Goal: Task Accomplishment & Management: Use online tool/utility

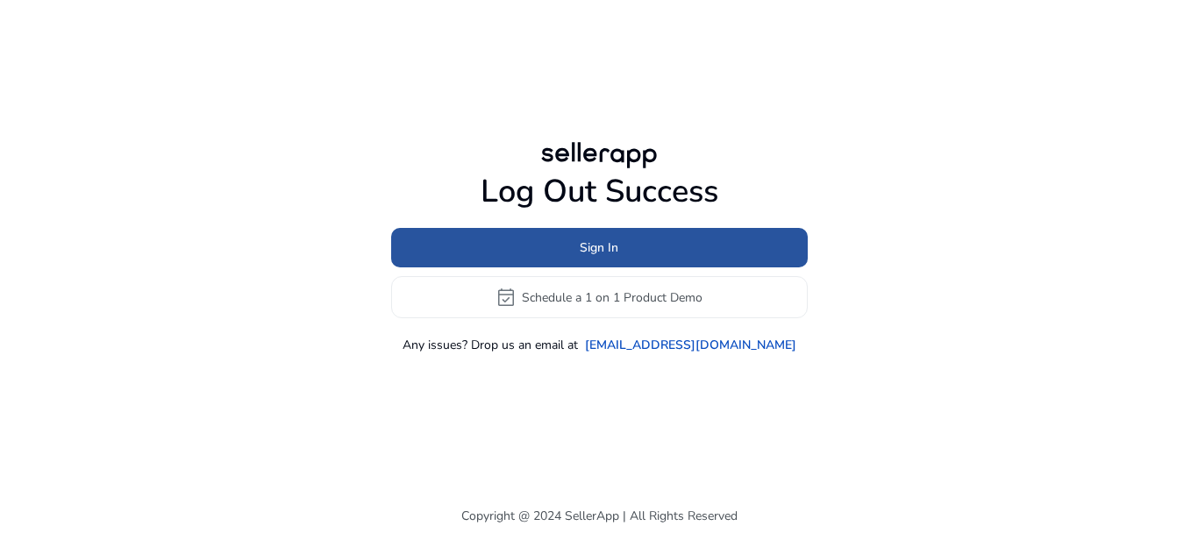
click at [602, 248] on span "Sign In" at bounding box center [599, 248] width 39 height 18
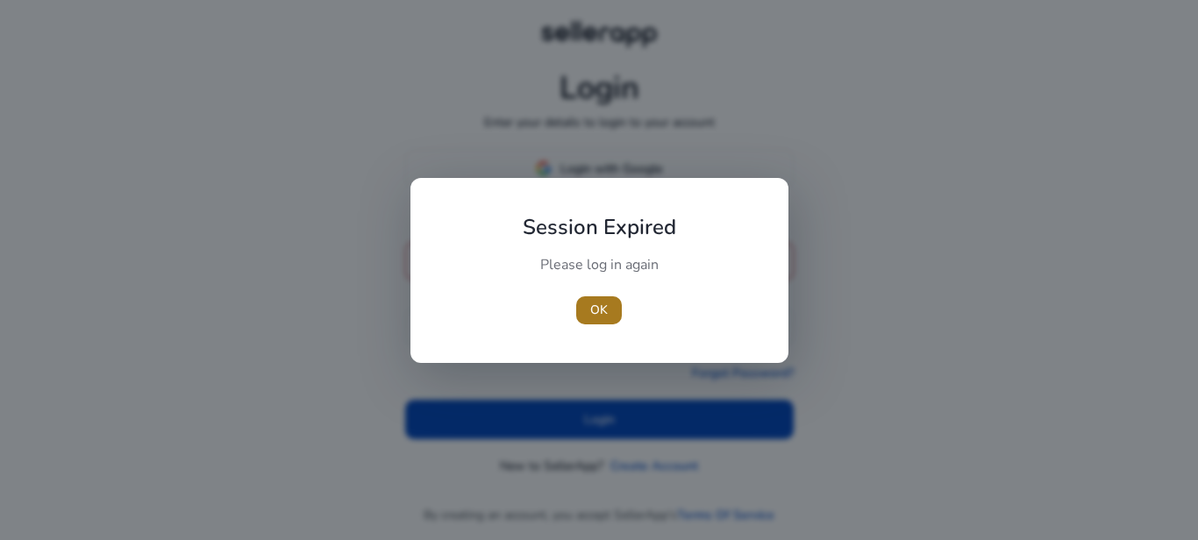
click at [612, 323] on span "button" at bounding box center [599, 310] width 46 height 42
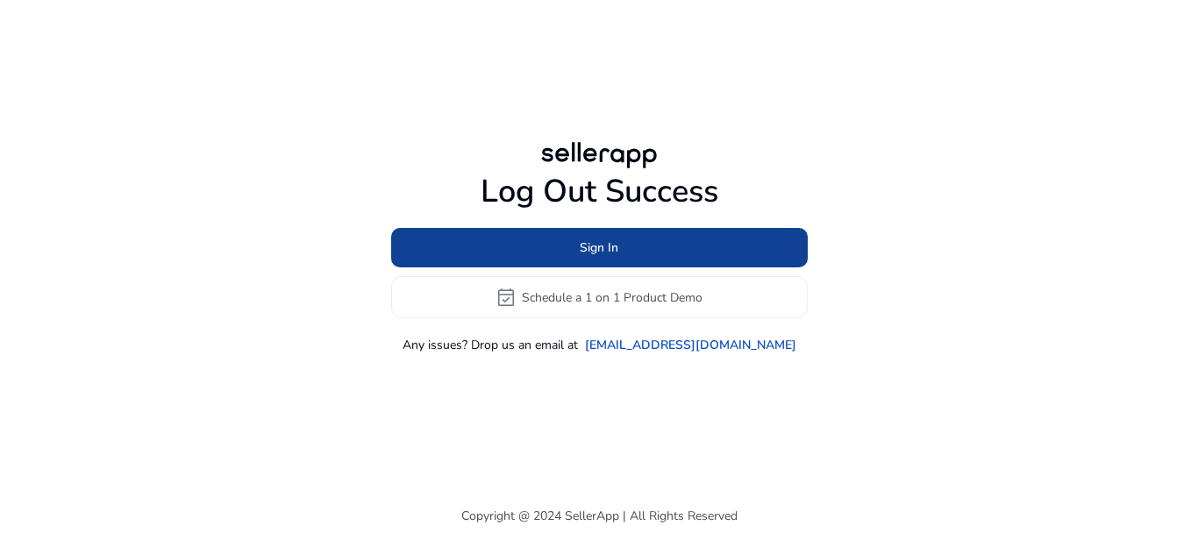
click at [601, 253] on span "Sign In" at bounding box center [599, 248] width 39 height 18
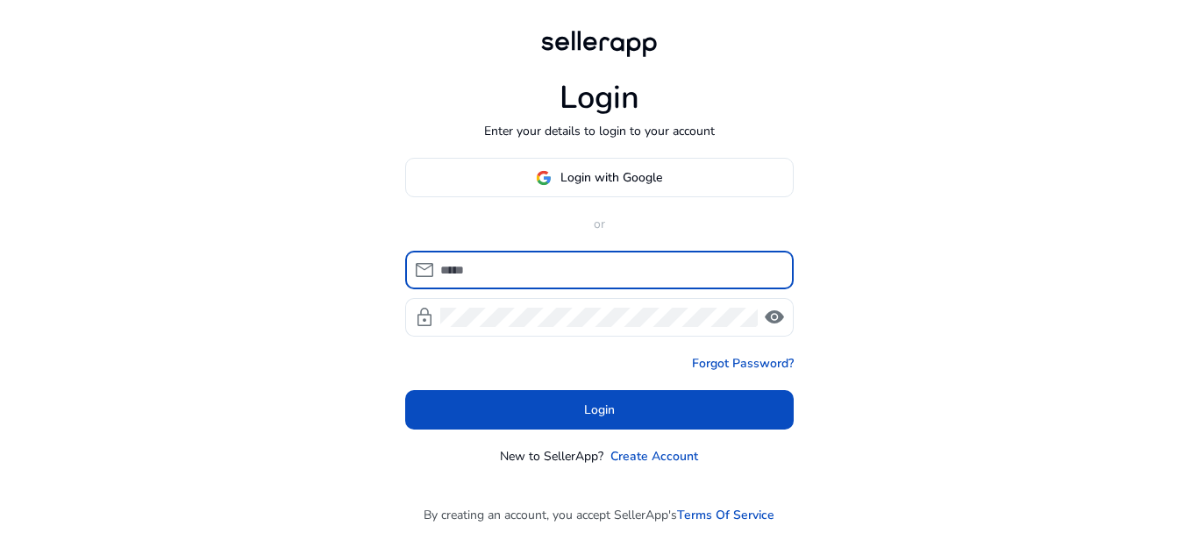
click at [520, 270] on input at bounding box center [609, 270] width 339 height 19
type input "**********"
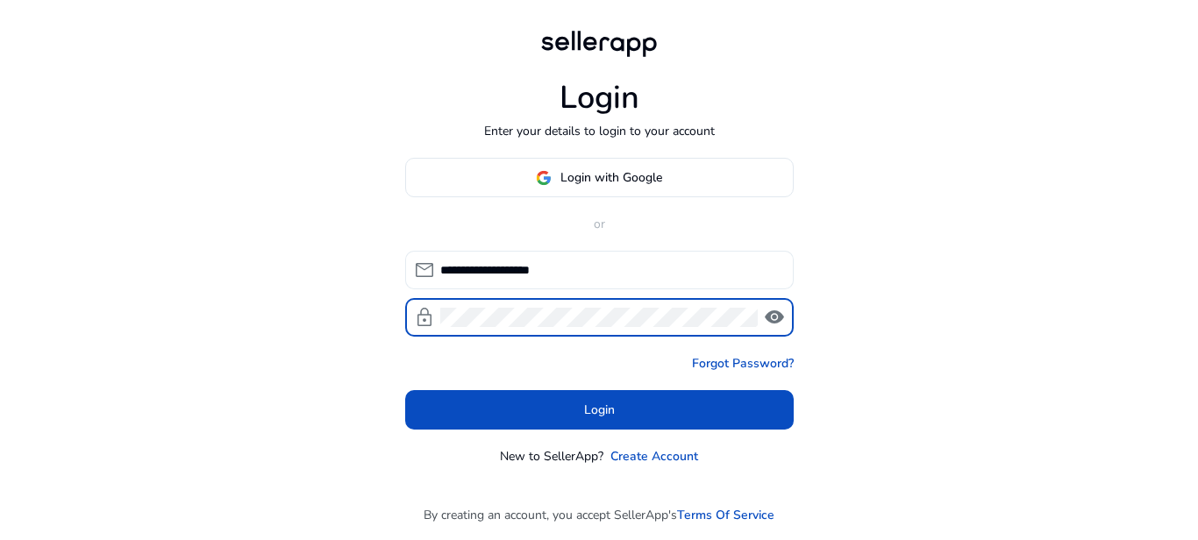
click button "Login" at bounding box center [599, 409] width 389 height 39
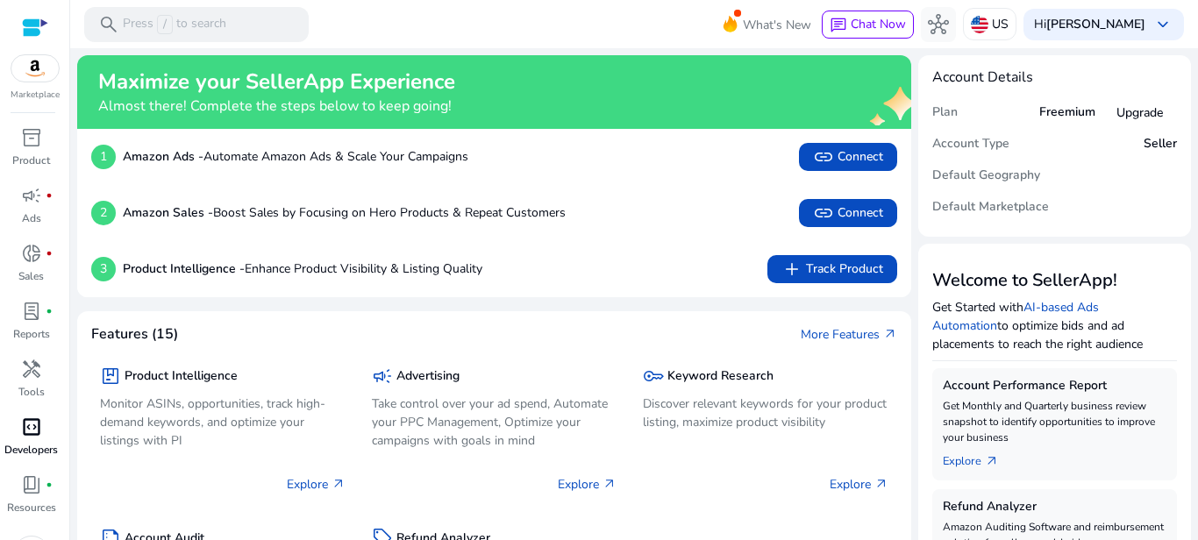
click at [29, 427] on span "code_blocks" at bounding box center [31, 427] width 21 height 21
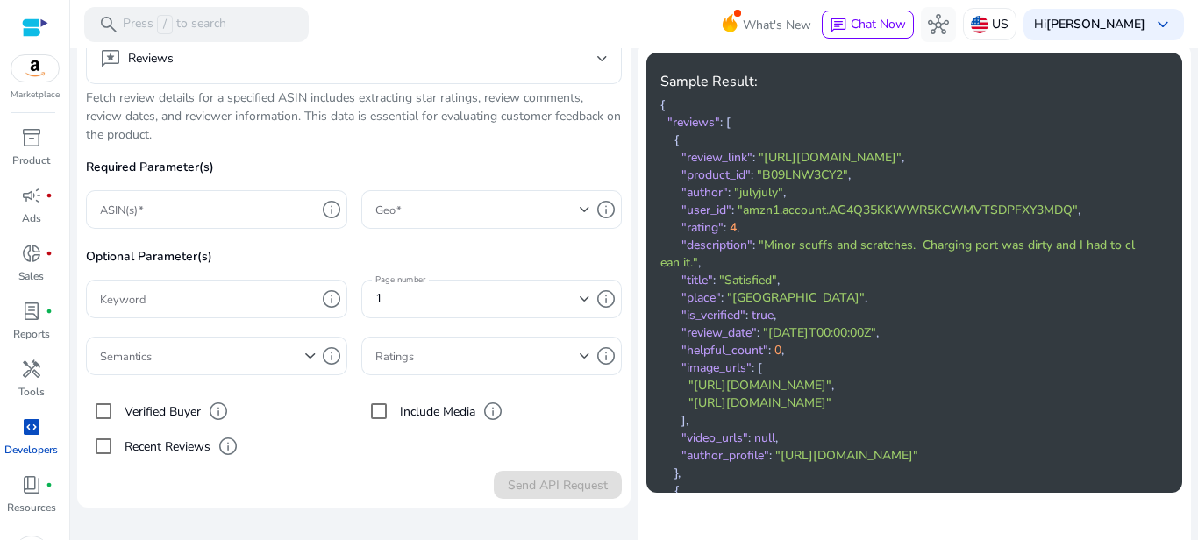
scroll to position [176, 0]
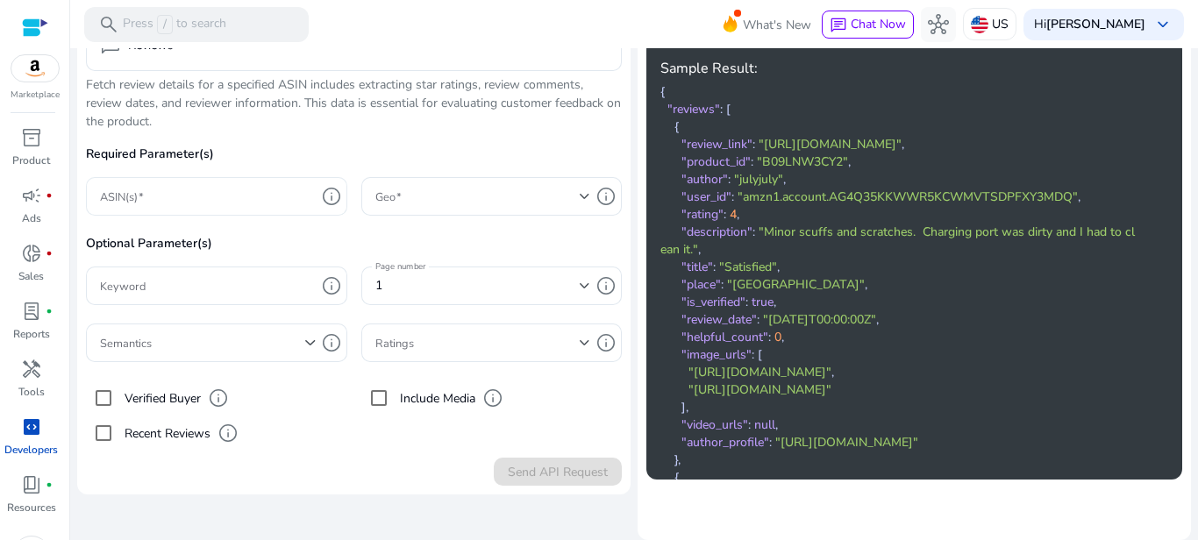
click at [218, 212] on div at bounding box center [208, 196] width 216 height 39
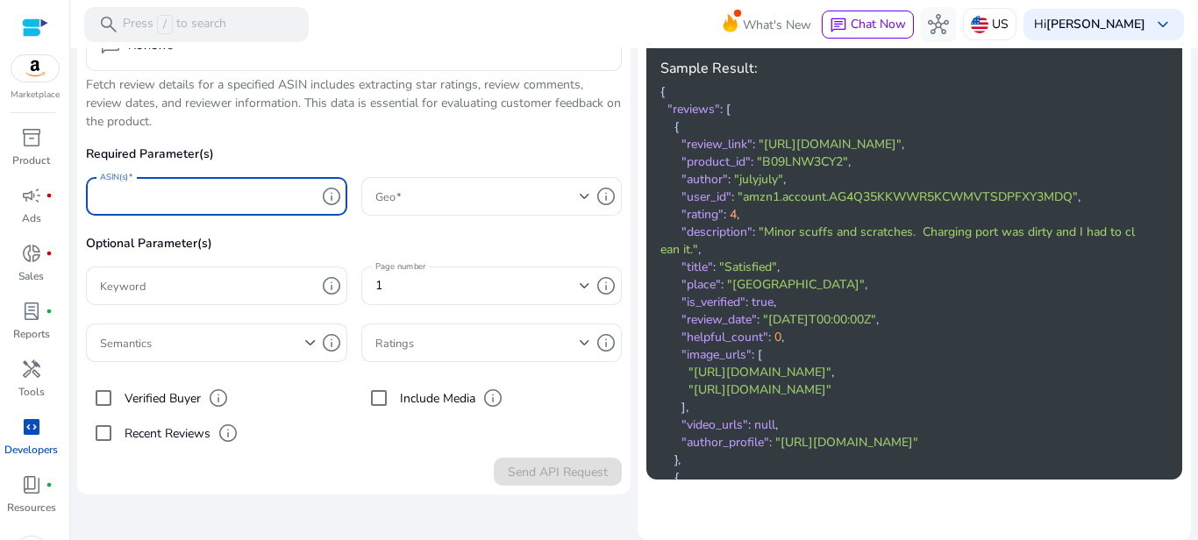
click at [218, 203] on input "ASIN(s)" at bounding box center [208, 196] width 216 height 19
paste input "**********"
type input "**********"
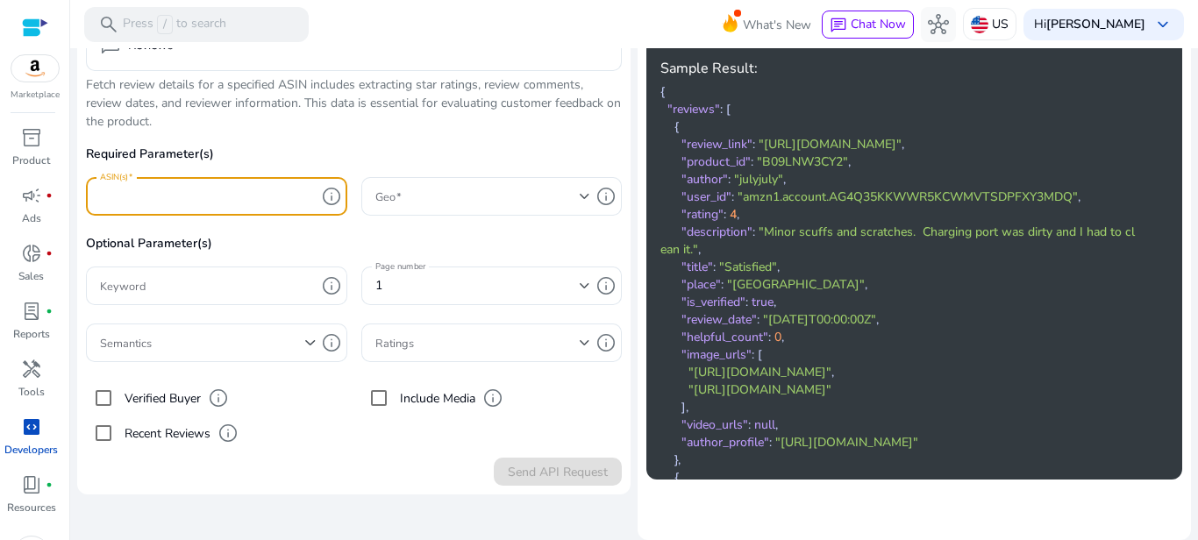
paste input "**********"
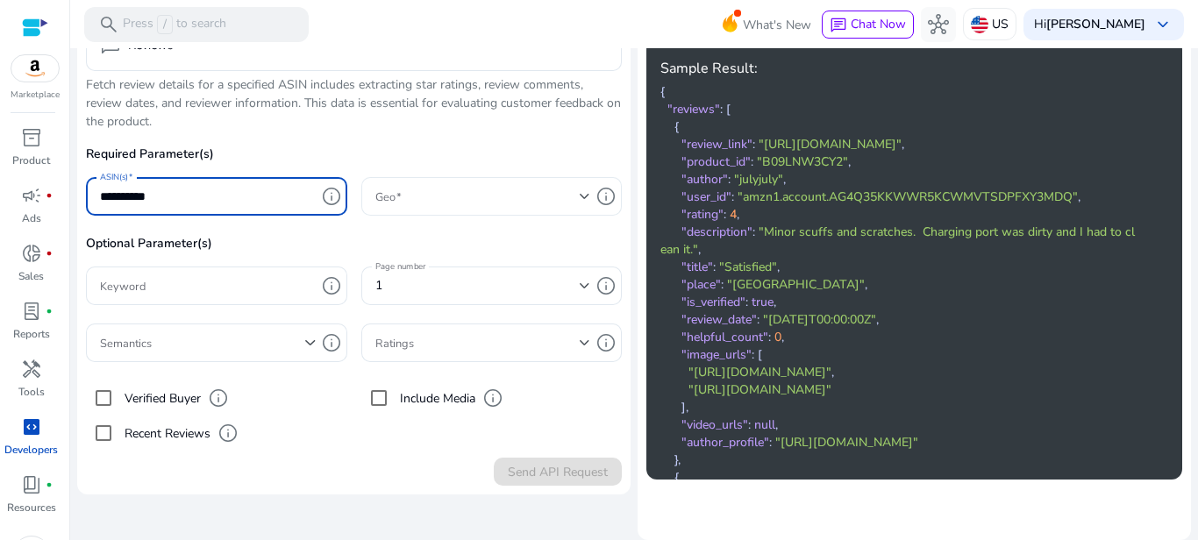
type input "**********"
click at [440, 198] on span at bounding box center [477, 196] width 205 height 19
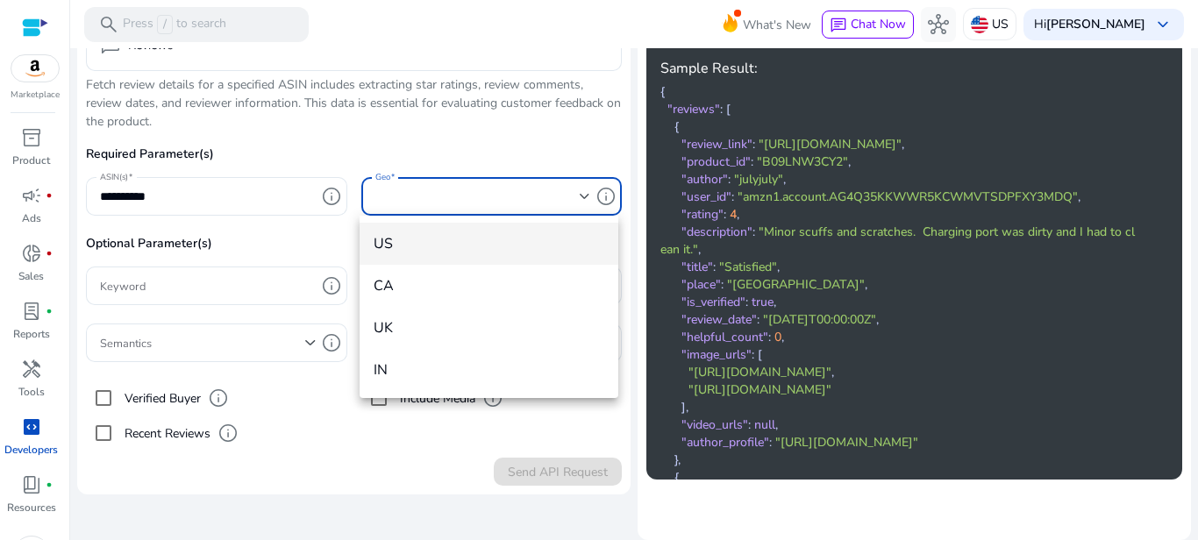
click at [407, 252] on span "US" at bounding box center [490, 243] width 232 height 19
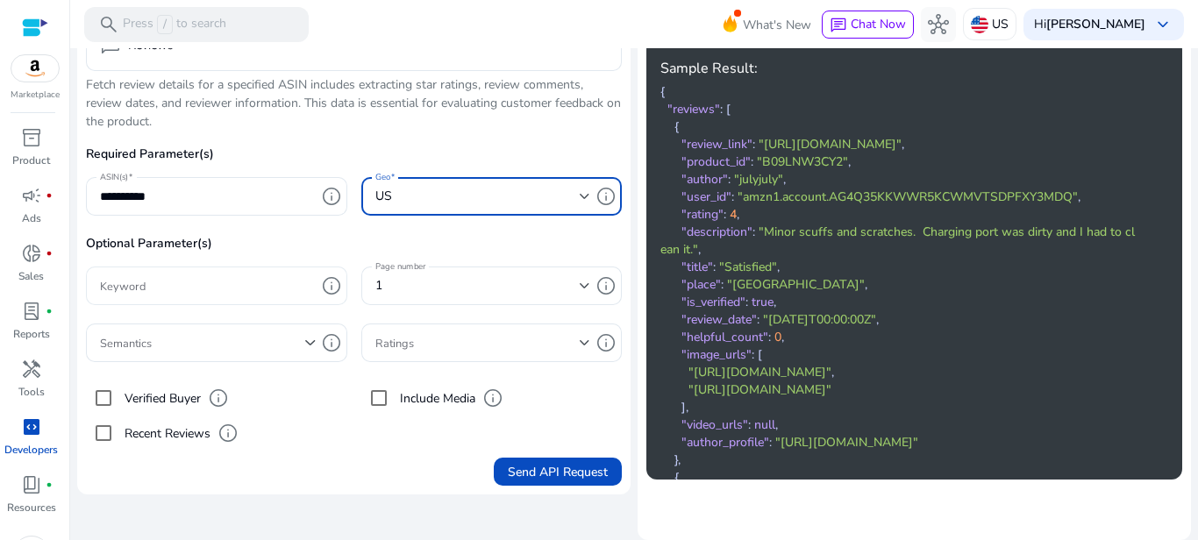
click at [202, 296] on div at bounding box center [208, 286] width 216 height 39
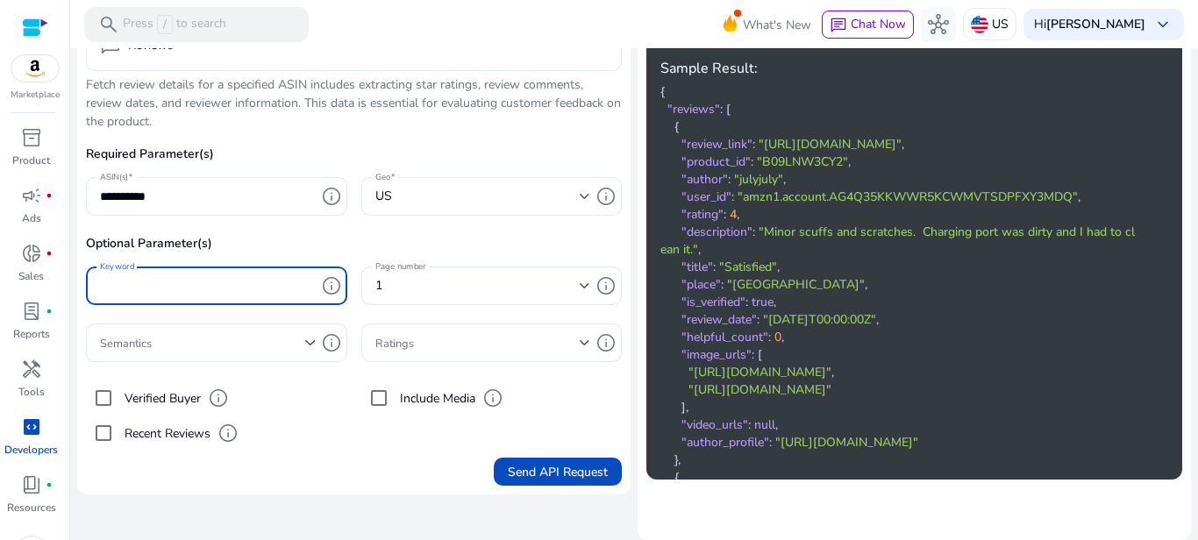
paste input "**********"
type input "**********"
click at [525, 473] on span "Send API Request" at bounding box center [558, 472] width 100 height 18
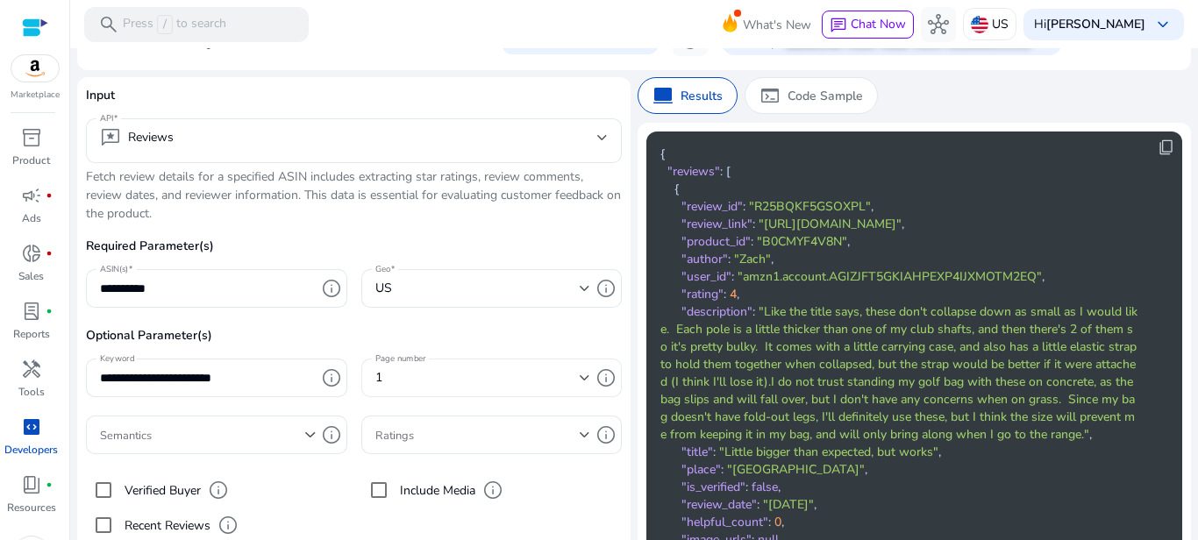
scroll to position [0, 0]
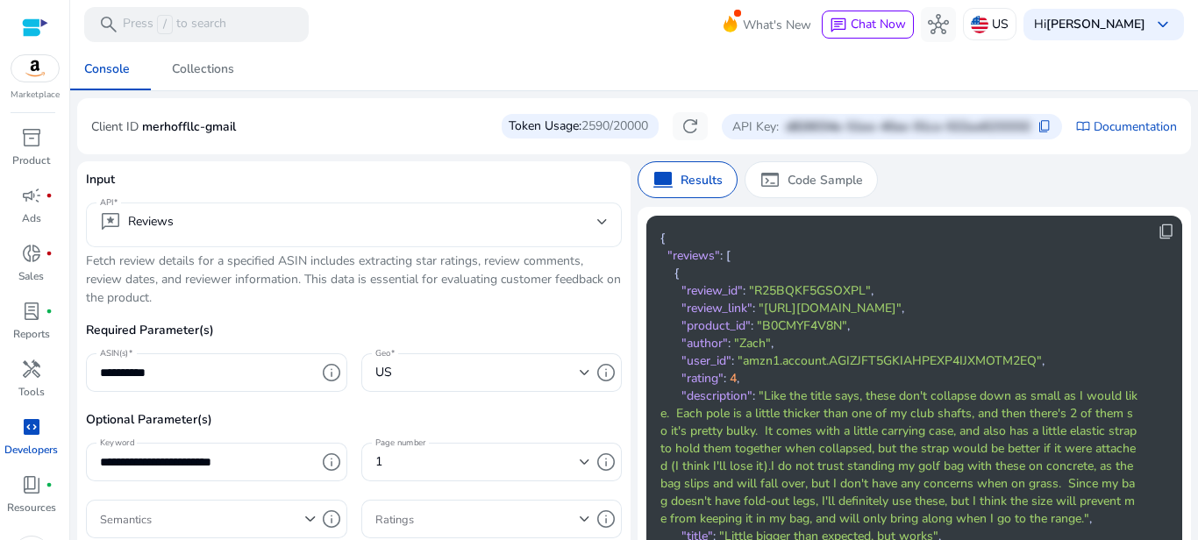
click at [268, 217] on mat-select-trigger "reviews Reviews" at bounding box center [348, 221] width 497 height 21
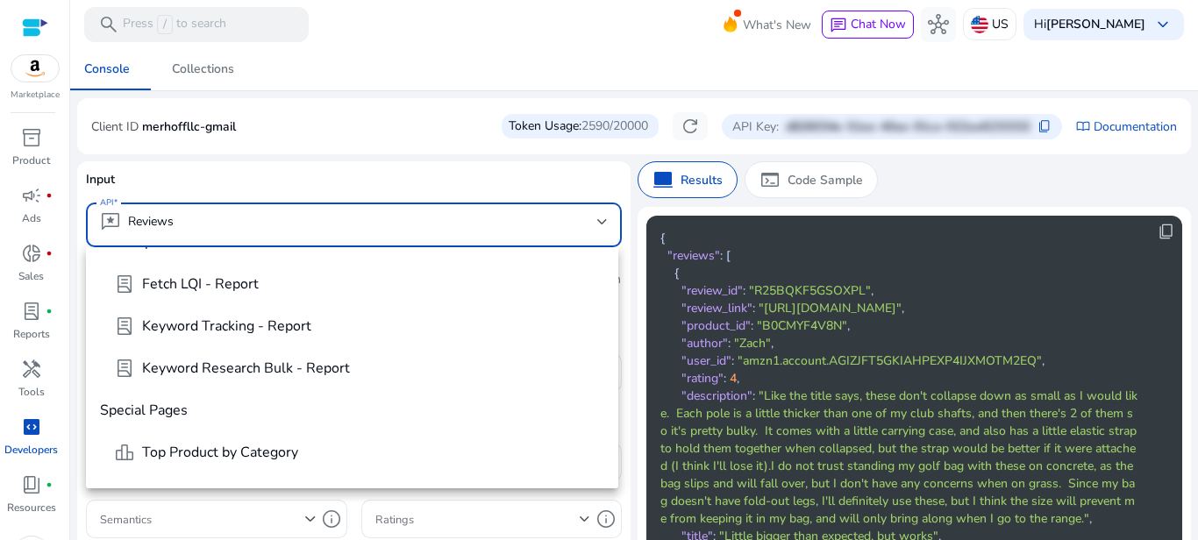
scroll to position [825, 0]
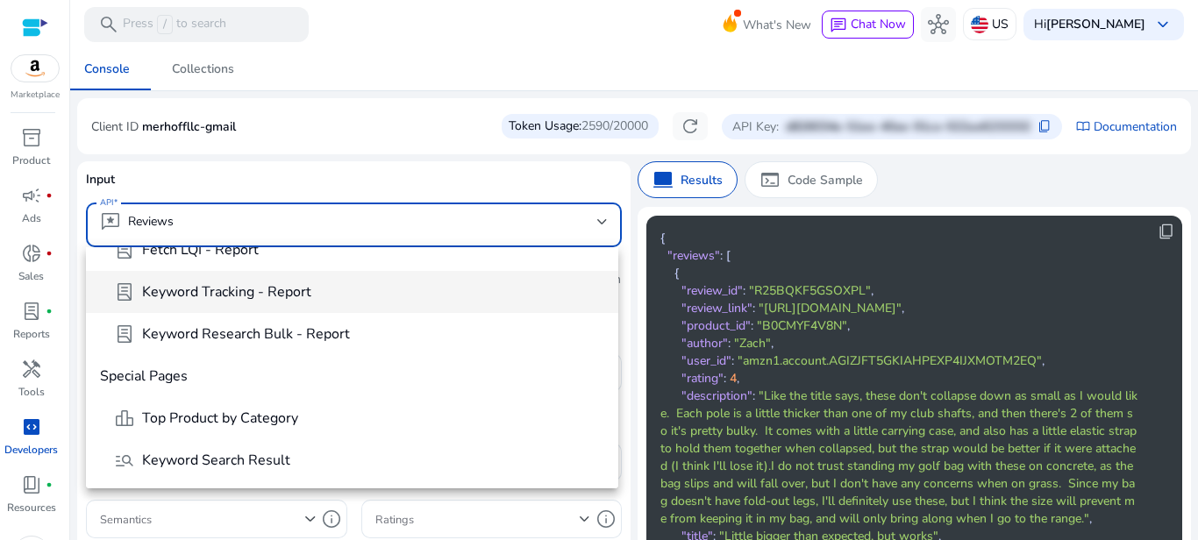
click at [242, 299] on span "Keyword Tracking - Report" at bounding box center [226, 291] width 169 height 19
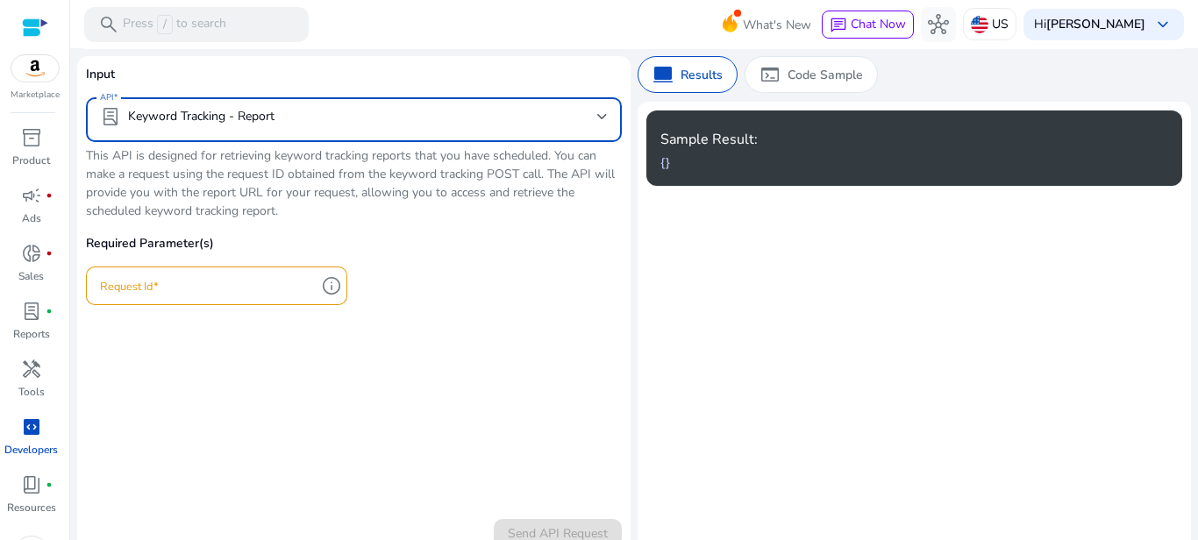
scroll to position [0, 0]
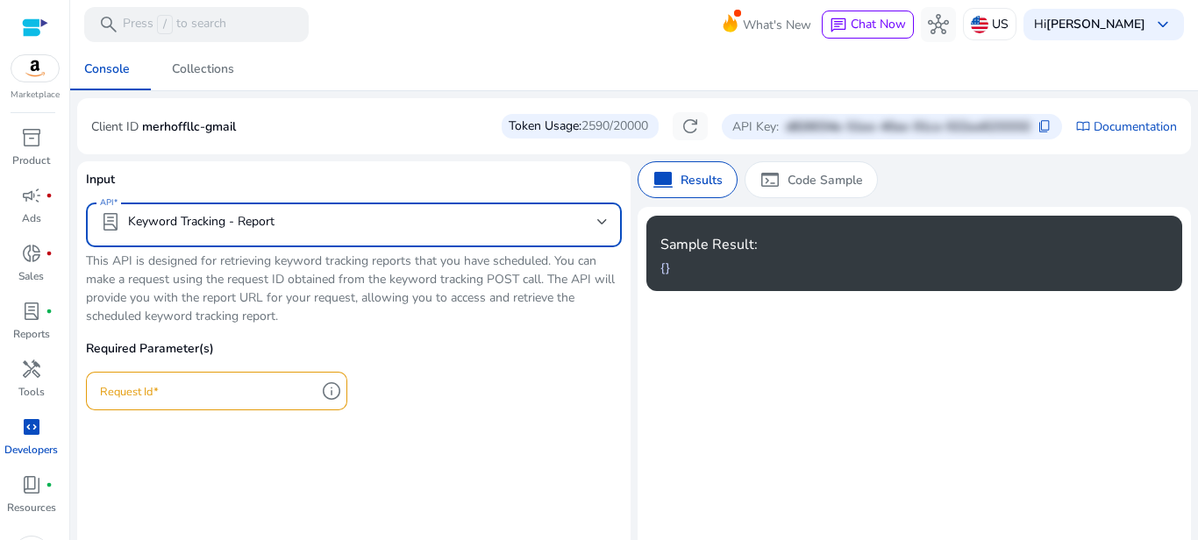
click at [287, 229] on mat-select-trigger "lab_profile Keyword Tracking - Report" at bounding box center [348, 221] width 497 height 21
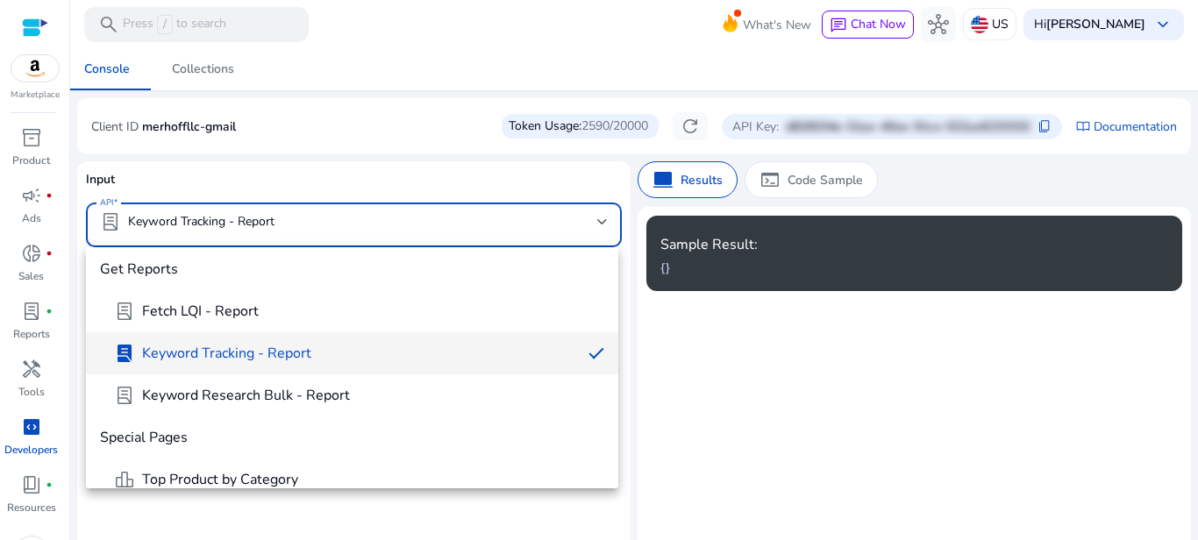
scroll to position [720, 0]
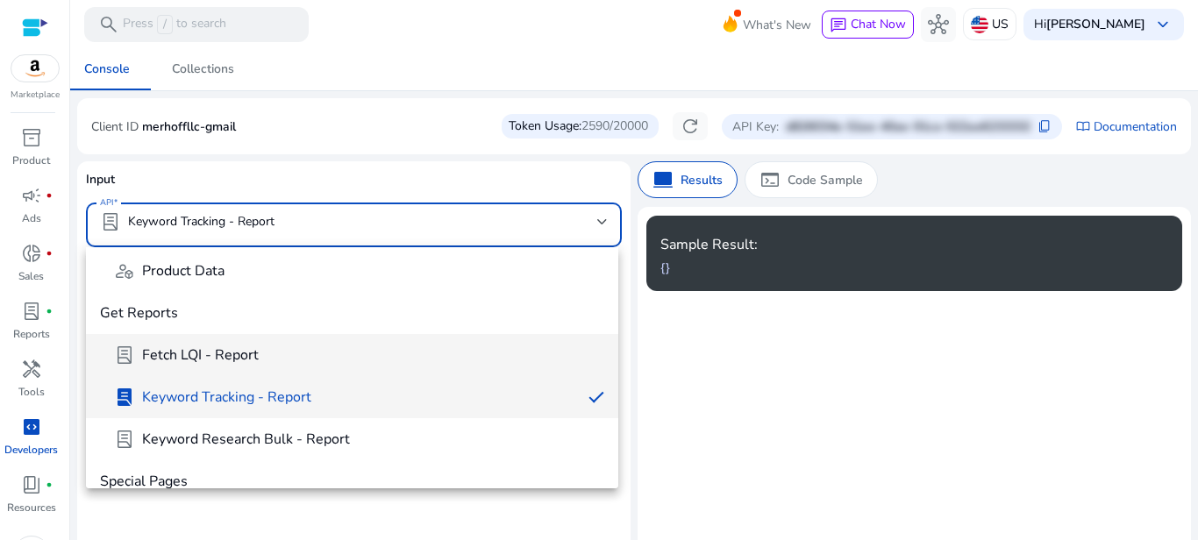
click at [246, 362] on span "Fetch LQI - Report" at bounding box center [200, 355] width 117 height 19
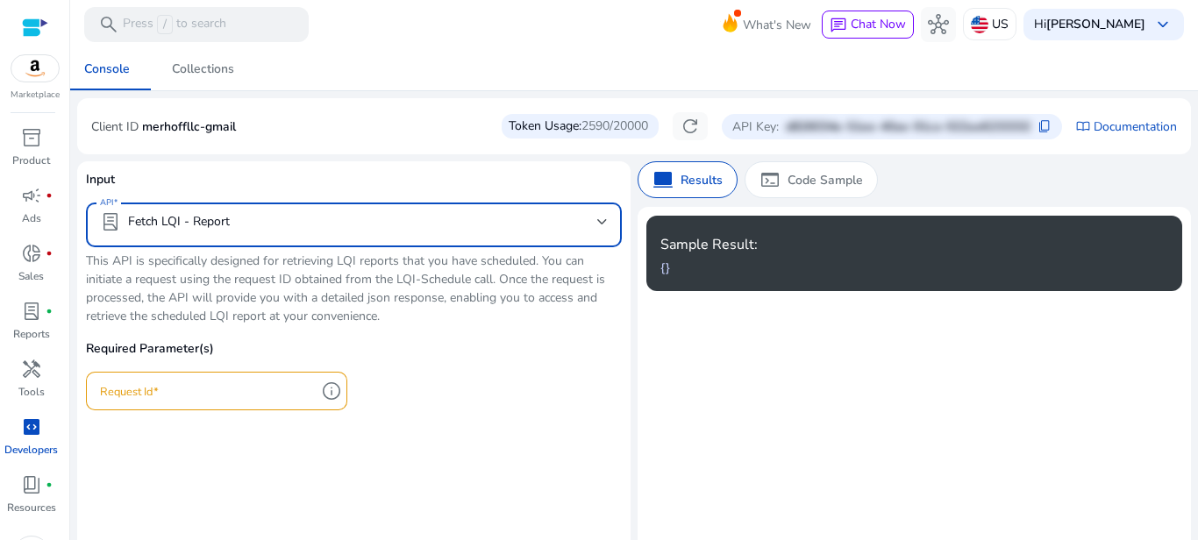
click at [282, 235] on mat-select "lab_profile Fetch LQI - Report" at bounding box center [354, 224] width 508 height 27
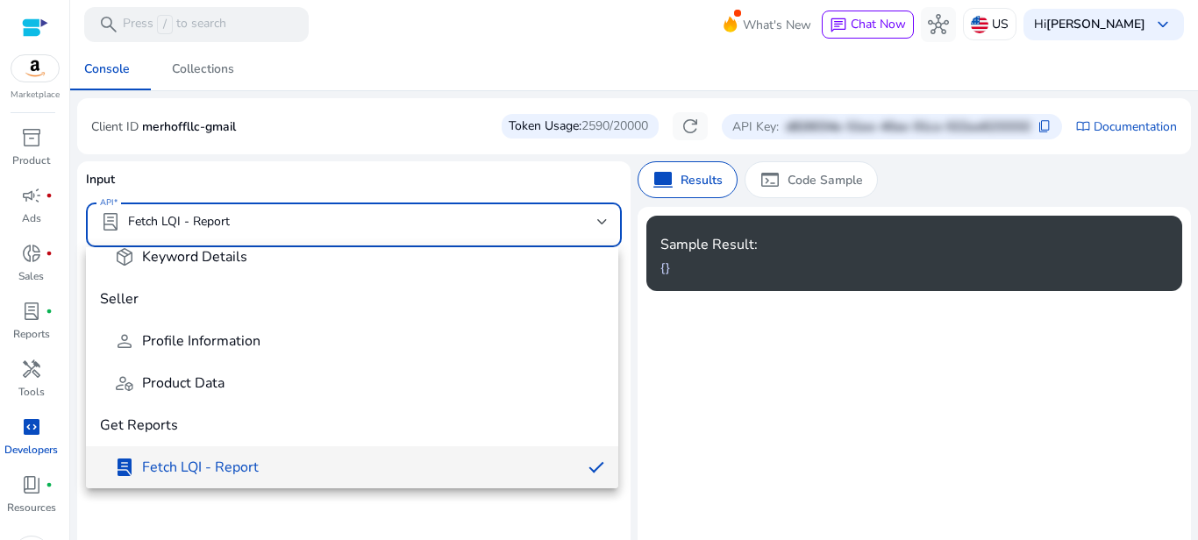
scroll to position [503, 0]
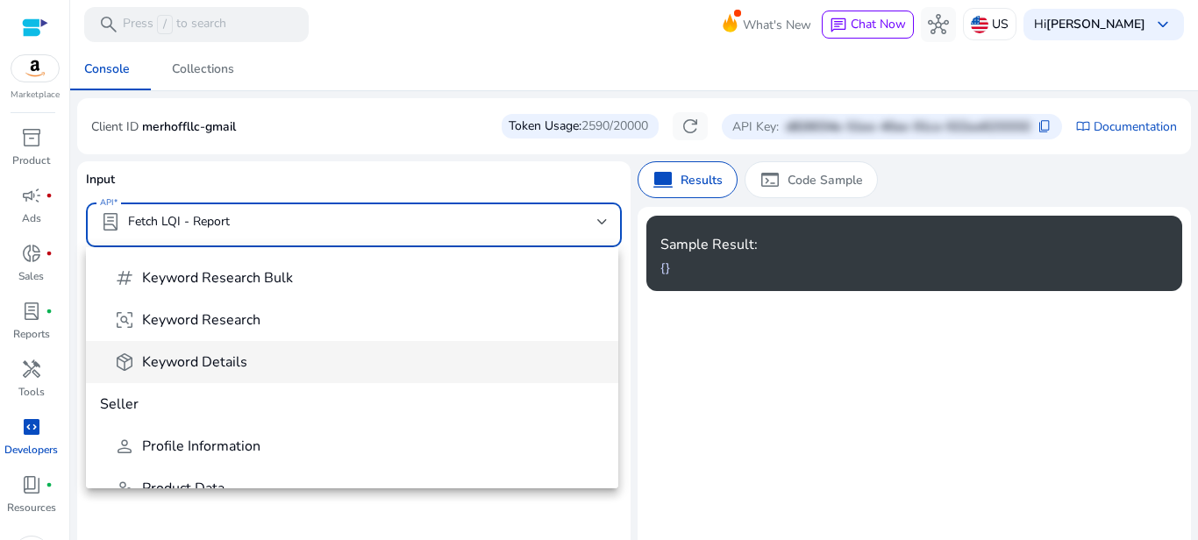
click at [239, 357] on span "Keyword Details" at bounding box center [194, 362] width 105 height 19
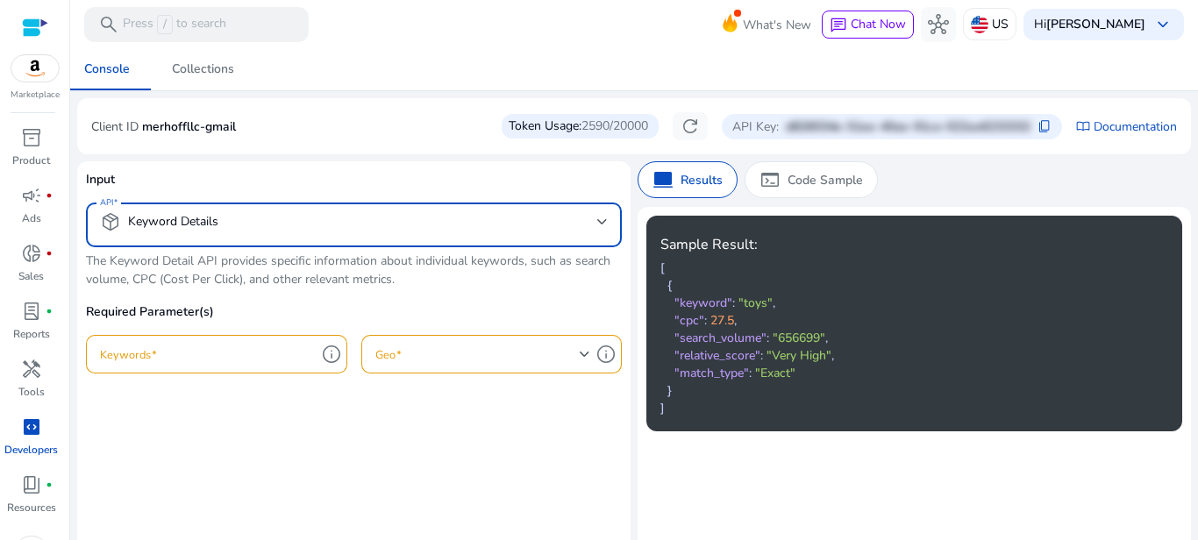
click at [260, 220] on mat-select-trigger "package_2 Keyword Details" at bounding box center [348, 221] width 497 height 21
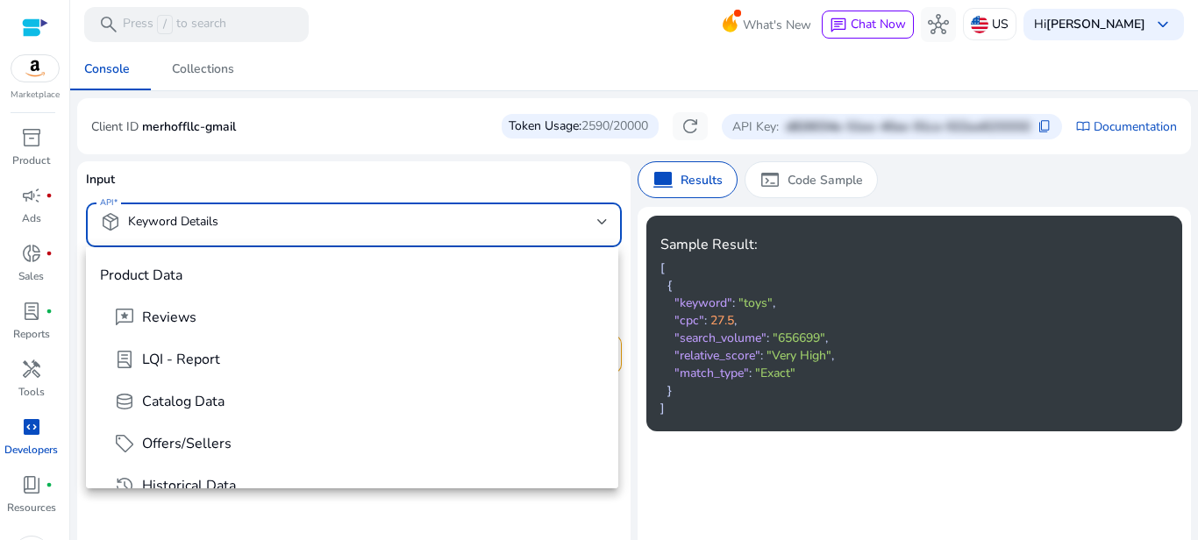
scroll to position [397, 0]
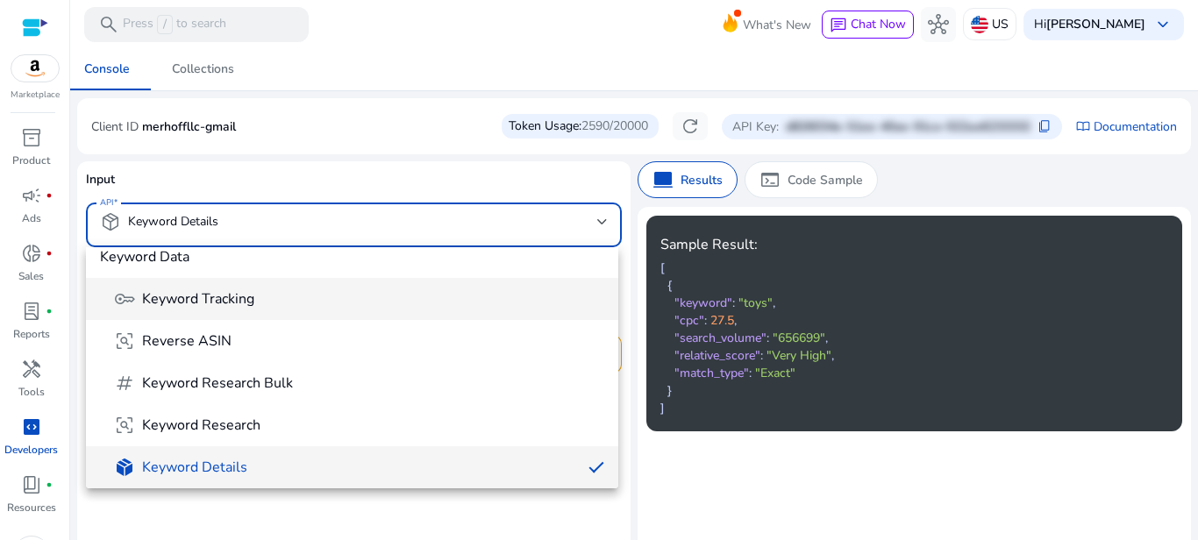
click at [234, 302] on span "Keyword Tracking" at bounding box center [198, 298] width 112 height 19
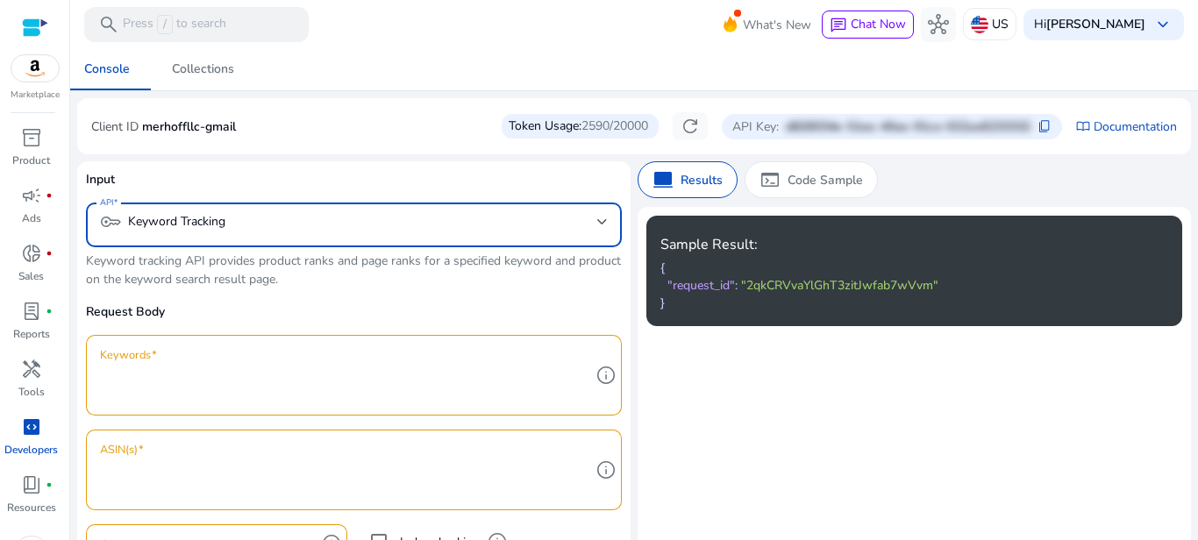
scroll to position [211, 0]
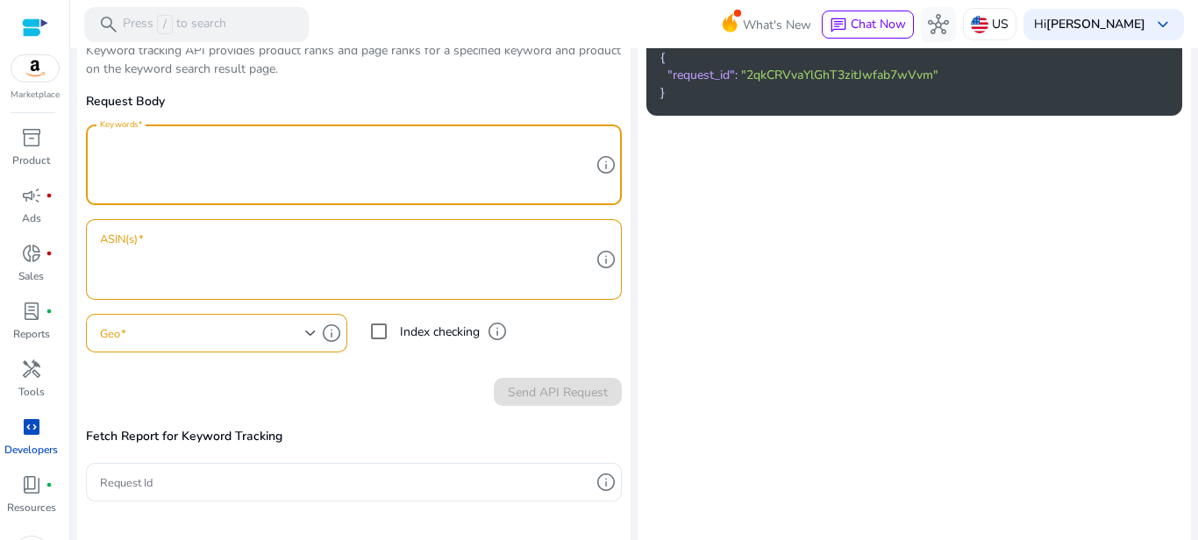
click at [186, 148] on textarea "Keywords" at bounding box center [345, 164] width 490 height 63
paste textarea "**********"
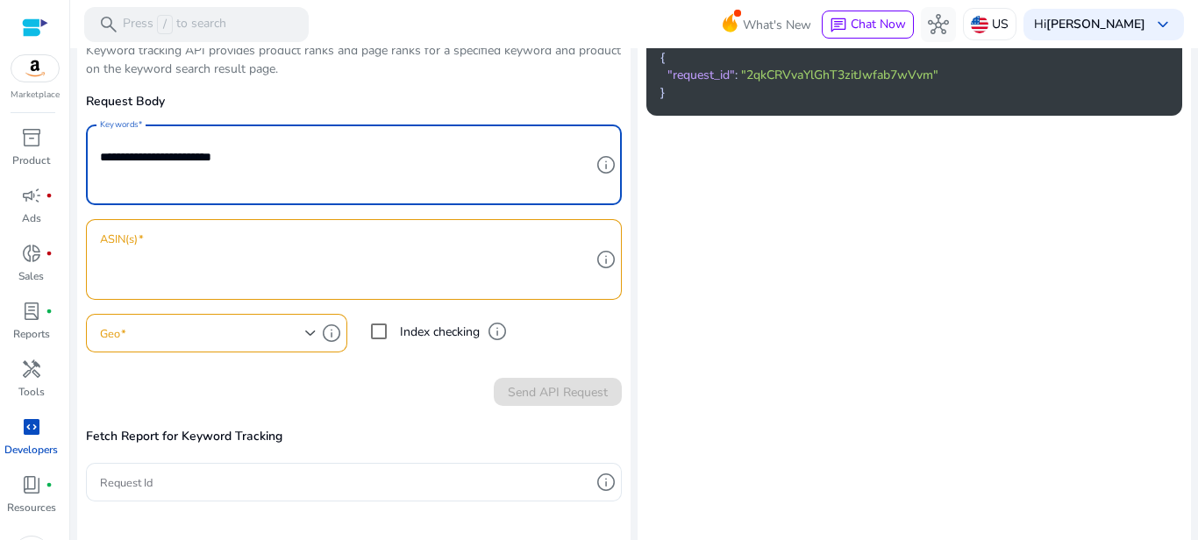
type textarea "**********"
click at [203, 250] on textarea "ASIN(s)" at bounding box center [345, 259] width 490 height 63
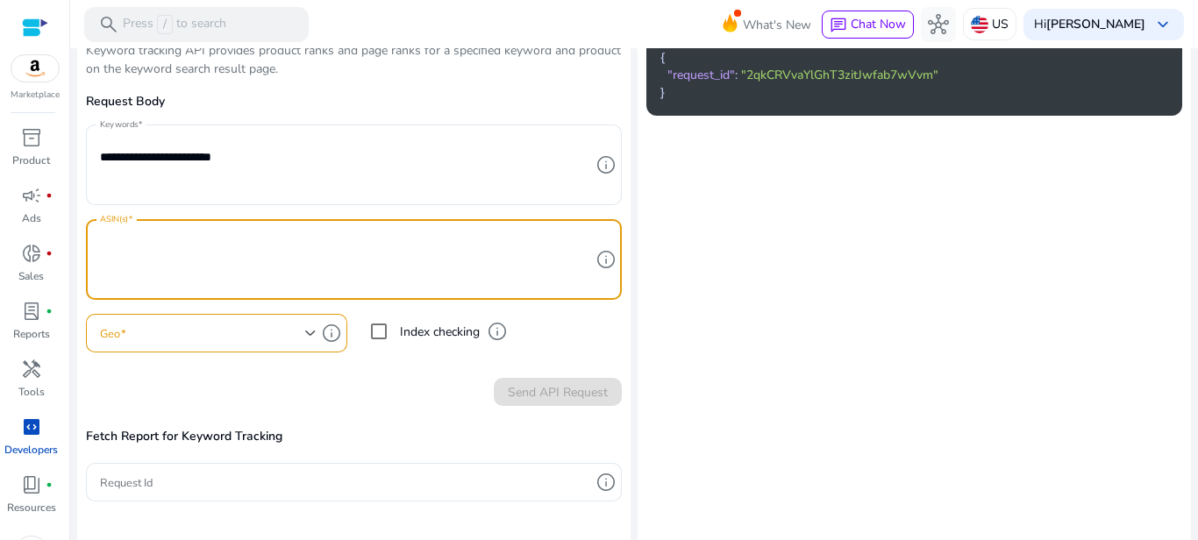
paste textarea "**********"
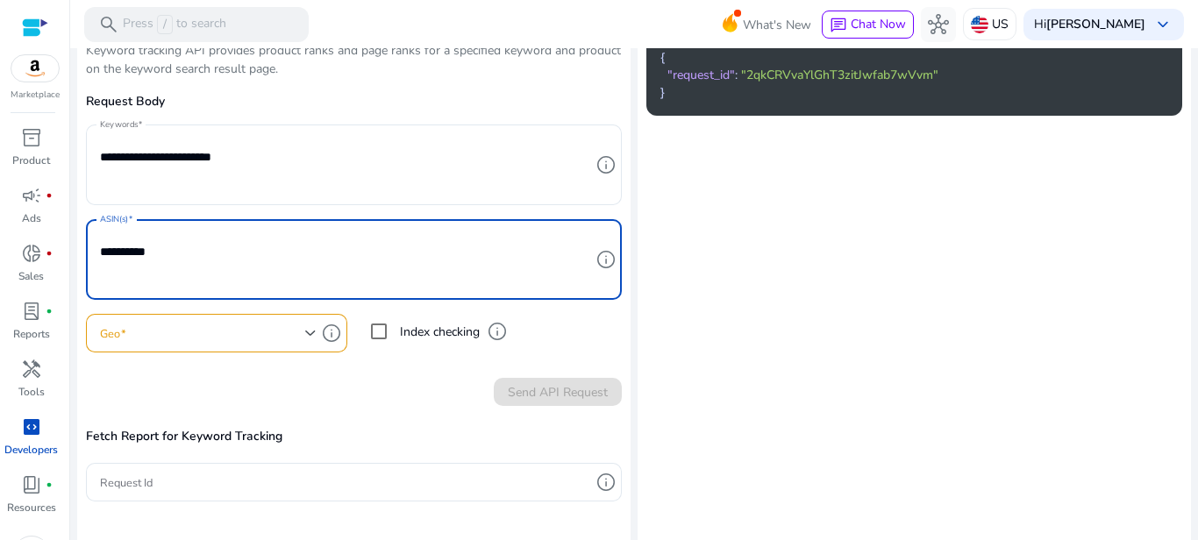
type textarea "**********"
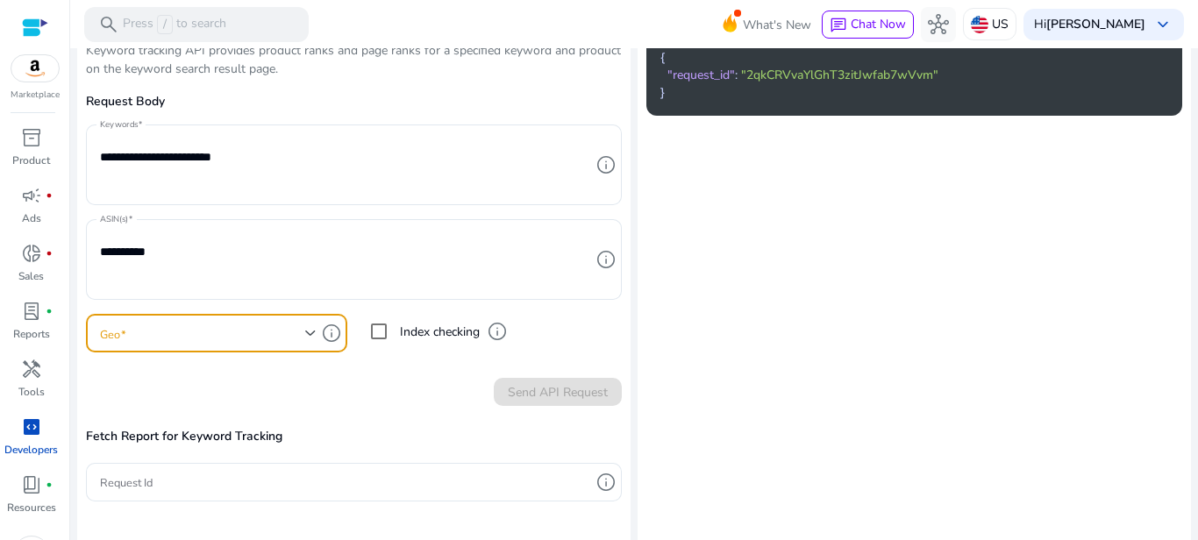
click at [197, 328] on span at bounding box center [202, 333] width 205 height 19
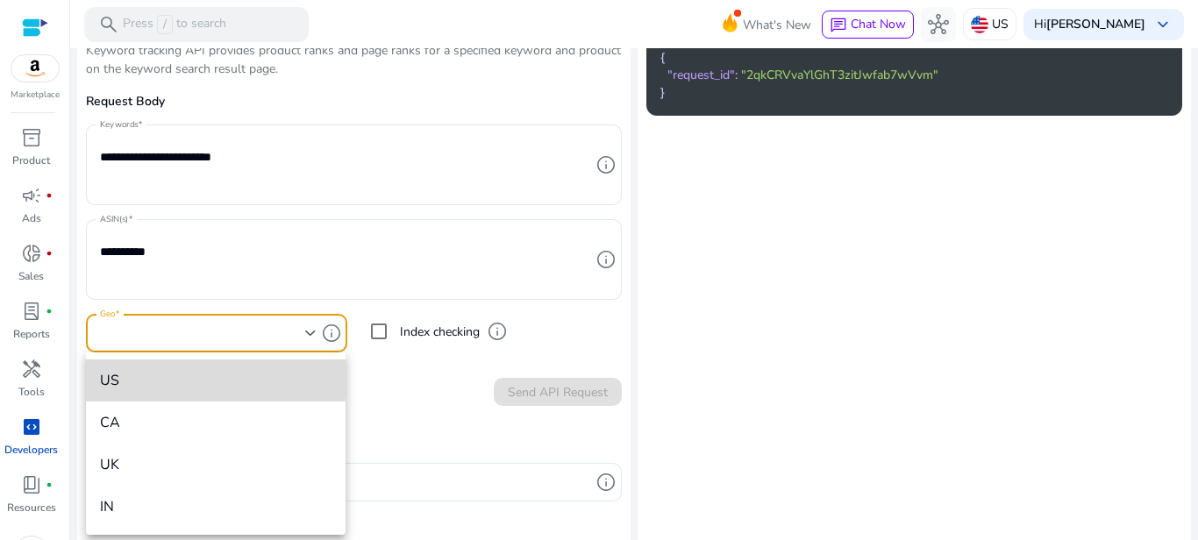
click at [137, 377] on span "US" at bounding box center [216, 380] width 232 height 19
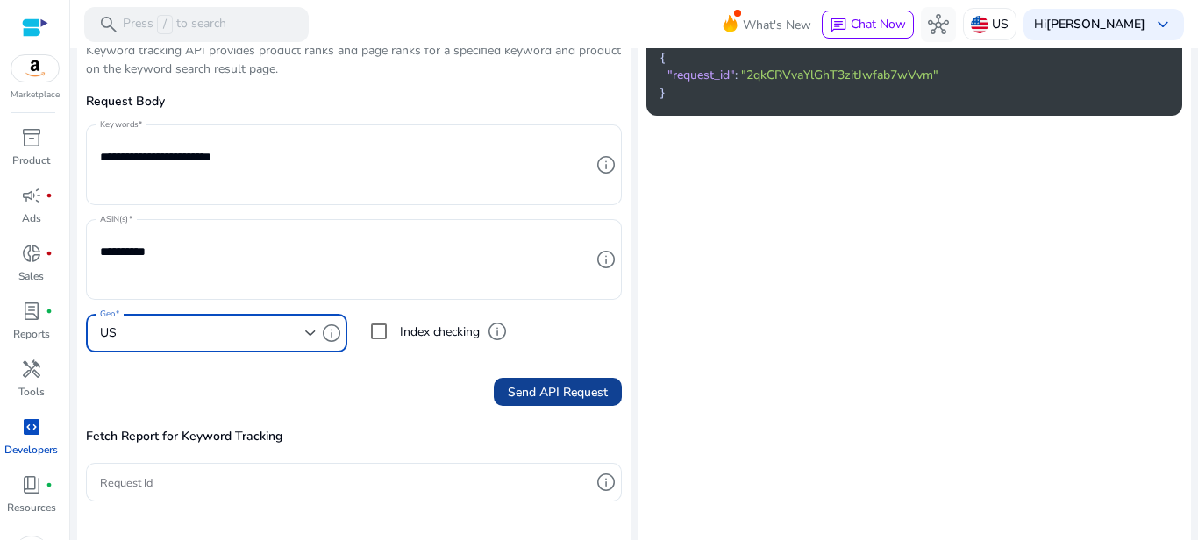
click at [575, 402] on span "submit" at bounding box center [558, 392] width 128 height 42
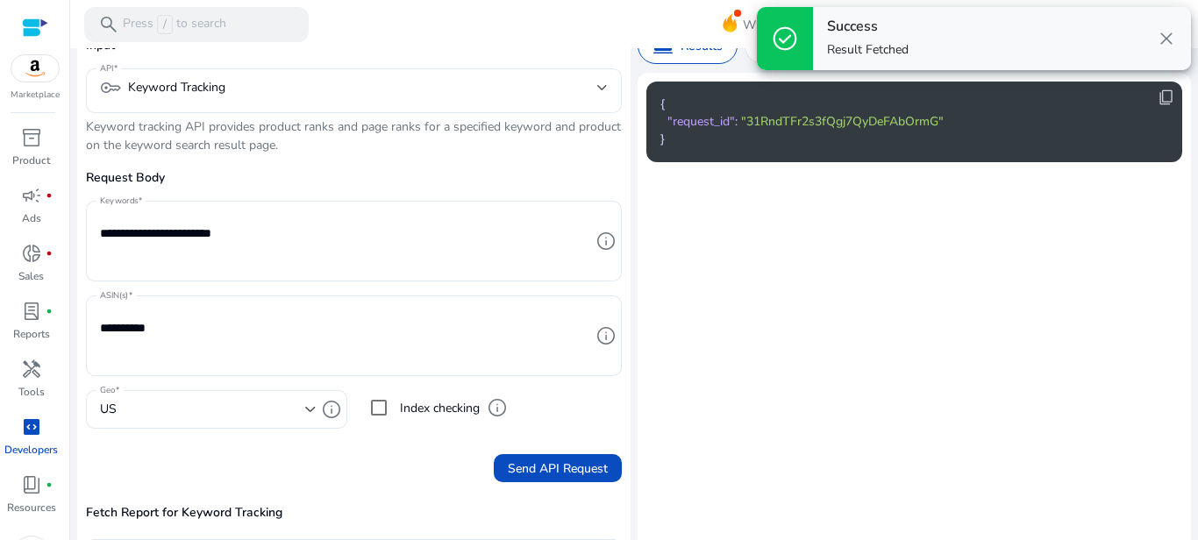
scroll to position [0, 0]
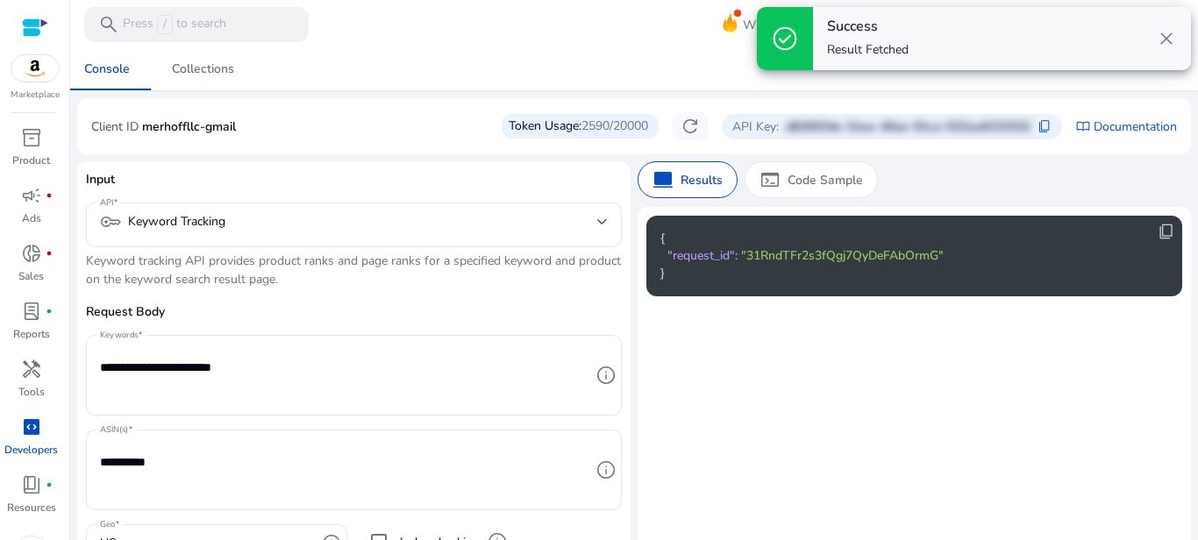
click at [796, 256] on span ""31RndTFr2s3fQgj7QyDeFAbOrmG"" at bounding box center [842, 255] width 203 height 17
copy span "31RndTFr2s3fQgj7QyDeFAbOrmG"
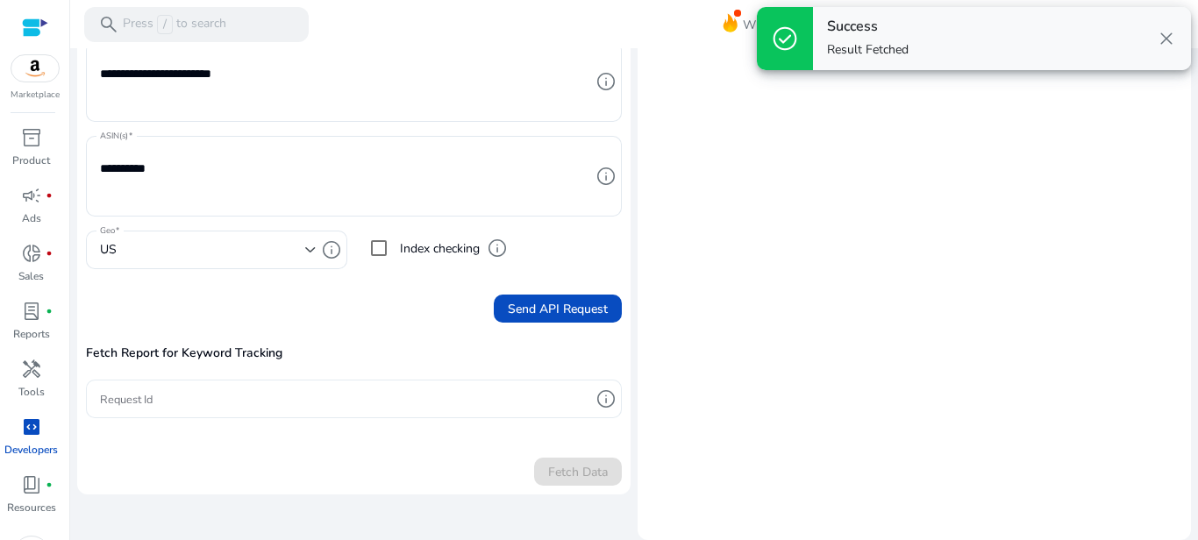
click at [262, 407] on input "Request Id" at bounding box center [345, 398] width 490 height 19
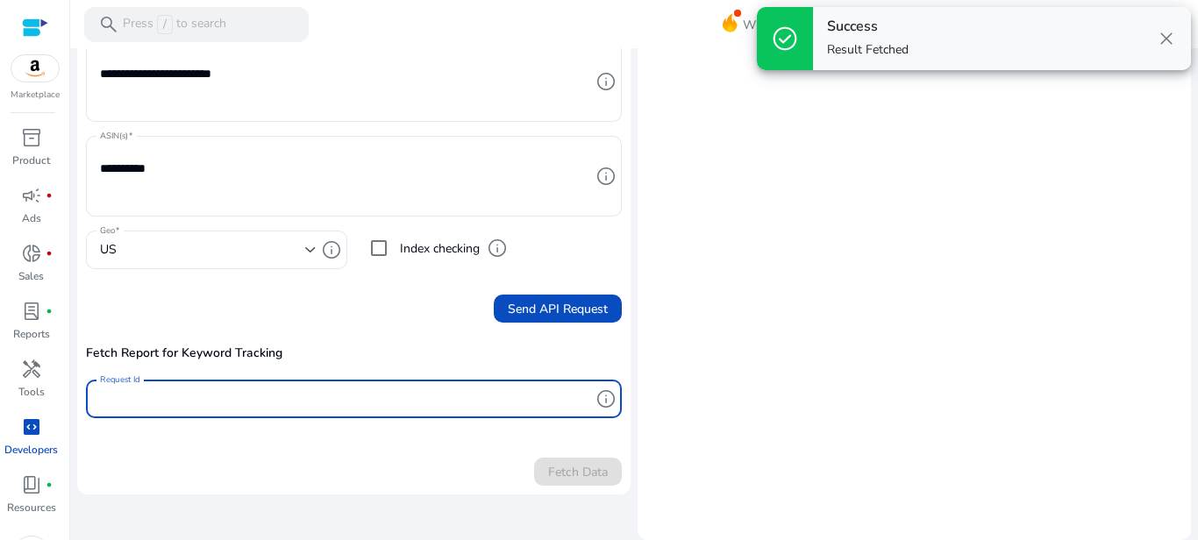
paste input "**********"
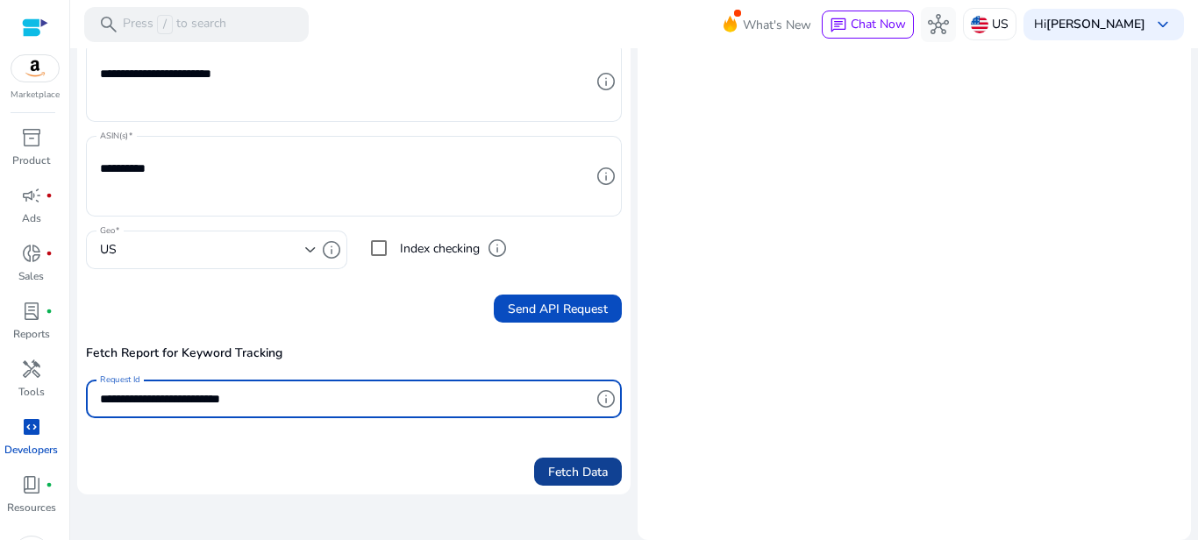
type input "**********"
click at [548, 470] on span "Fetch Data" at bounding box center [578, 472] width 60 height 18
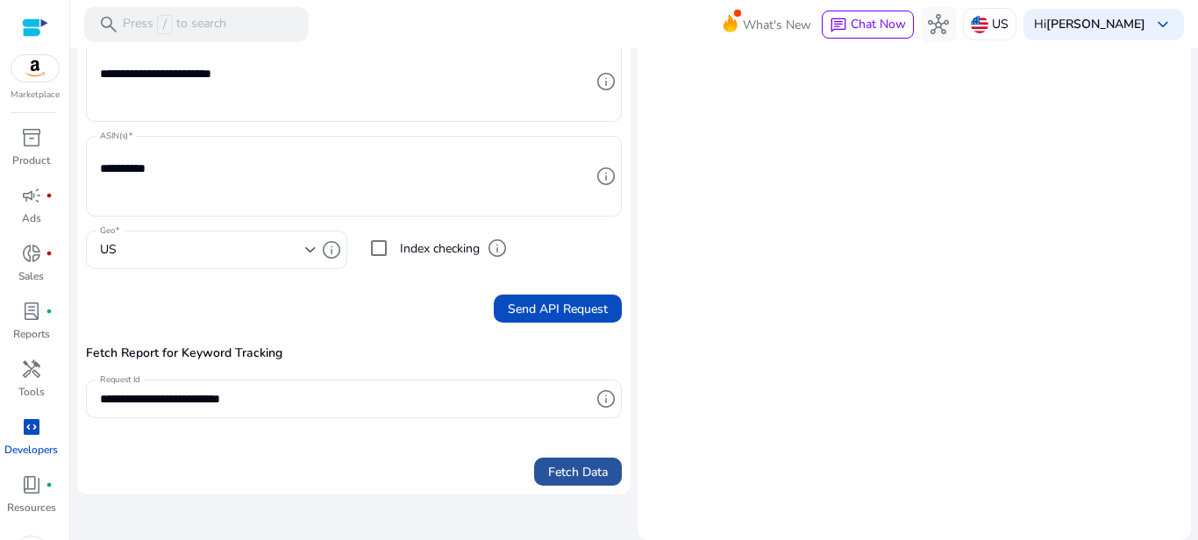
click at [564, 463] on span "Fetch Data" at bounding box center [578, 472] width 60 height 18
click at [575, 479] on span "Fetch Data" at bounding box center [578, 472] width 60 height 18
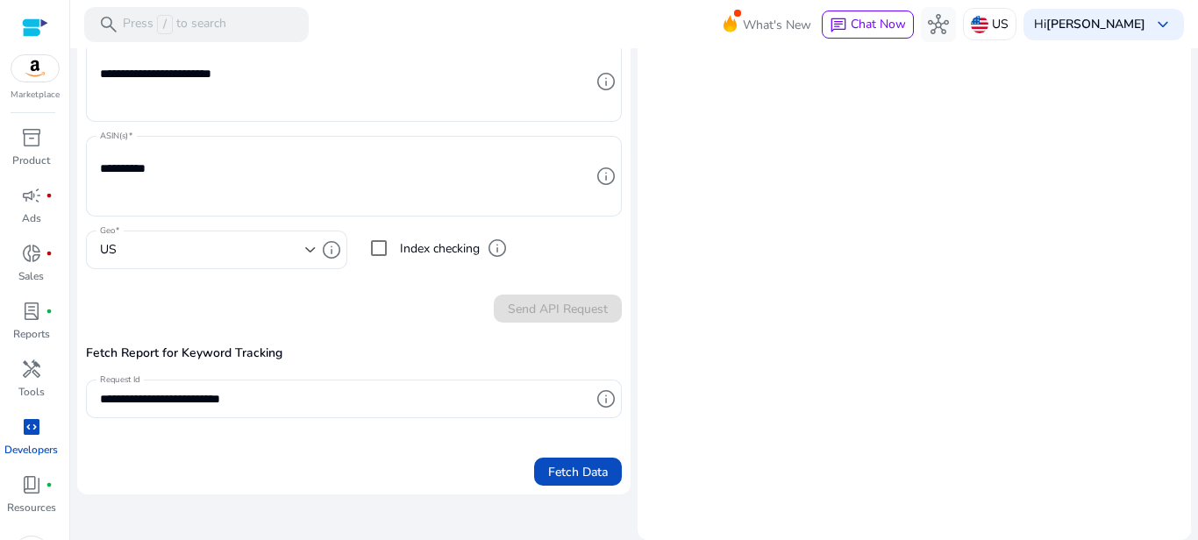
scroll to position [0, 0]
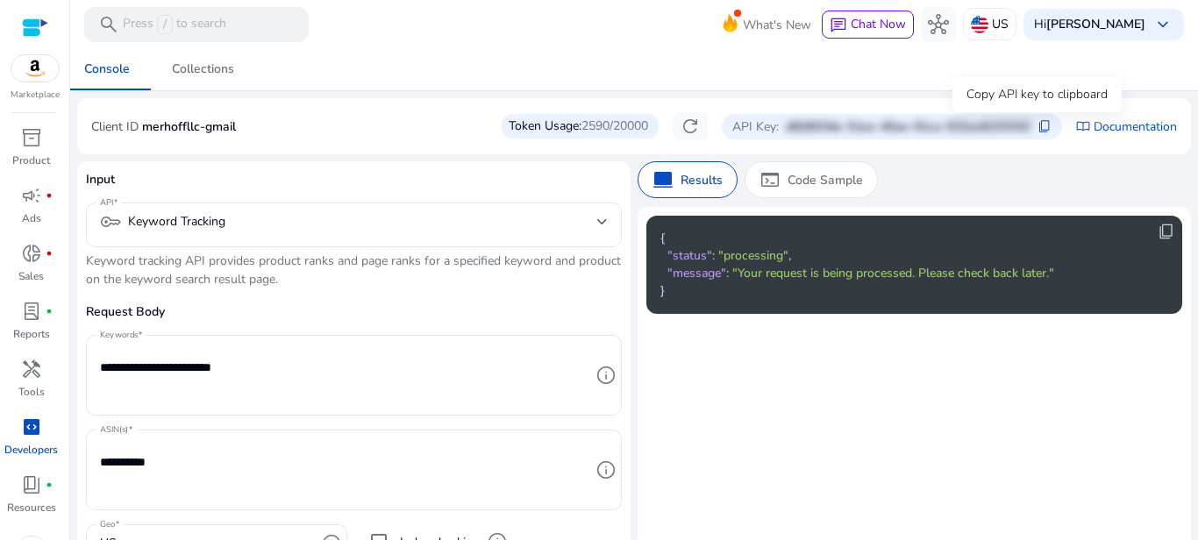
click at [1040, 130] on span "content_copy" at bounding box center [1045, 126] width 14 height 14
click at [1038, 120] on span "content_copy" at bounding box center [1045, 126] width 14 height 14
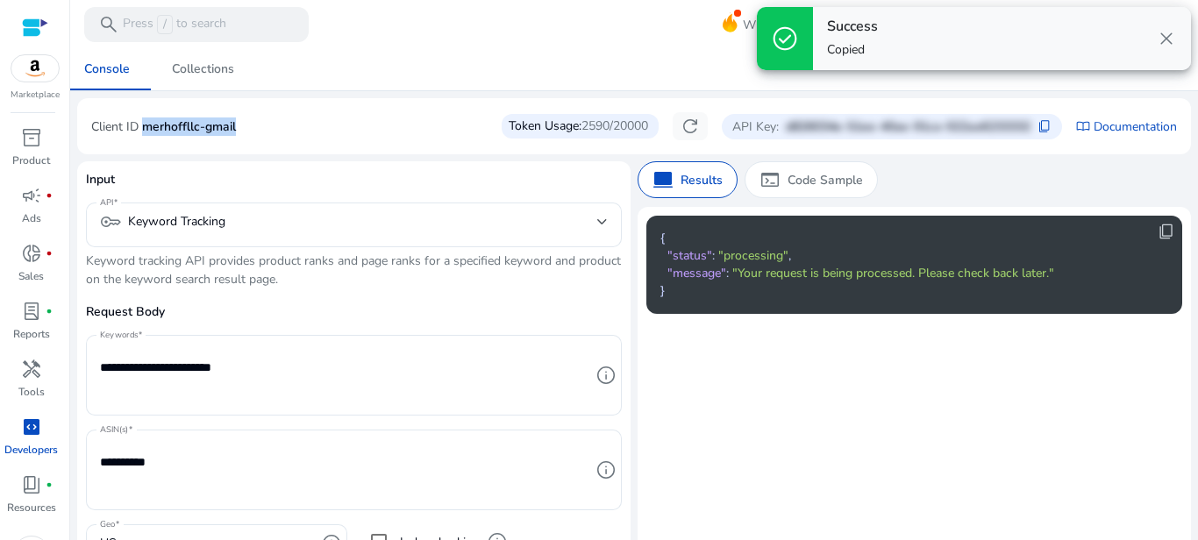
drag, startPoint x: 144, startPoint y: 126, endPoint x: 284, endPoint y: 125, distance: 140.4
click at [284, 125] on div "Client ID merhoffllc-gmail Token Usage: 2590/20000 refresh API Key: d826034e-51…" at bounding box center [634, 126] width 1086 height 28
copy p "merhoffllc-gmail"
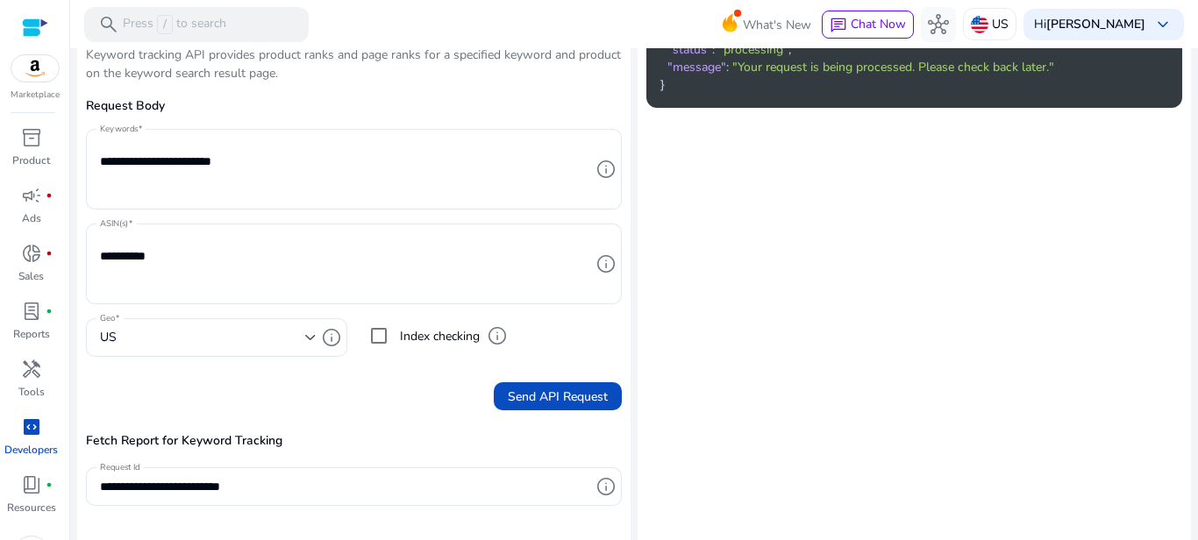
scroll to position [294, 0]
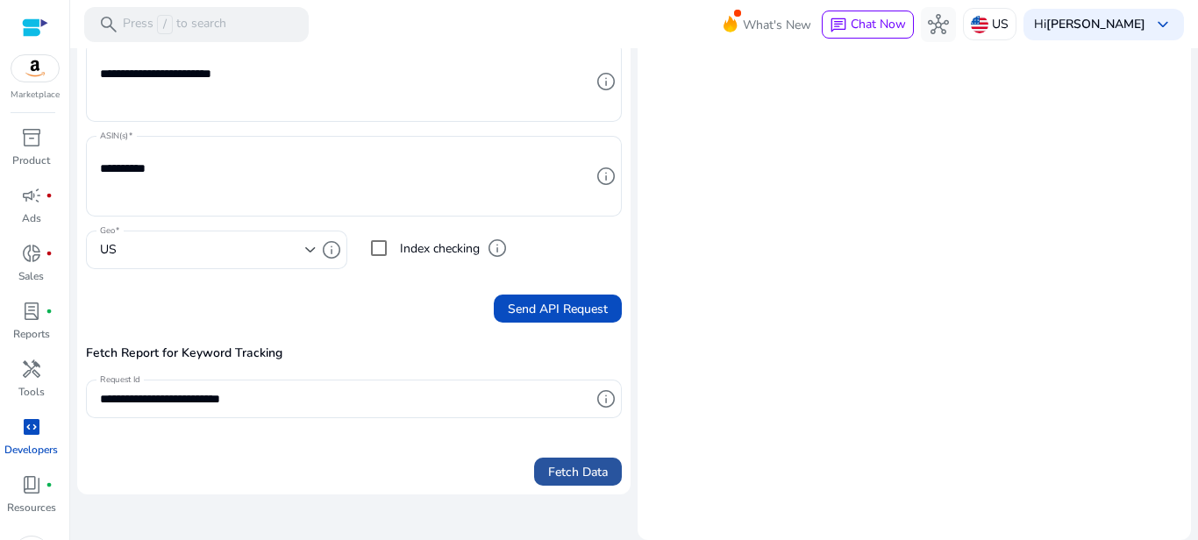
click at [561, 463] on span "Fetch Data" at bounding box center [578, 472] width 60 height 18
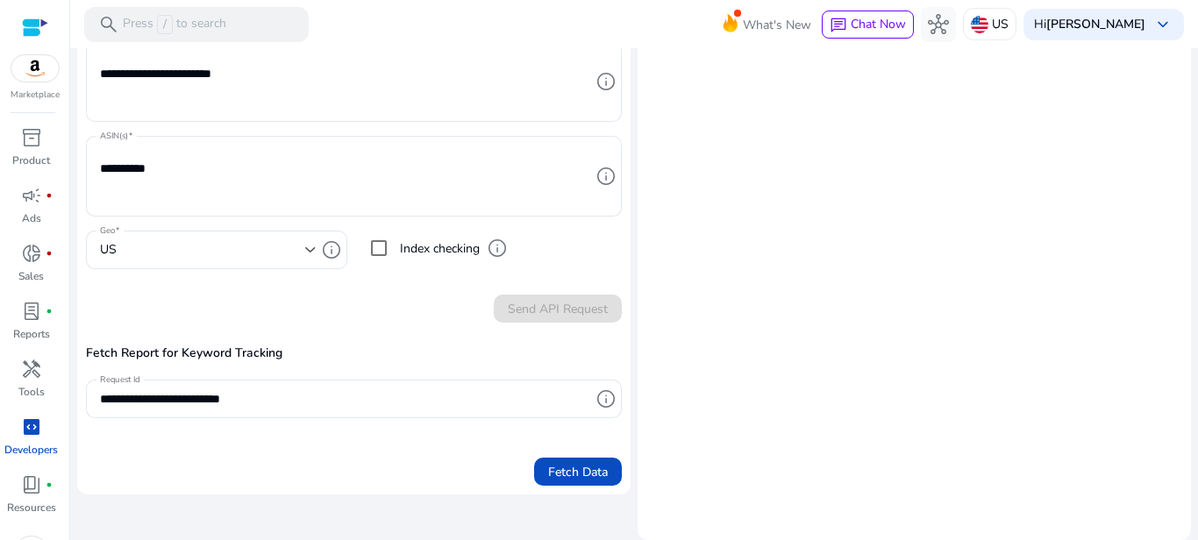
scroll to position [0, 0]
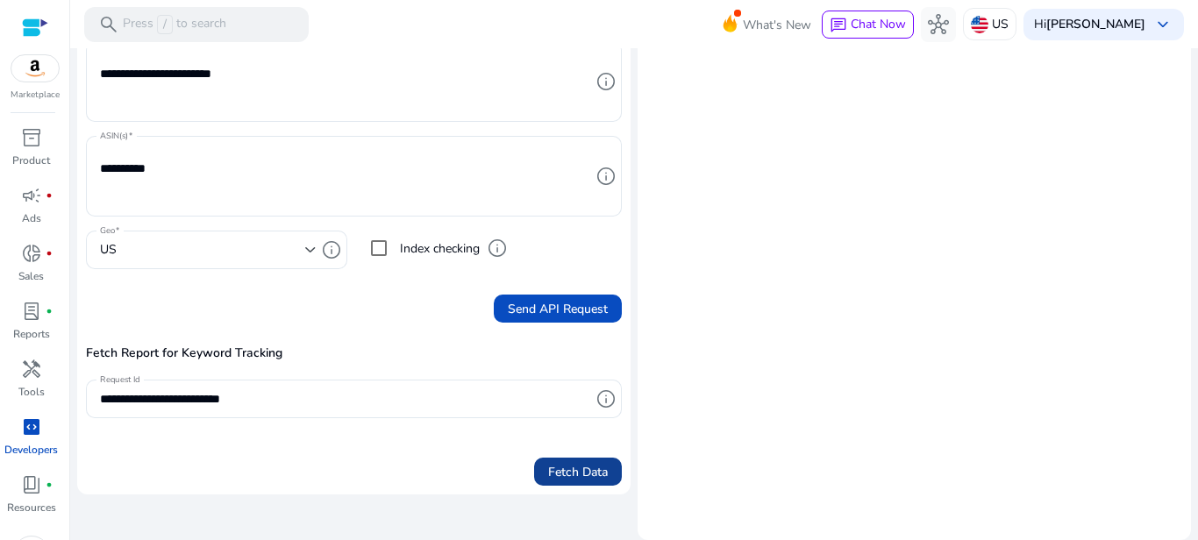
click at [570, 475] on span "Fetch Data" at bounding box center [578, 472] width 60 height 18
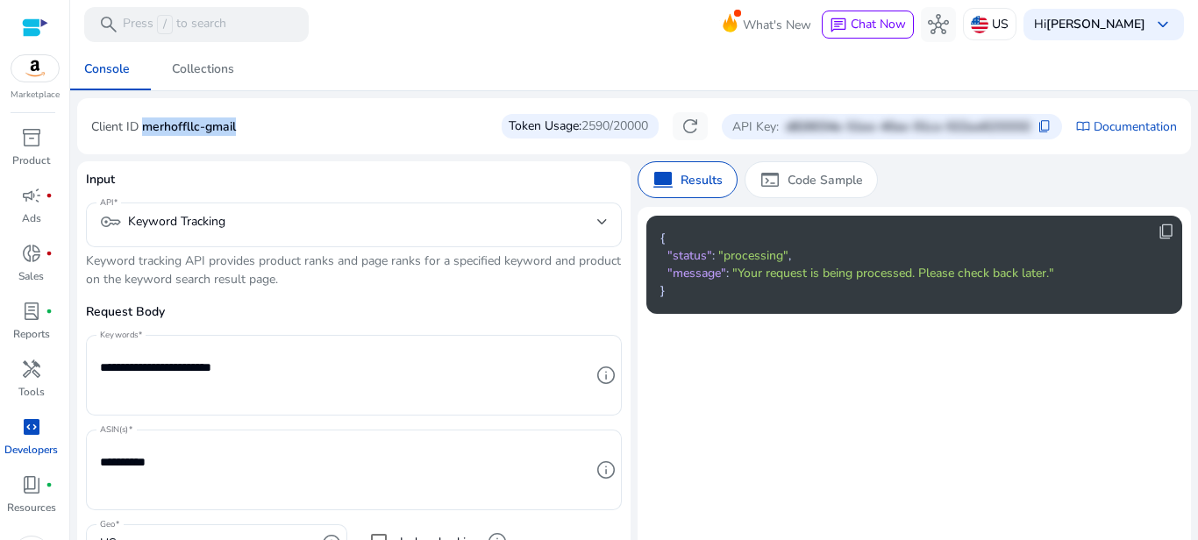
scroll to position [294, 0]
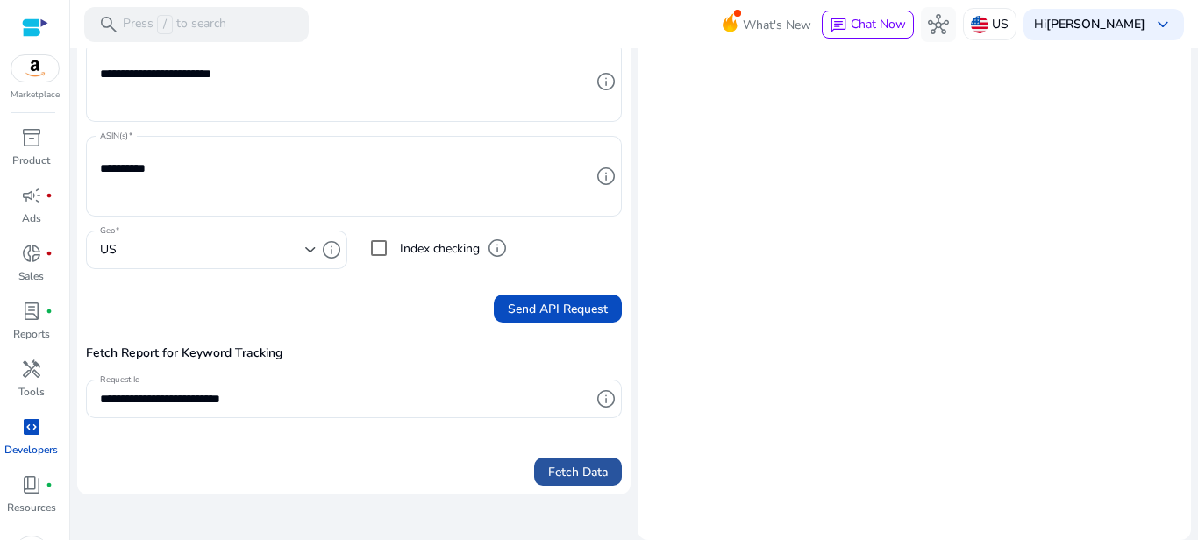
click at [601, 486] on span "submit" at bounding box center [578, 472] width 88 height 42
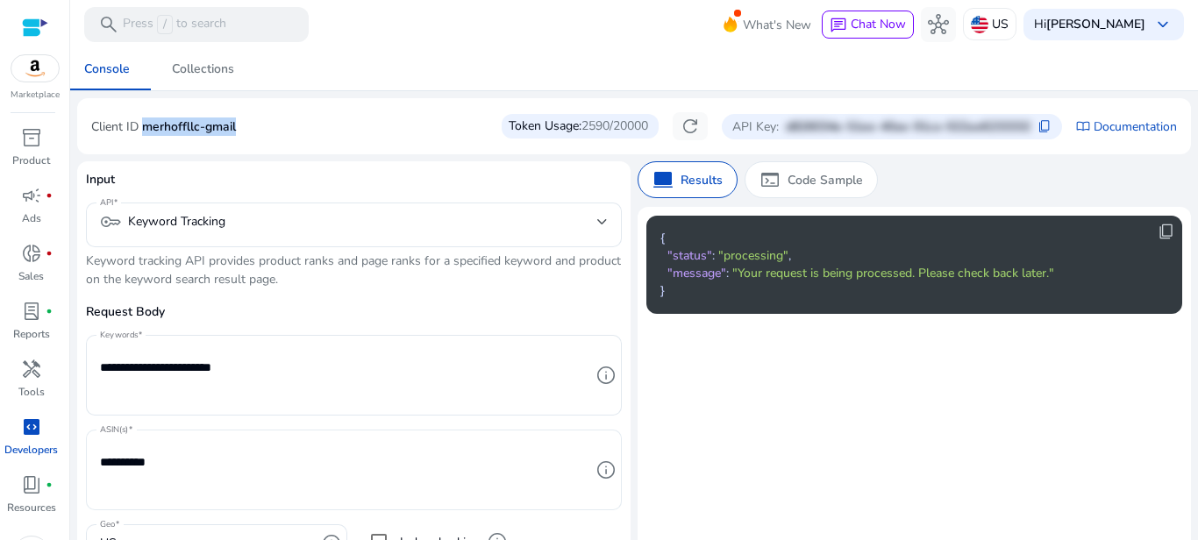
scroll to position [211, 0]
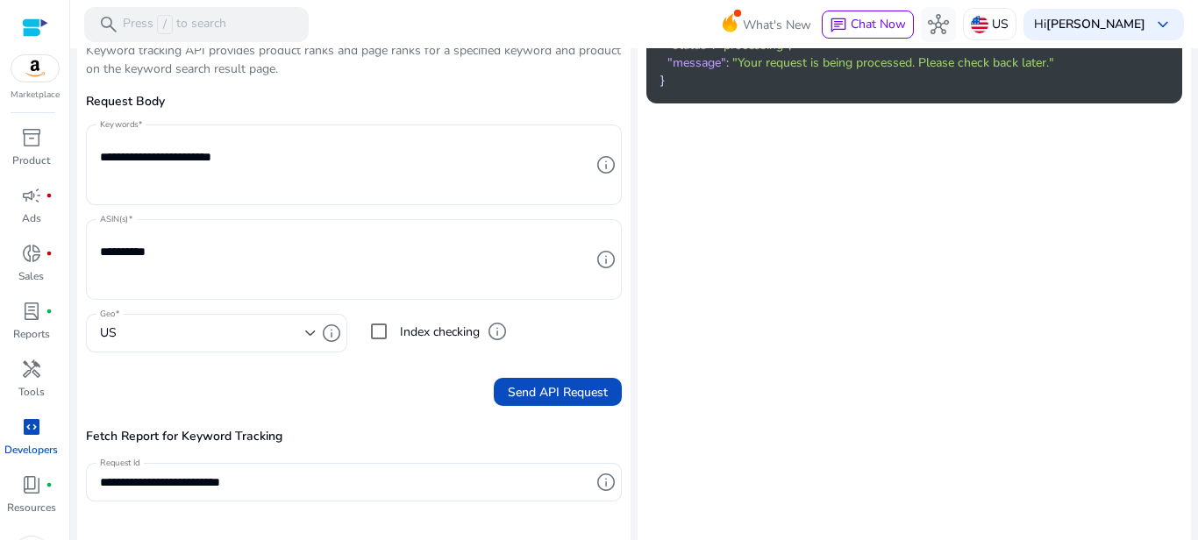
click at [249, 226] on div "**********" at bounding box center [345, 259] width 490 height 81
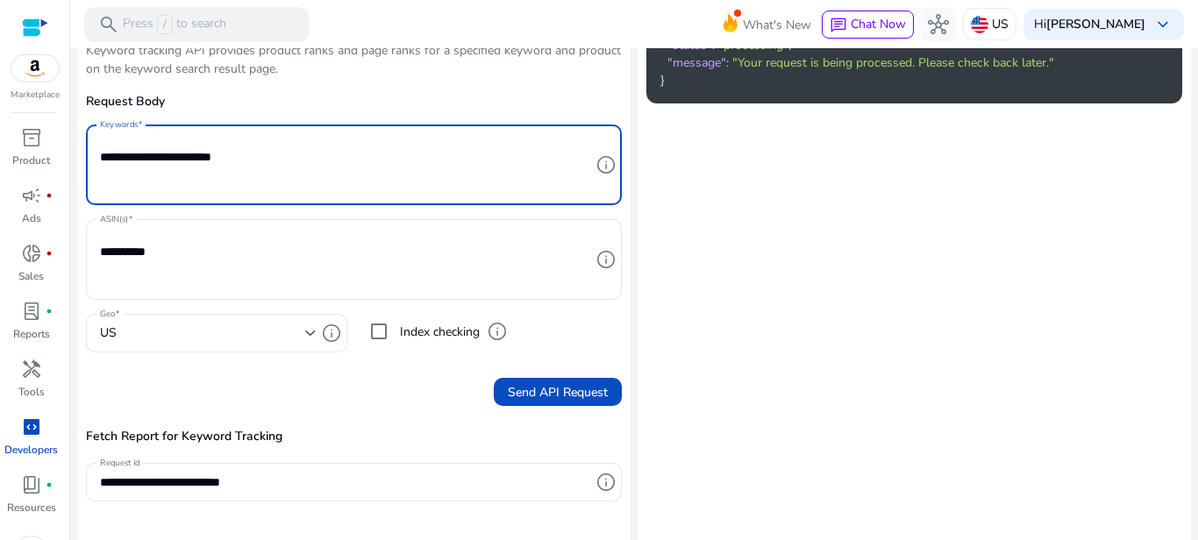
click at [279, 173] on textarea "**********" at bounding box center [345, 164] width 490 height 63
type textarea "**********"
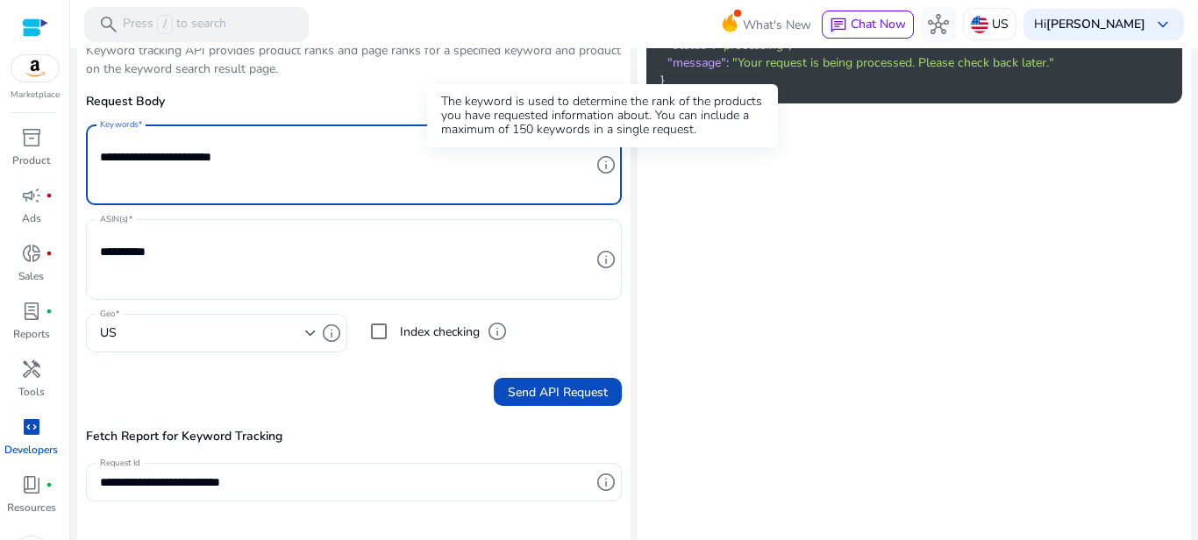
click at [608, 166] on span "info" at bounding box center [606, 164] width 21 height 21
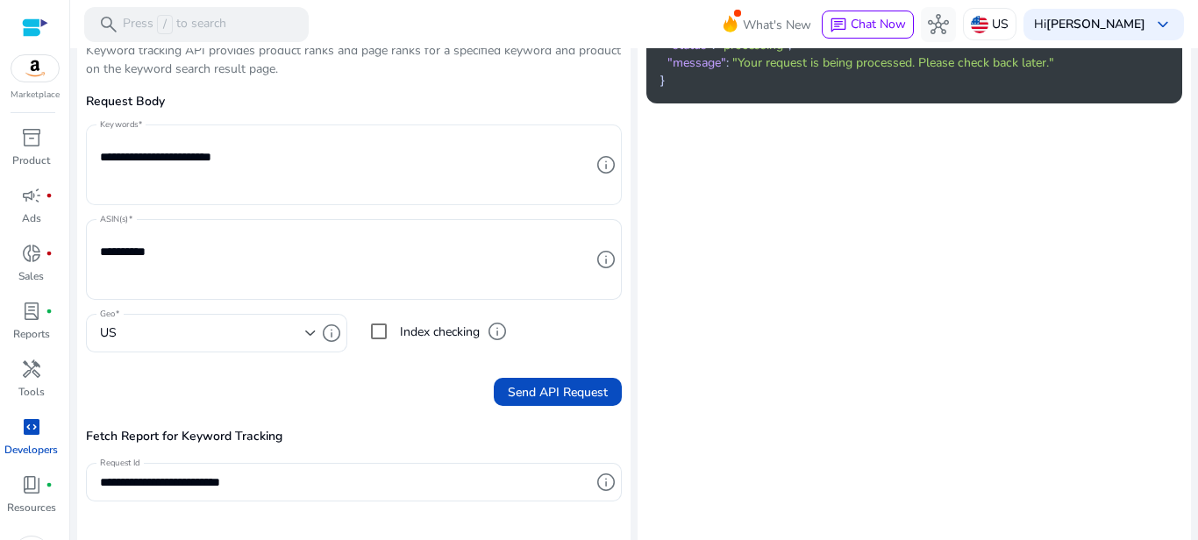
click at [599, 167] on span "info" at bounding box center [606, 164] width 21 height 21
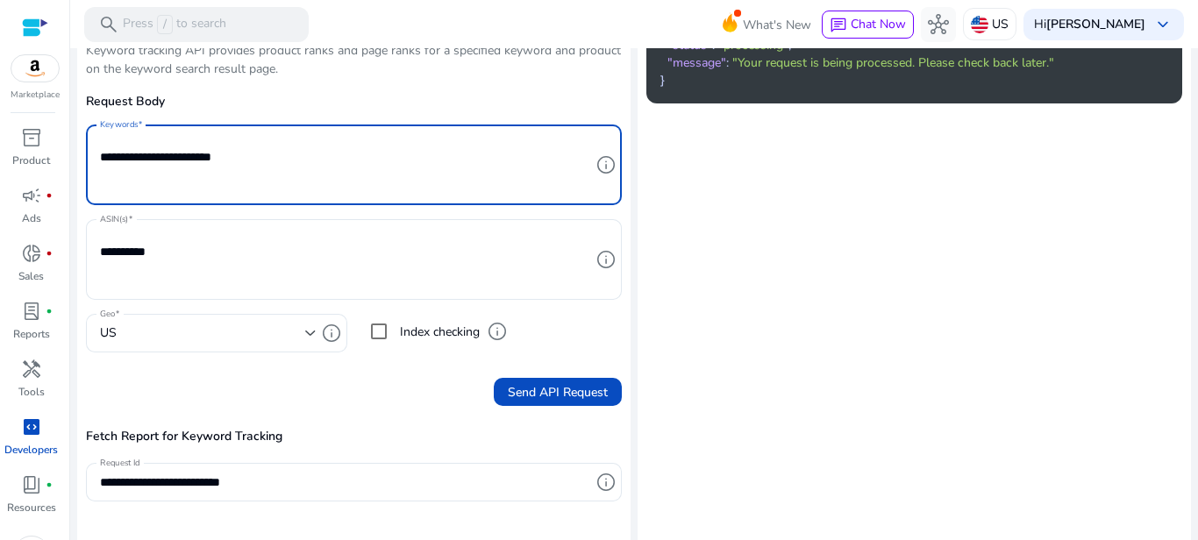
click at [606, 164] on span "info" at bounding box center [606, 164] width 21 height 21
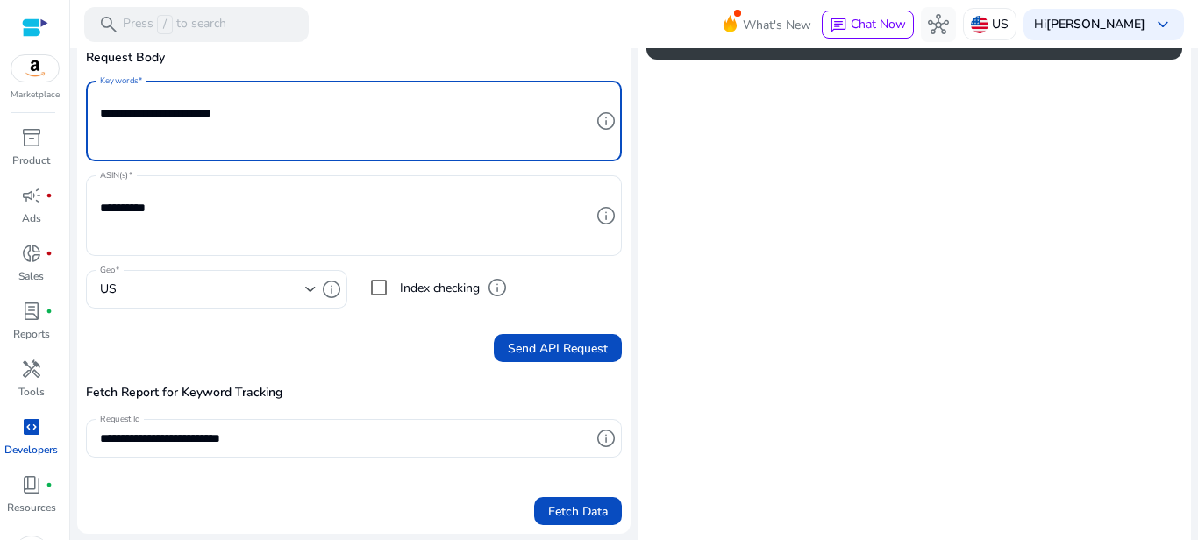
scroll to position [294, 0]
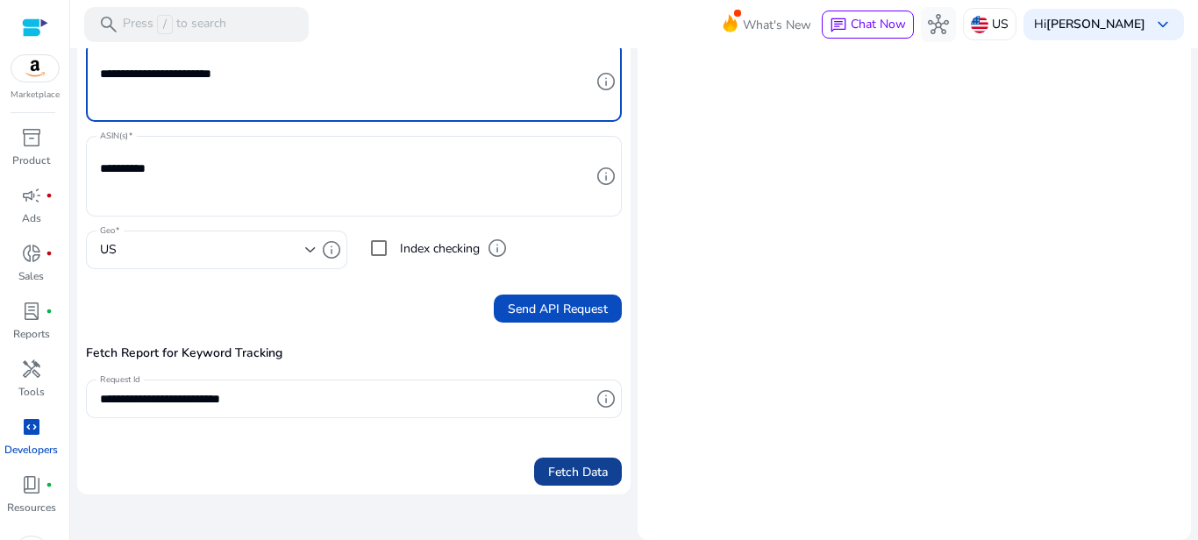
click at [578, 468] on span "Fetch Data" at bounding box center [578, 472] width 60 height 18
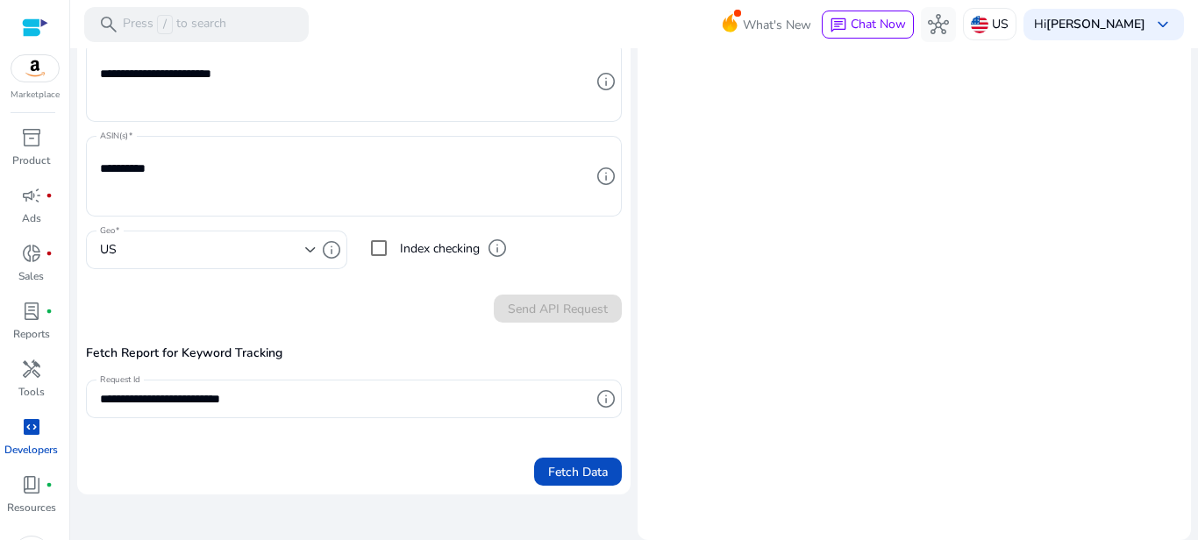
scroll to position [0, 0]
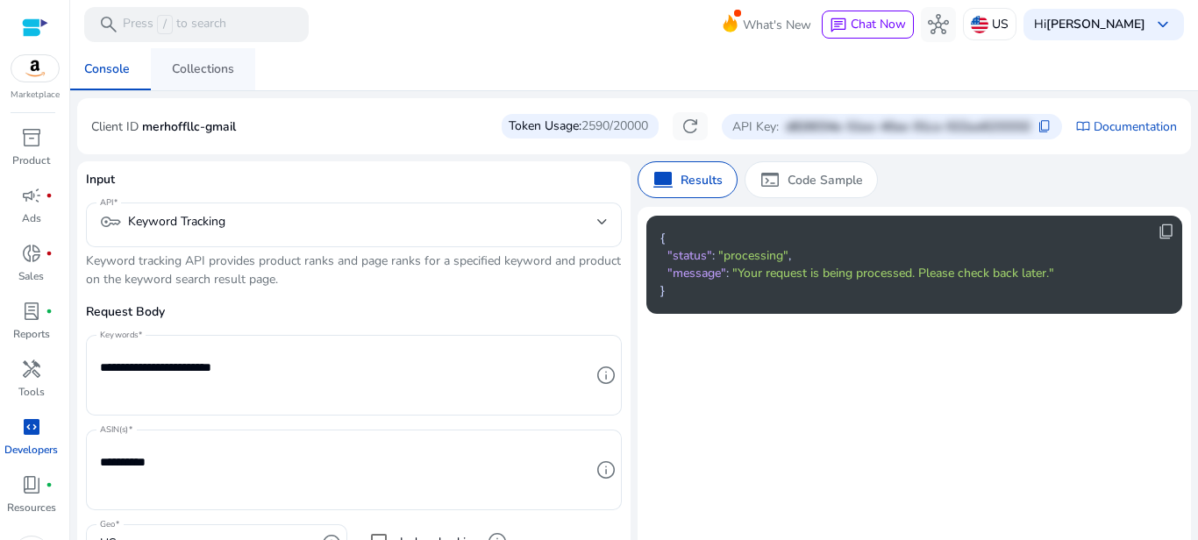
click at [203, 71] on div "Collections" at bounding box center [203, 69] width 62 height 12
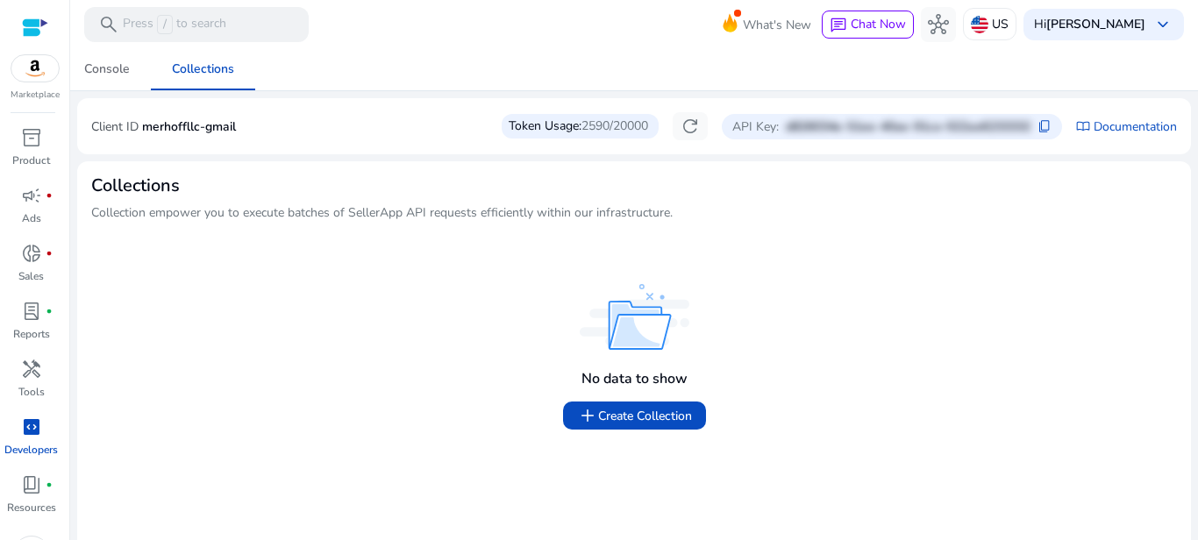
click at [102, 64] on div "Console" at bounding box center [107, 69] width 46 height 12
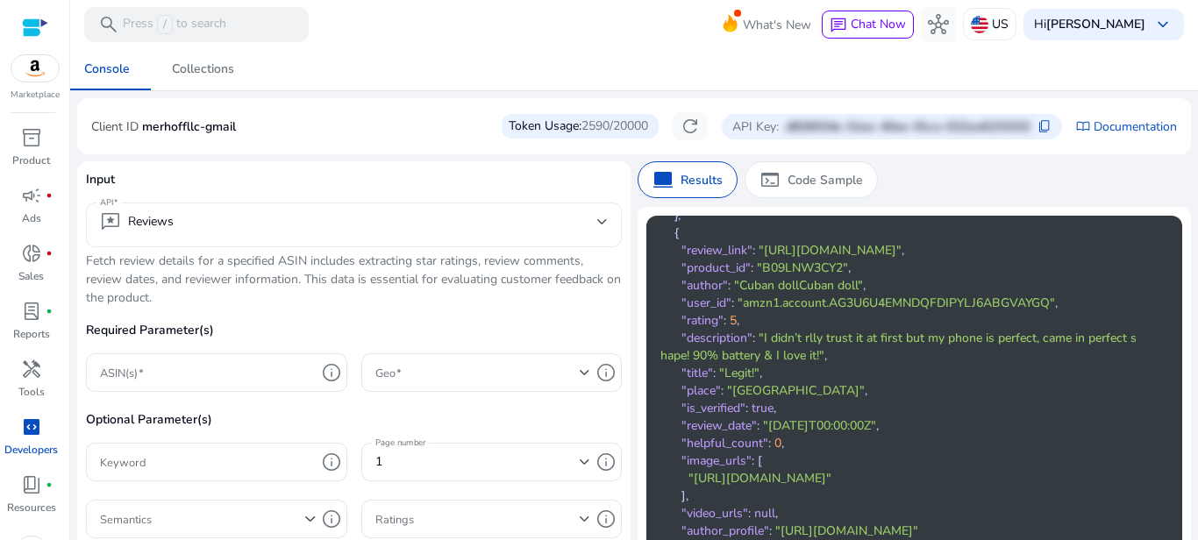
click at [194, 210] on div "reviews Reviews" at bounding box center [354, 225] width 508 height 45
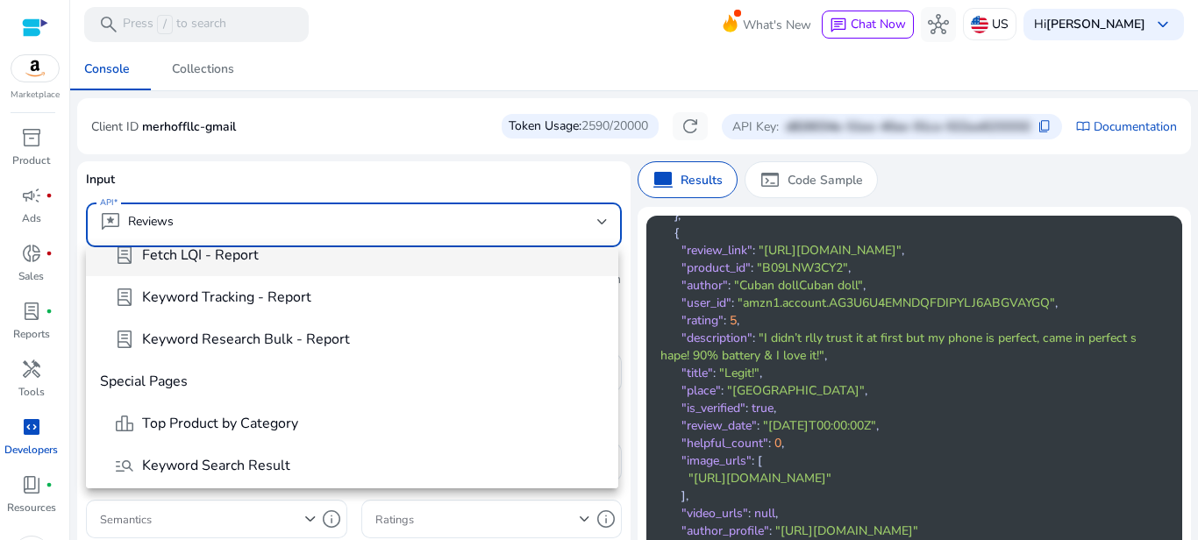
scroll to position [825, 0]
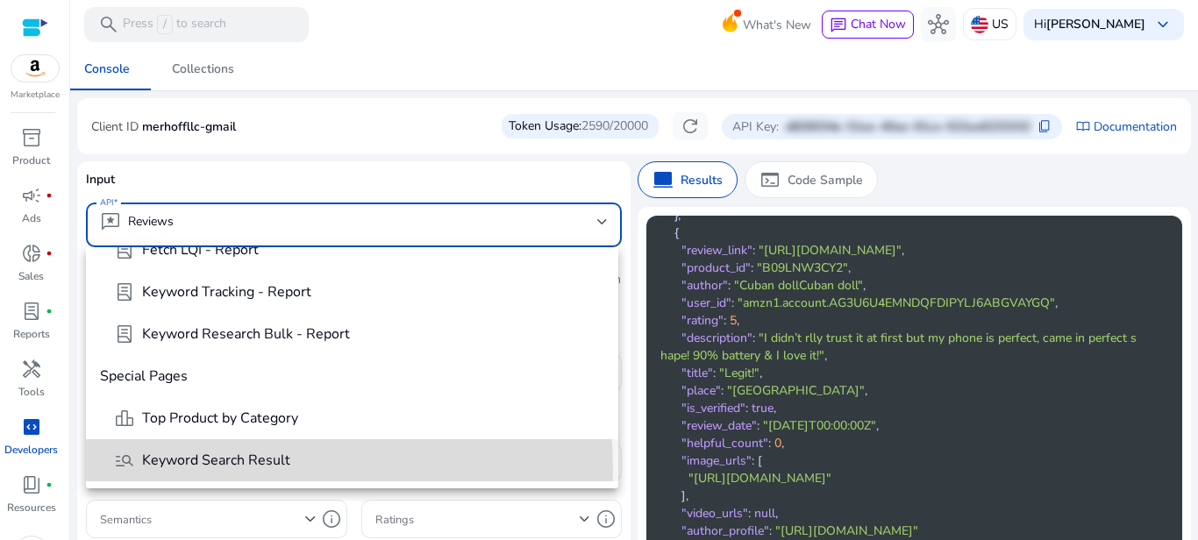
click at [209, 469] on span "Keyword Search Result" at bounding box center [216, 460] width 148 height 19
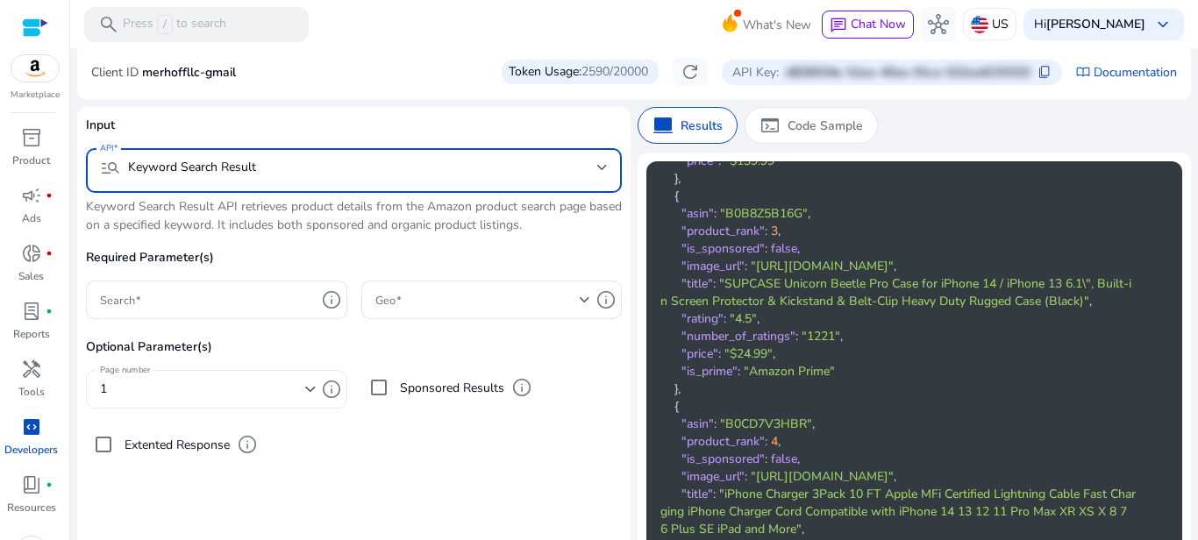
scroll to position [105, 0]
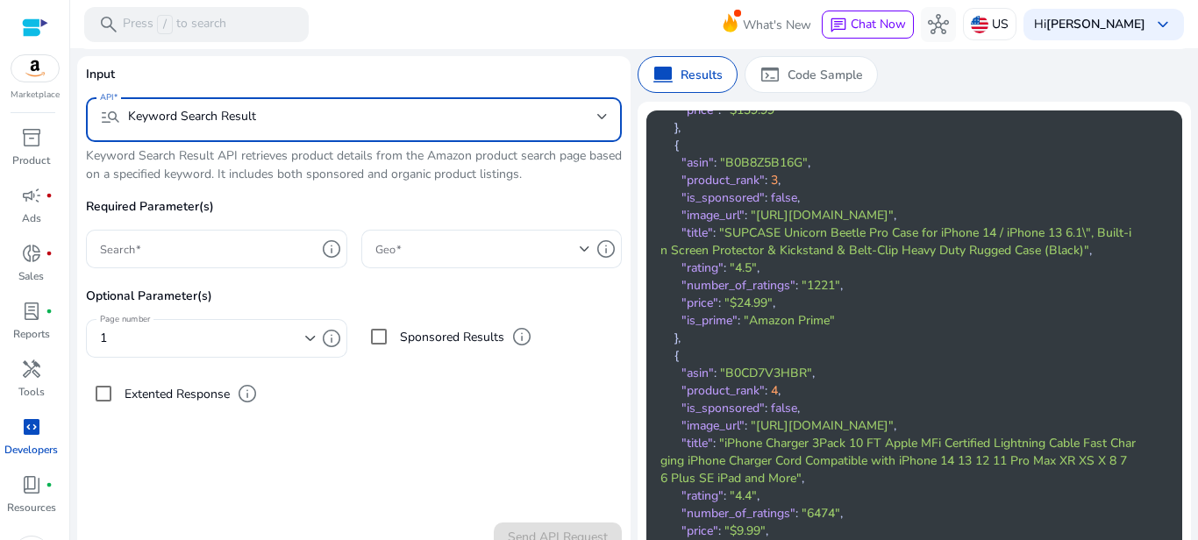
click at [260, 131] on mat-select "manage_search Keyword Search Result" at bounding box center [354, 119] width 508 height 27
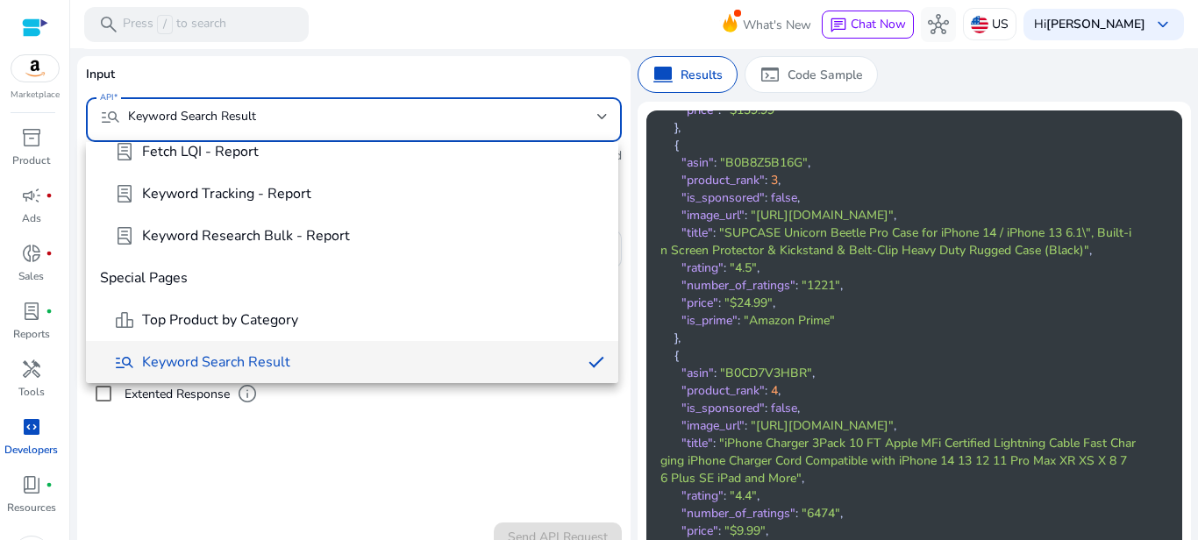
scroll to position [428, 0]
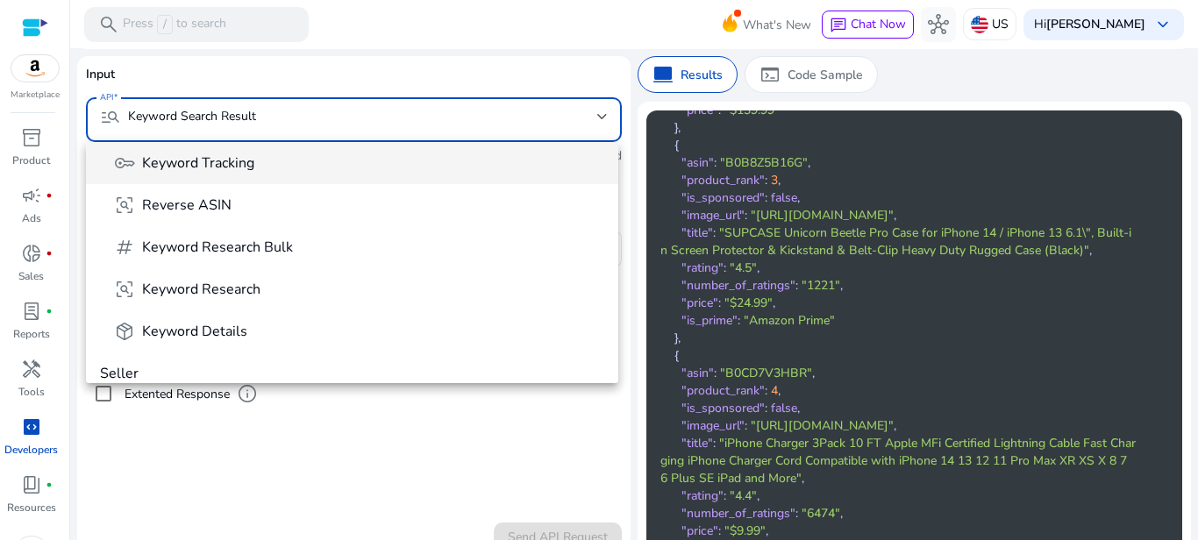
click at [109, 117] on div at bounding box center [599, 270] width 1198 height 540
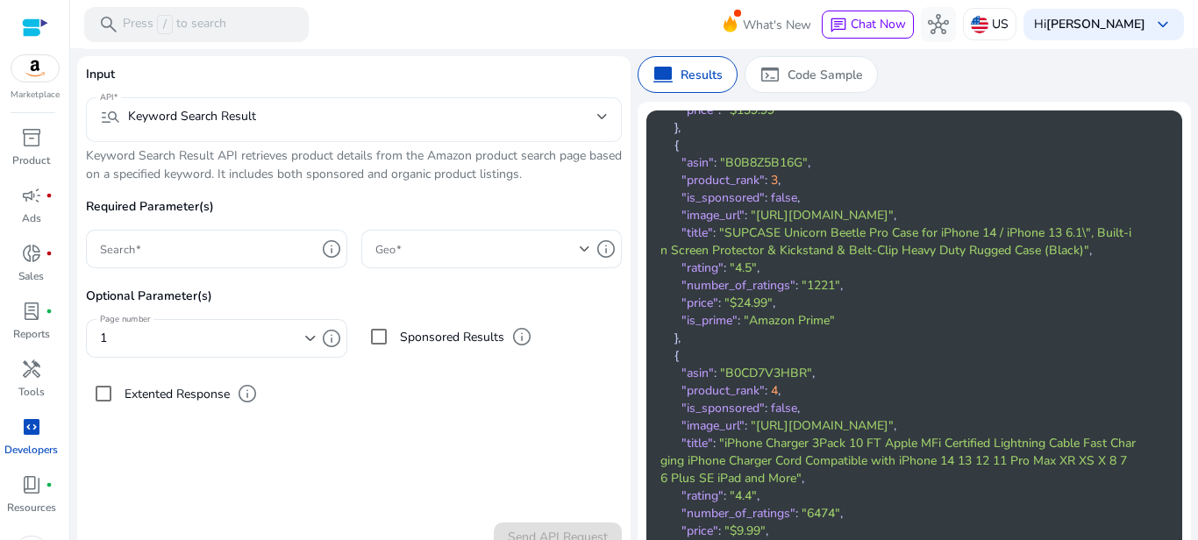
click at [144, 117] on div "manage_search Keyword Search Result" at bounding box center [178, 116] width 156 height 21
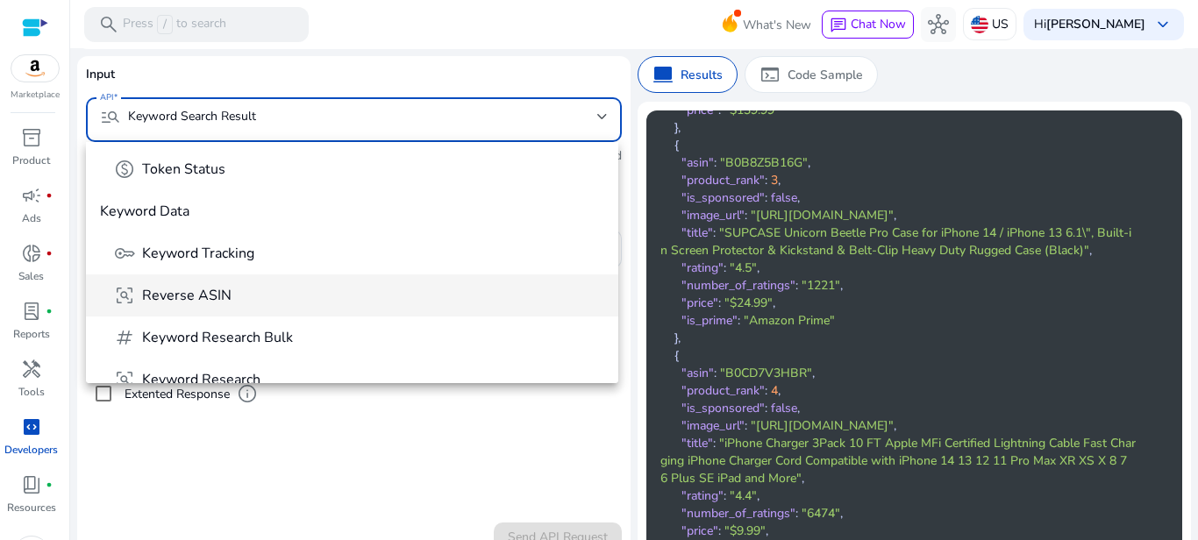
scroll to position [292, 0]
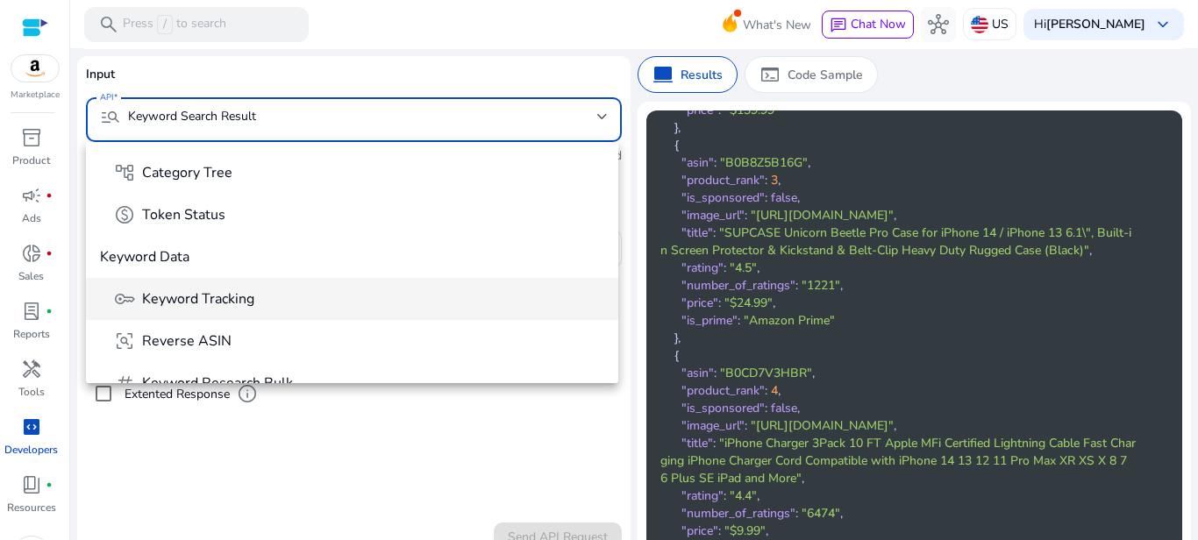
click at [236, 303] on span "Keyword Tracking" at bounding box center [198, 298] width 112 height 19
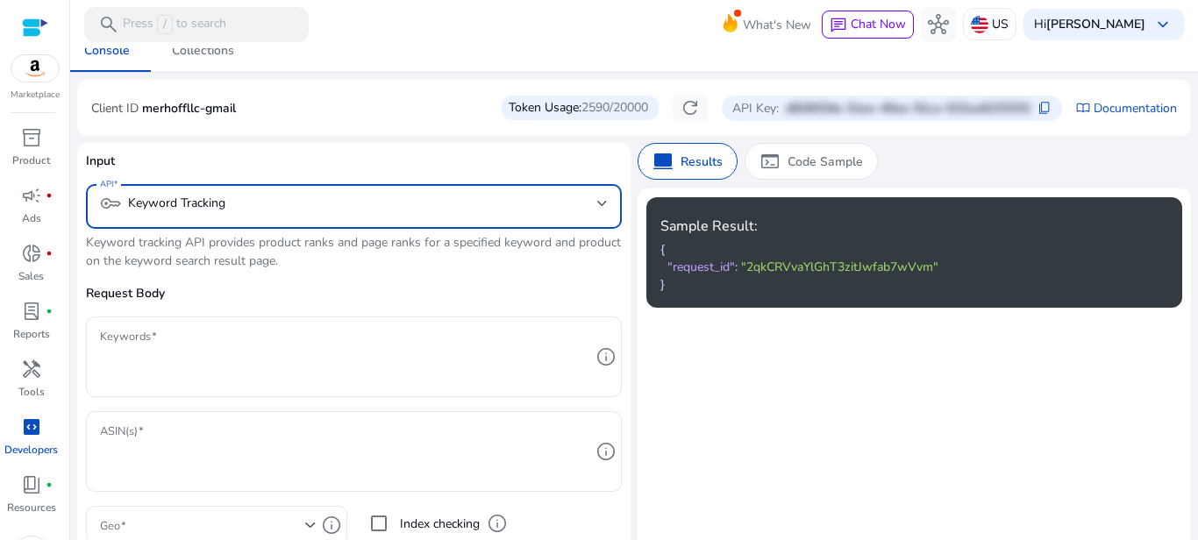
scroll to position [0, 0]
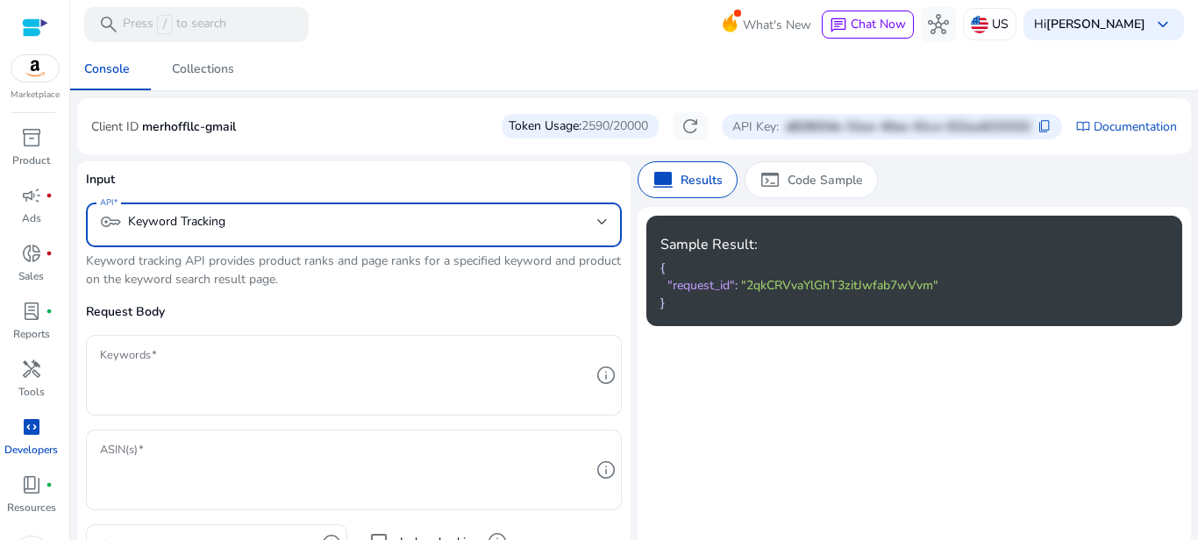
click at [754, 284] on span ""2qkCRVvaYlGhT3zitJwfab7wVvm"" at bounding box center [839, 285] width 197 height 17
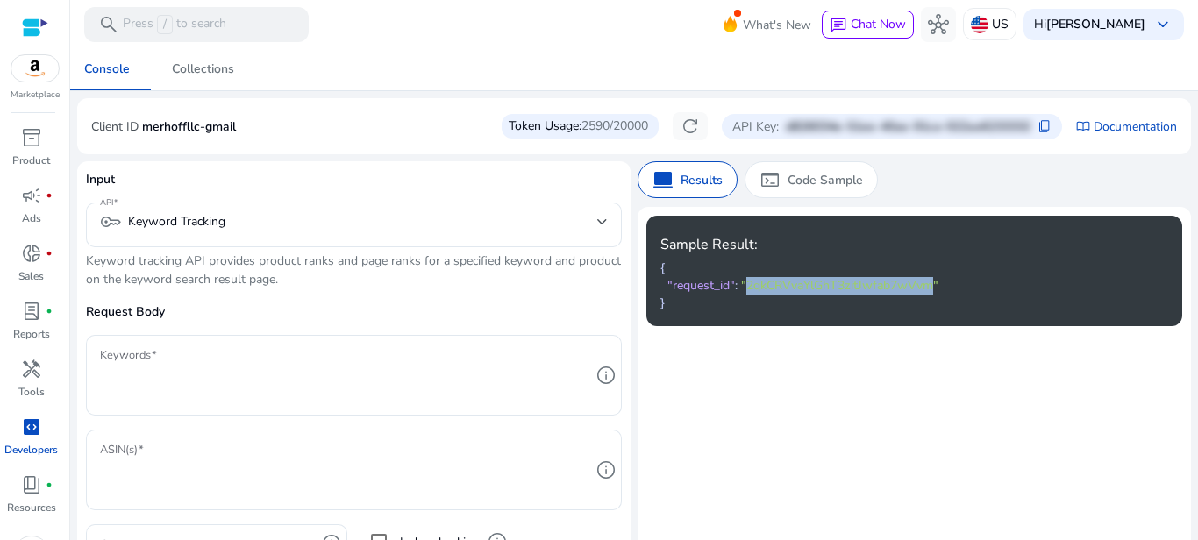
click at [754, 284] on span ""2qkCRVvaYlGhT3zitJwfab7wVvm"" at bounding box center [839, 285] width 197 height 17
copy span "2qkCRVvaYlGhT3zitJwfab7wVvm"
click at [202, 381] on textarea "Keywords" at bounding box center [345, 375] width 490 height 63
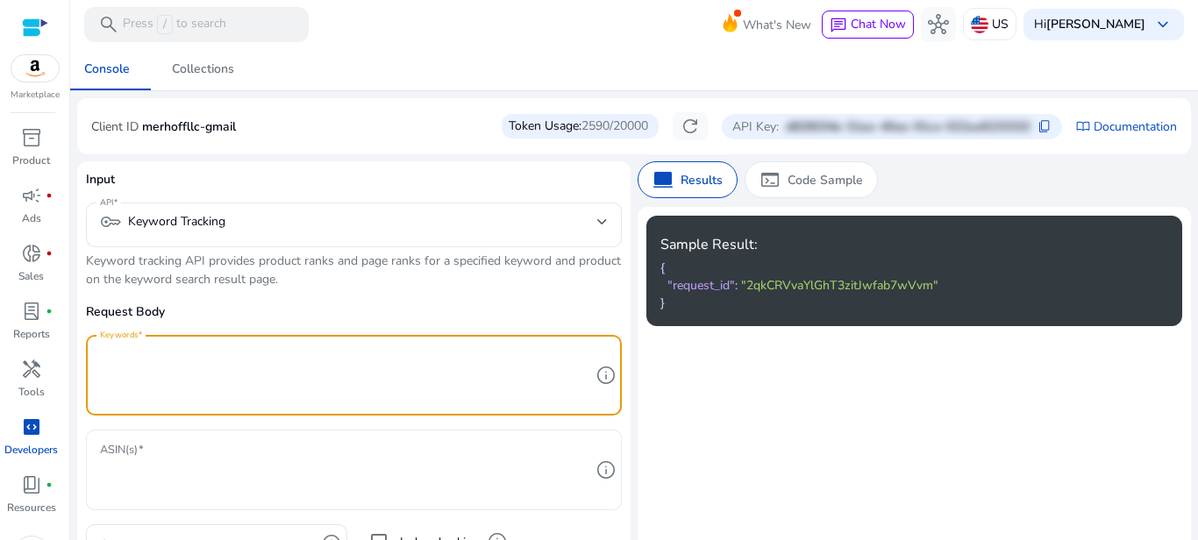
click at [175, 445] on textarea "ASIN(s)" at bounding box center [345, 470] width 490 height 63
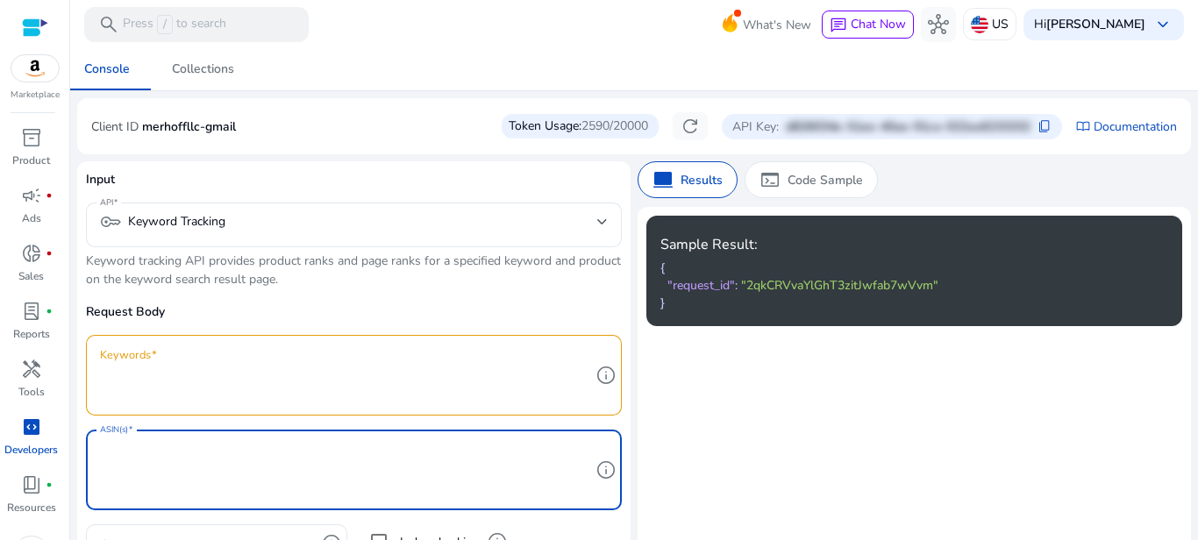
paste textarea "**********"
type textarea "**********"
click at [207, 343] on div at bounding box center [345, 375] width 490 height 81
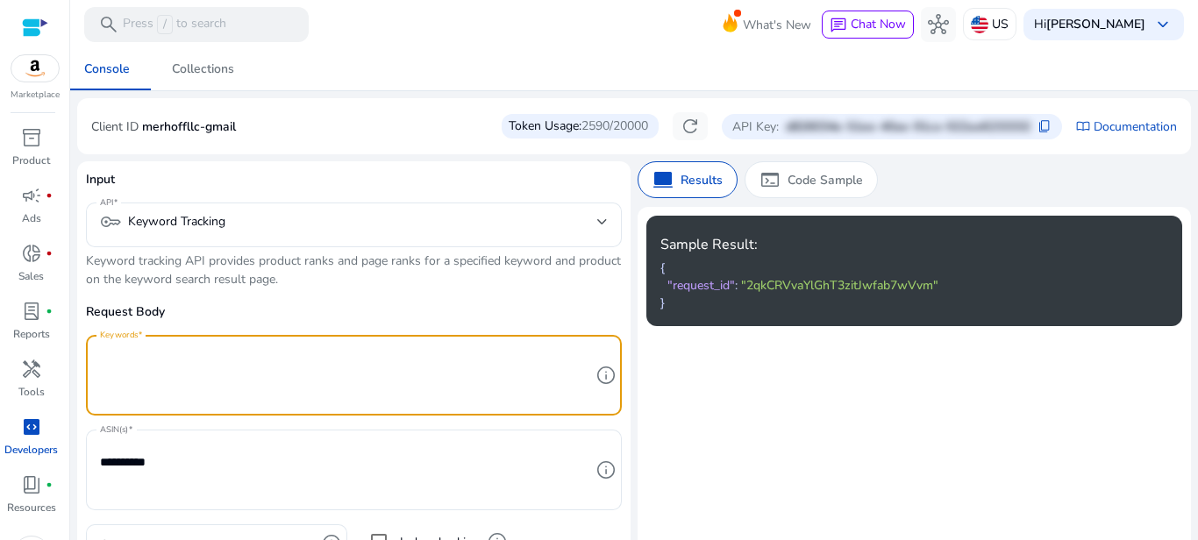
click at [208, 358] on textarea "Keywords" at bounding box center [345, 375] width 490 height 63
paste textarea "**********"
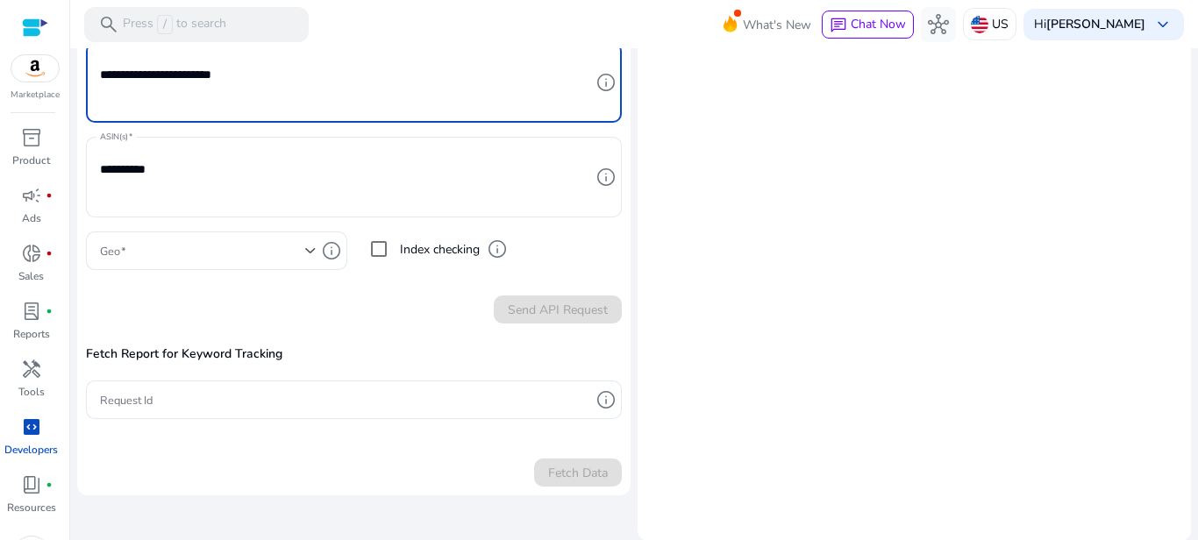
scroll to position [294, 0]
type textarea "**********"
click at [157, 245] on span at bounding box center [202, 249] width 205 height 19
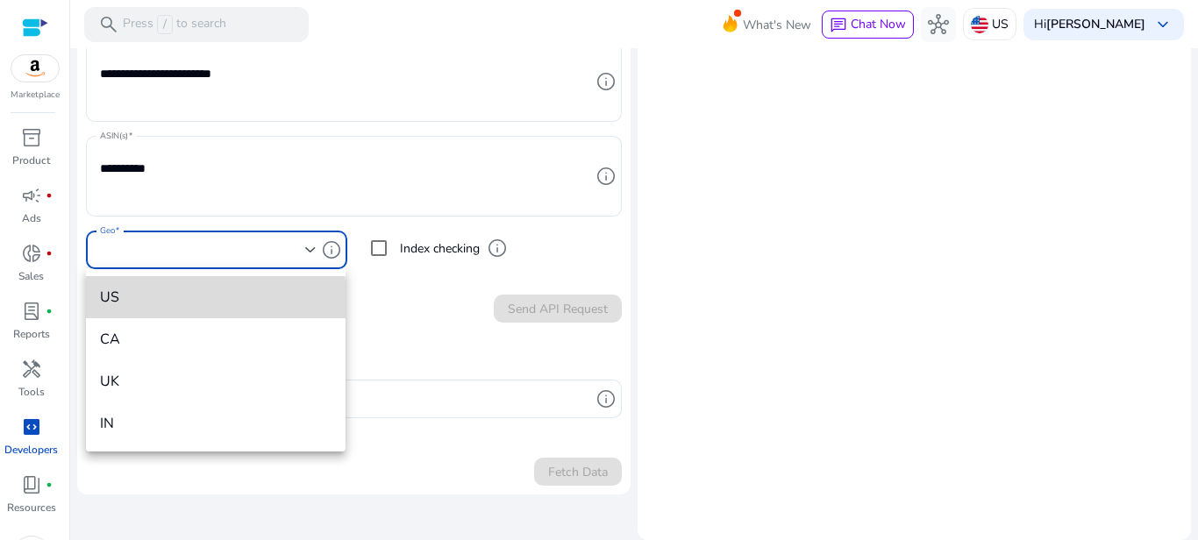
click at [124, 309] on mat-option "US" at bounding box center [216, 297] width 260 height 42
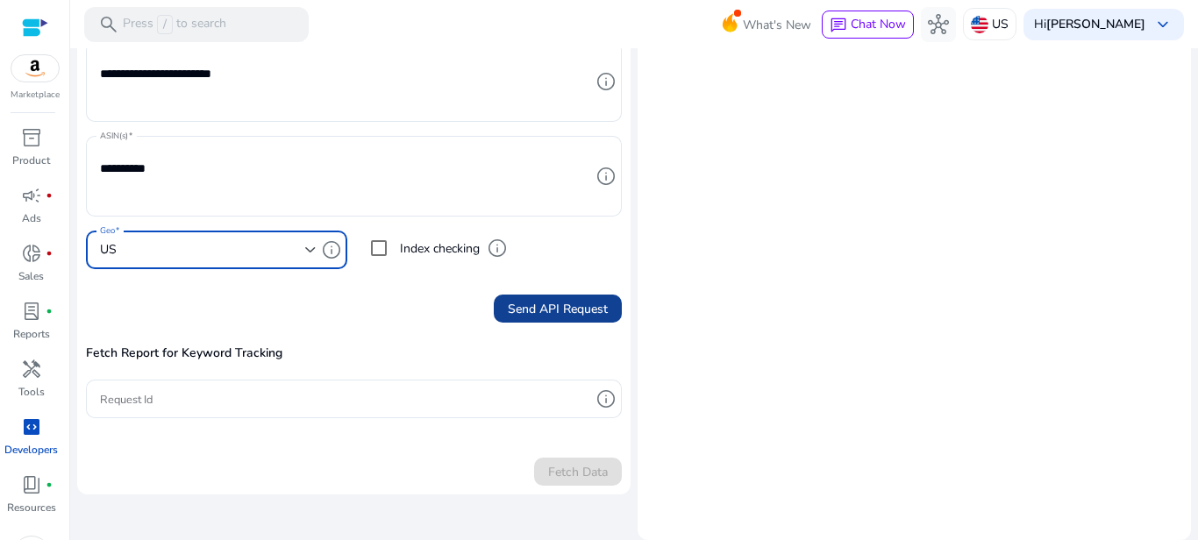
click at [528, 303] on span "Send API Request" at bounding box center [558, 309] width 100 height 18
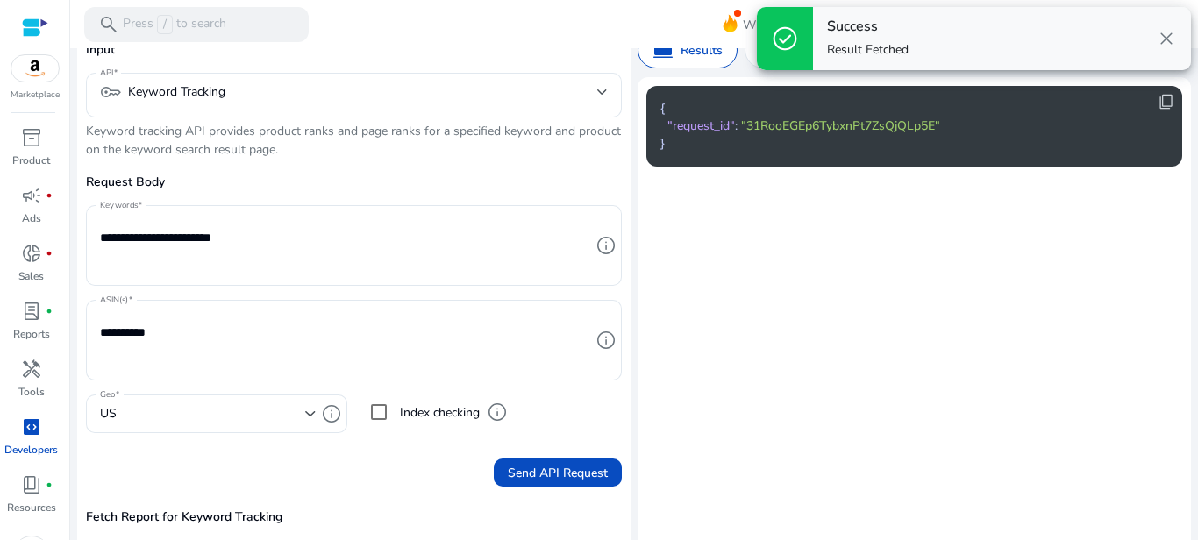
scroll to position [0, 0]
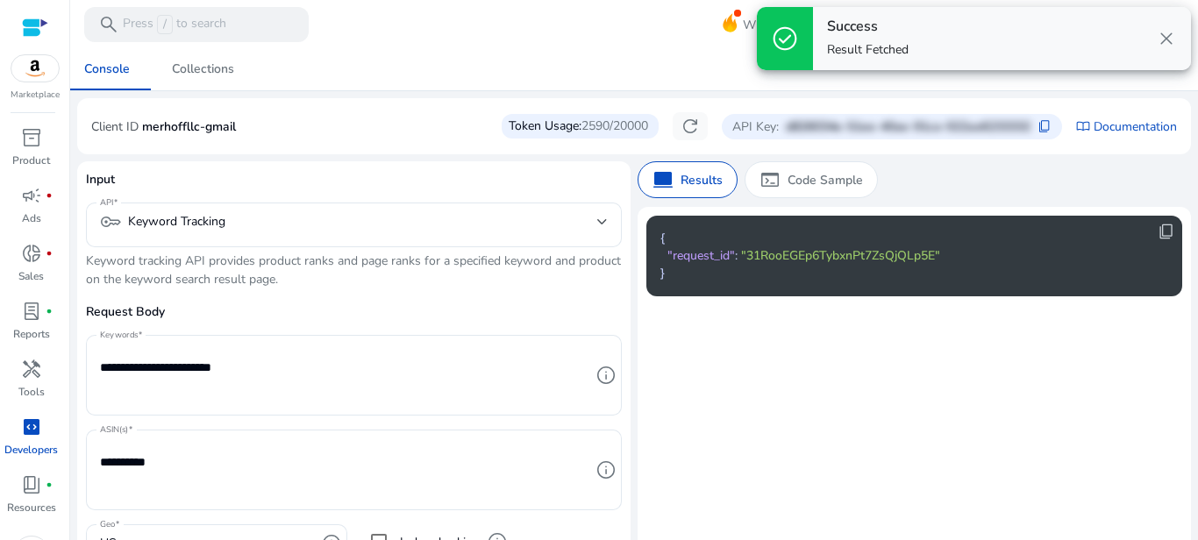
click at [810, 261] on span ""31RooEGEp6TybxnPt7ZsQjQLp5E"" at bounding box center [840, 255] width 199 height 17
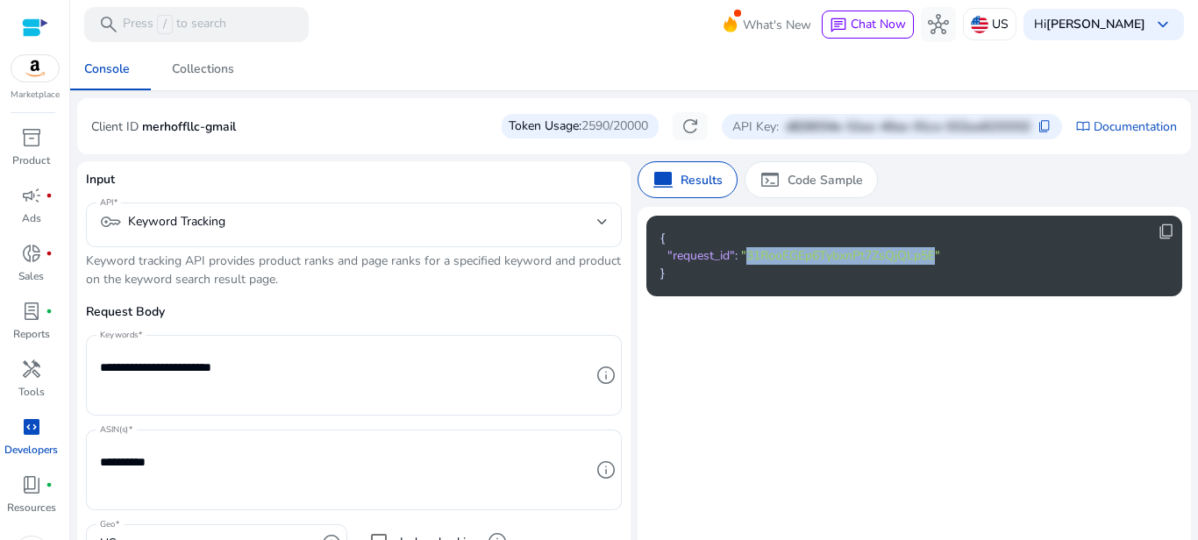
click at [810, 261] on span ""31RooEGEp6TybxnPt7ZsQjQLp5E"" at bounding box center [840, 255] width 199 height 17
copy span "31RooEGEp6TybxnPt7ZsQjQLp5E"
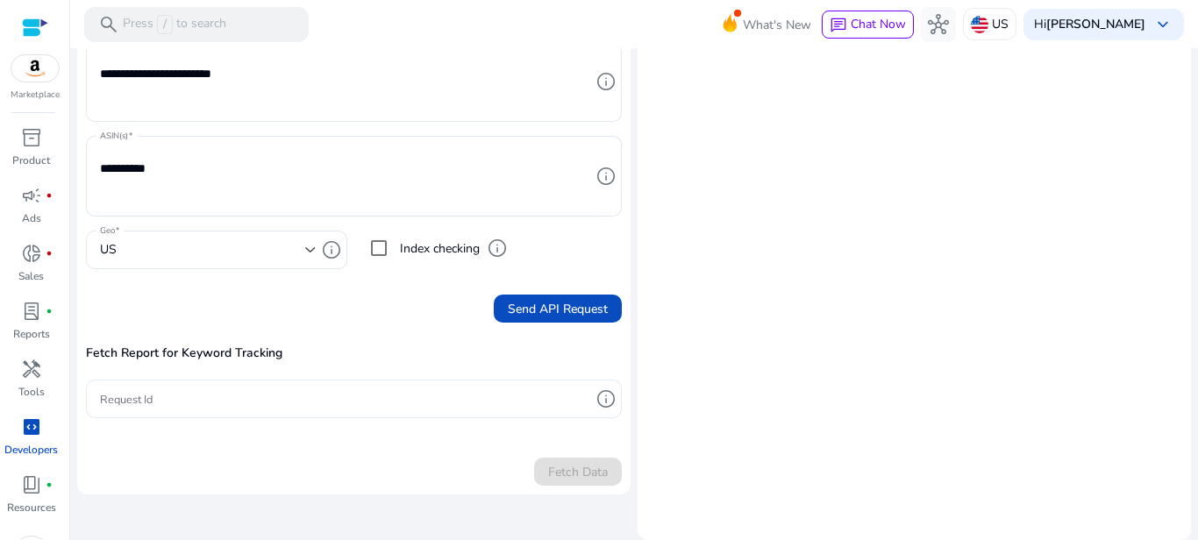
click at [231, 391] on input "Request Id" at bounding box center [345, 398] width 490 height 19
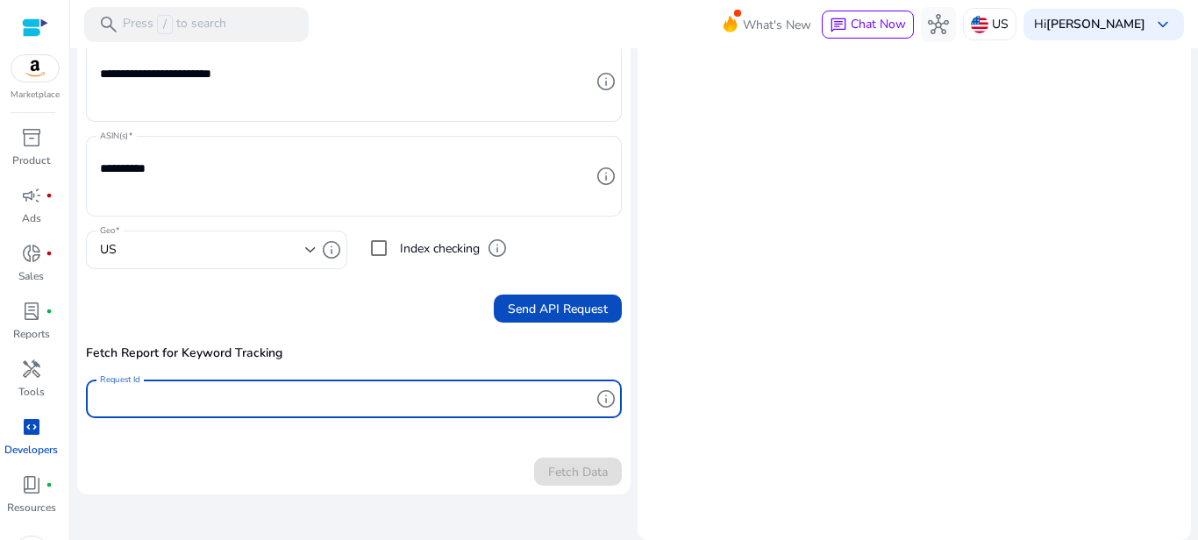
paste input "**********"
type input "**********"
click at [546, 458] on span "submit" at bounding box center [578, 472] width 88 height 42
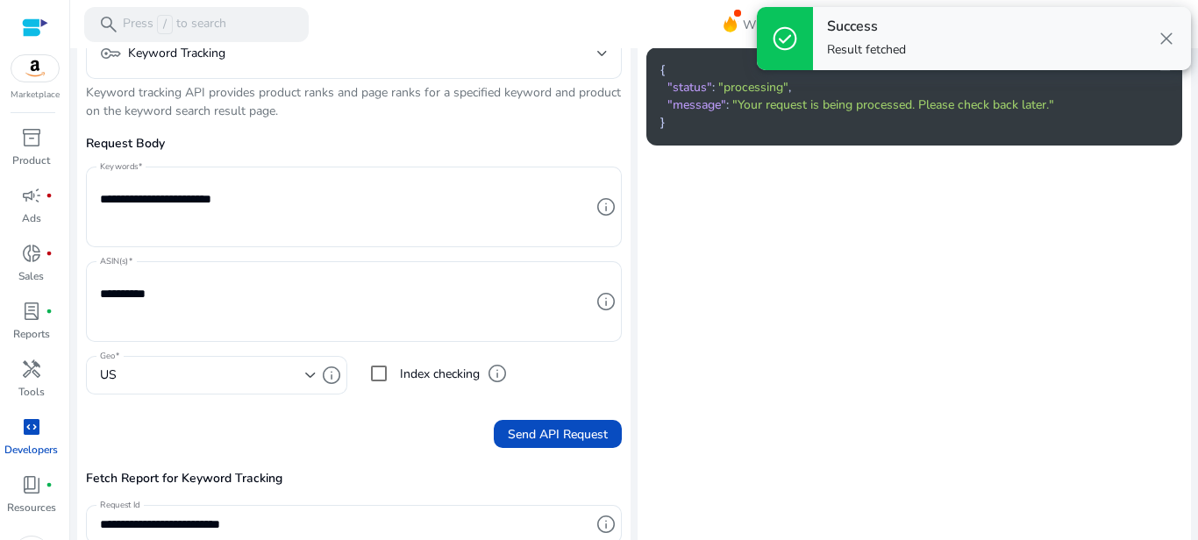
scroll to position [0, 0]
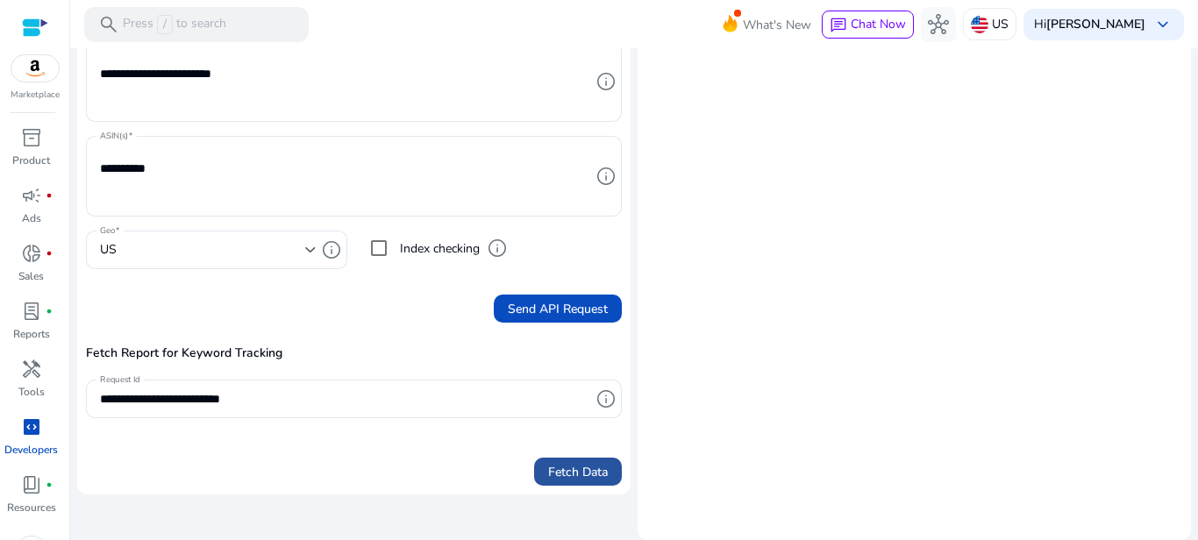
click at [589, 472] on span "Fetch Data" at bounding box center [578, 472] width 60 height 18
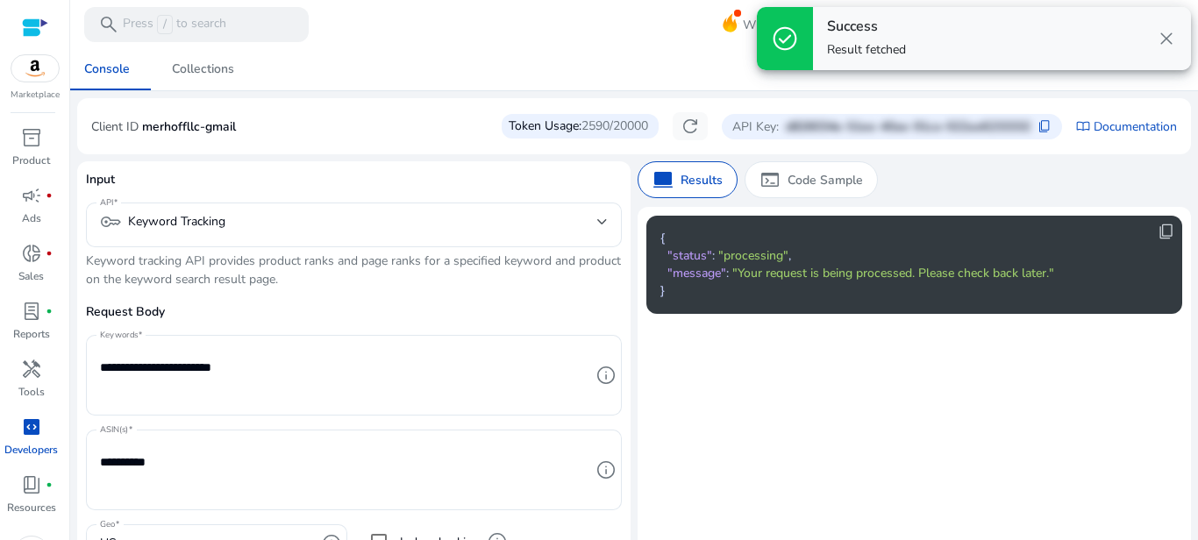
click at [1170, 39] on span "close" at bounding box center [1166, 38] width 21 height 21
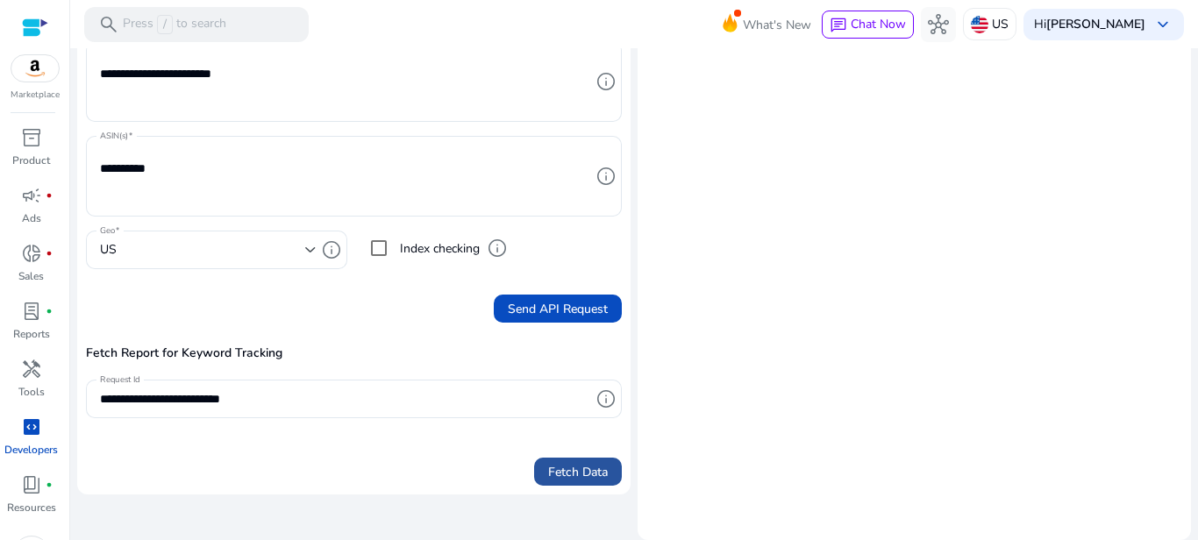
click at [546, 483] on span "submit" at bounding box center [578, 472] width 88 height 42
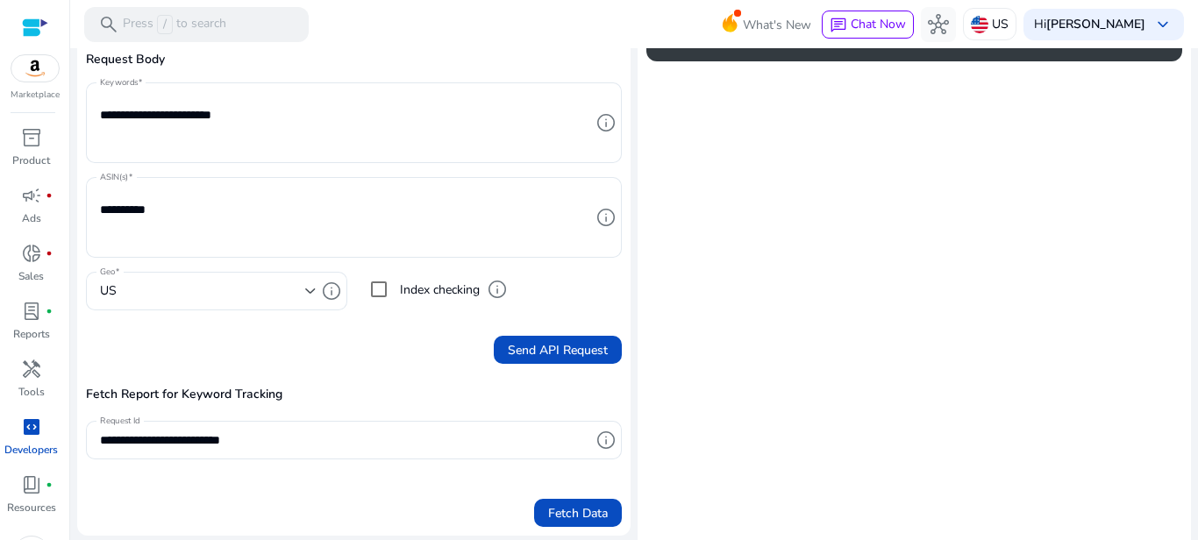
scroll to position [294, 0]
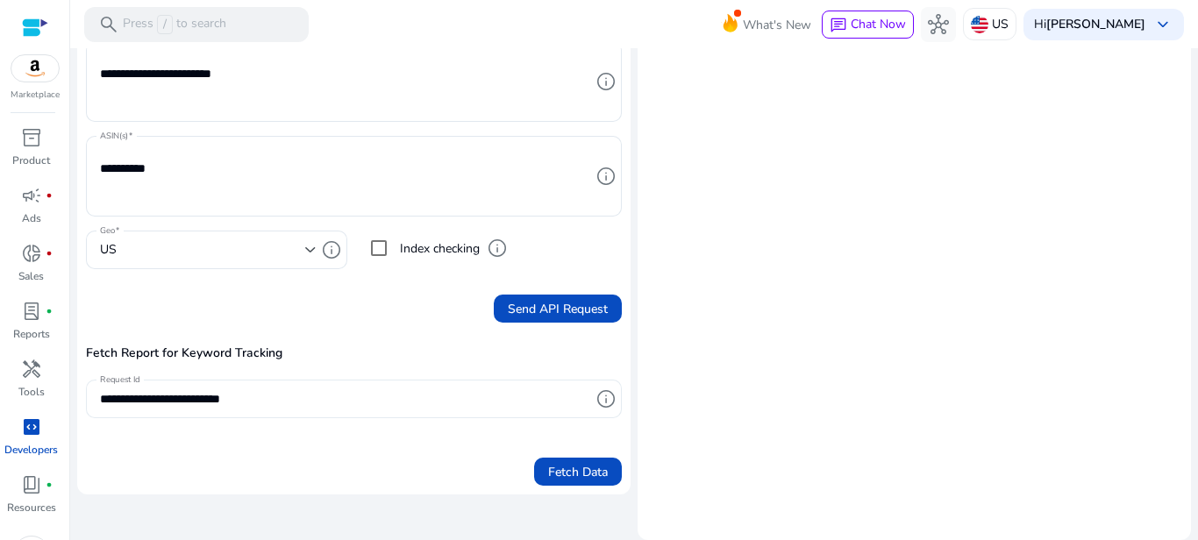
click at [270, 411] on div "**********" at bounding box center [345, 399] width 490 height 39
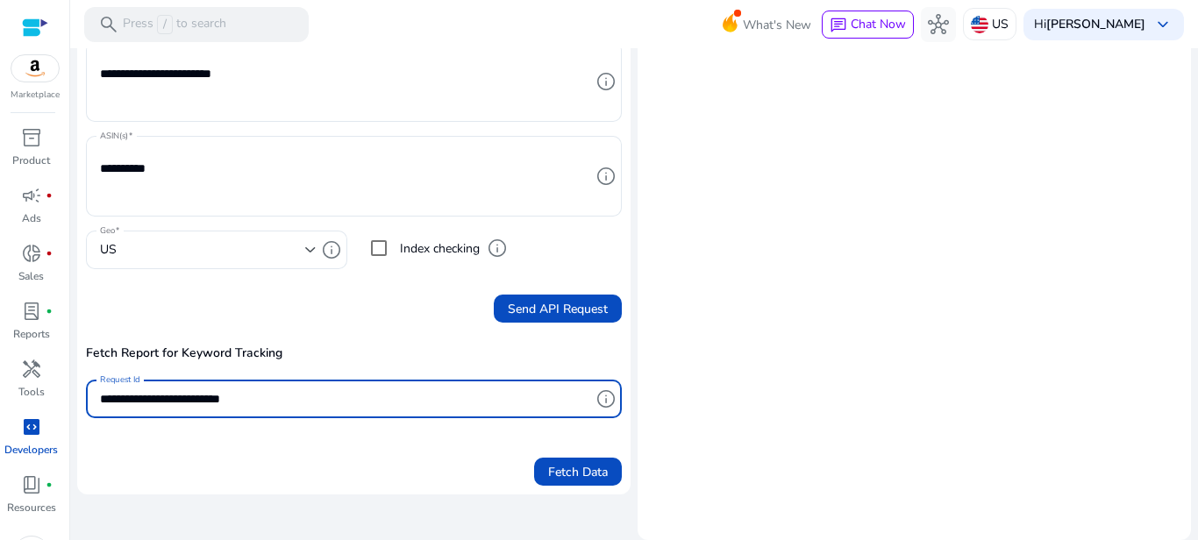
click at [313, 398] on input "**********" at bounding box center [345, 398] width 490 height 19
click at [572, 469] on span "Fetch Data" at bounding box center [578, 472] width 60 height 18
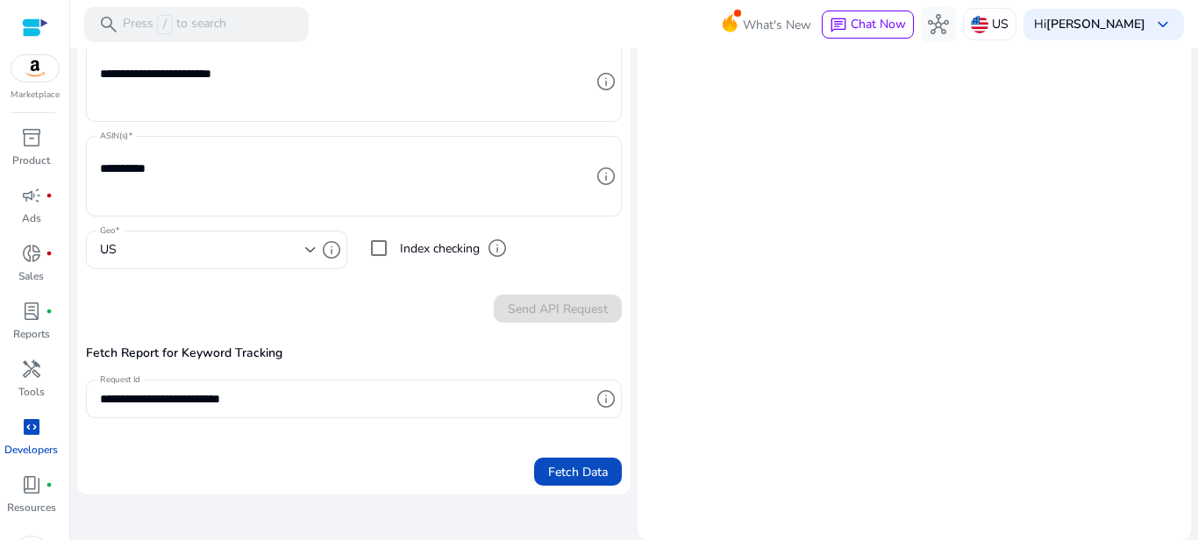
scroll to position [0, 0]
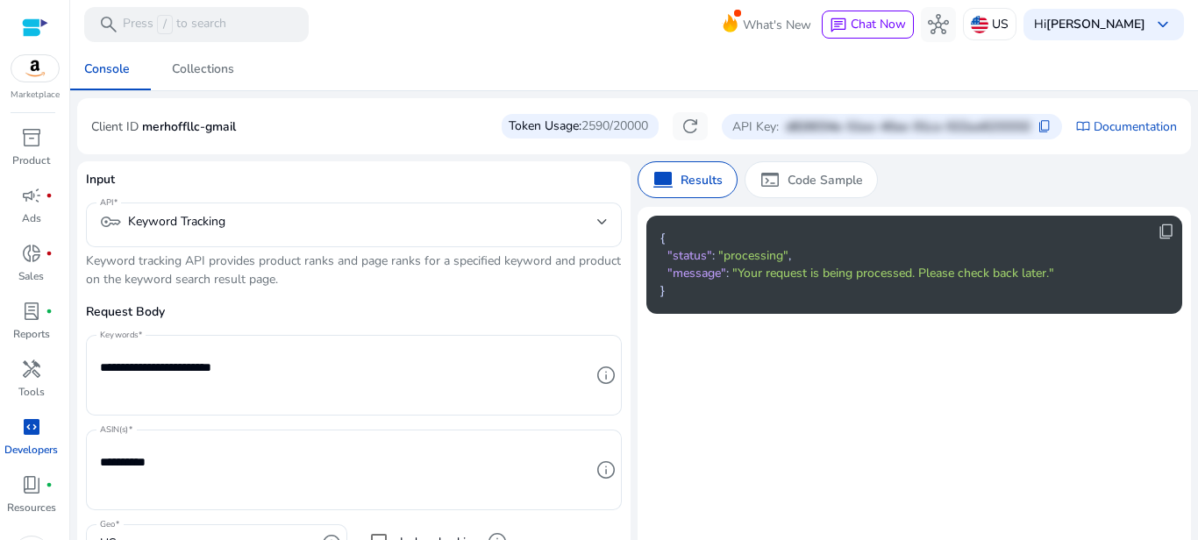
click at [1175, 30] on span "close" at bounding box center [1166, 38] width 21 height 21
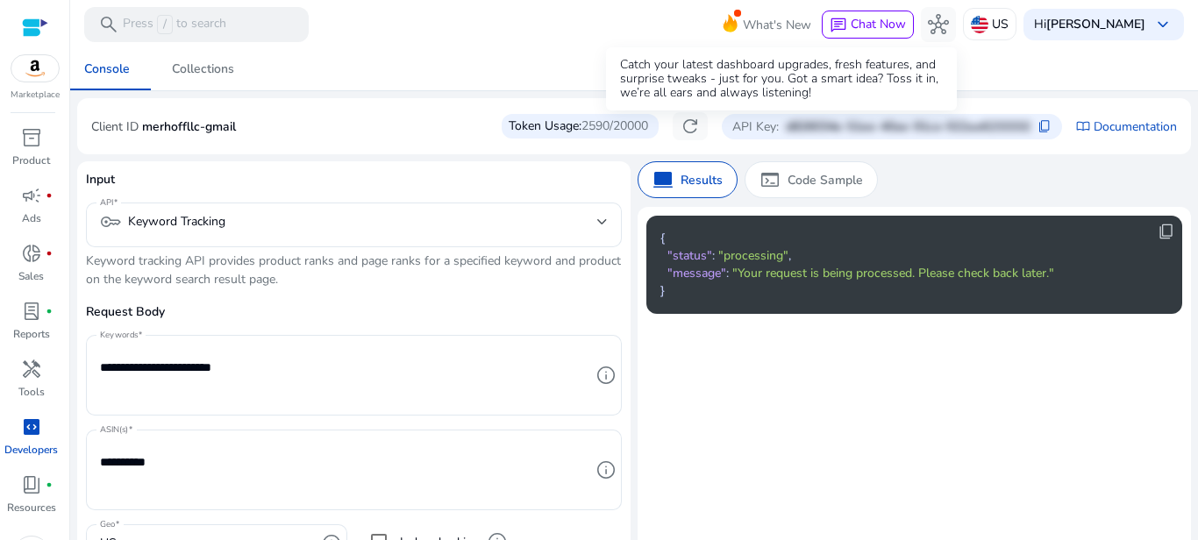
click at [732, 11] on icon at bounding box center [730, 20] width 26 height 25
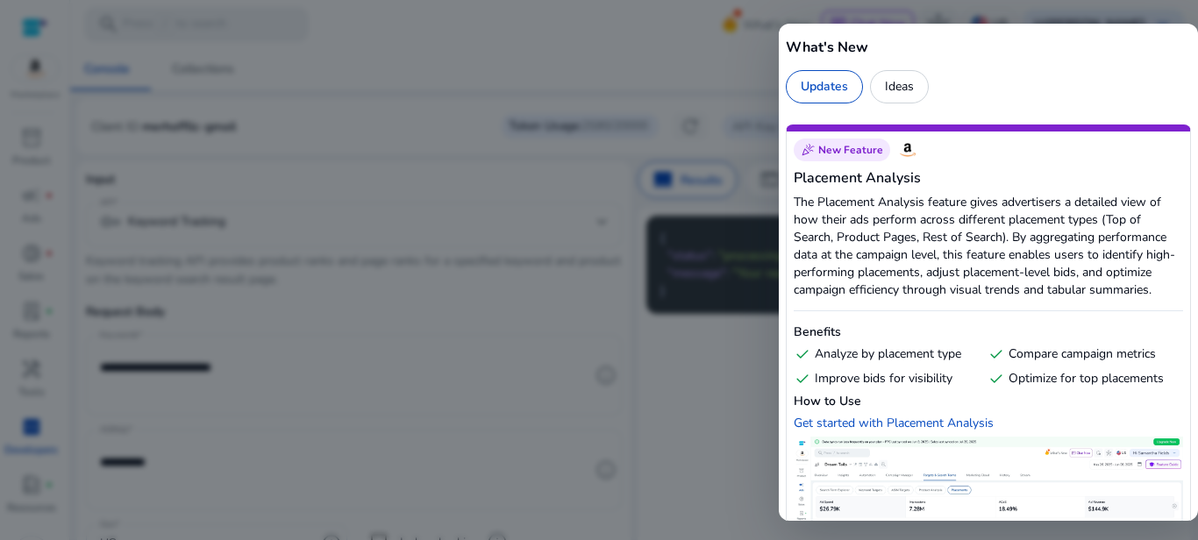
click at [662, 30] on div at bounding box center [599, 270] width 1198 height 540
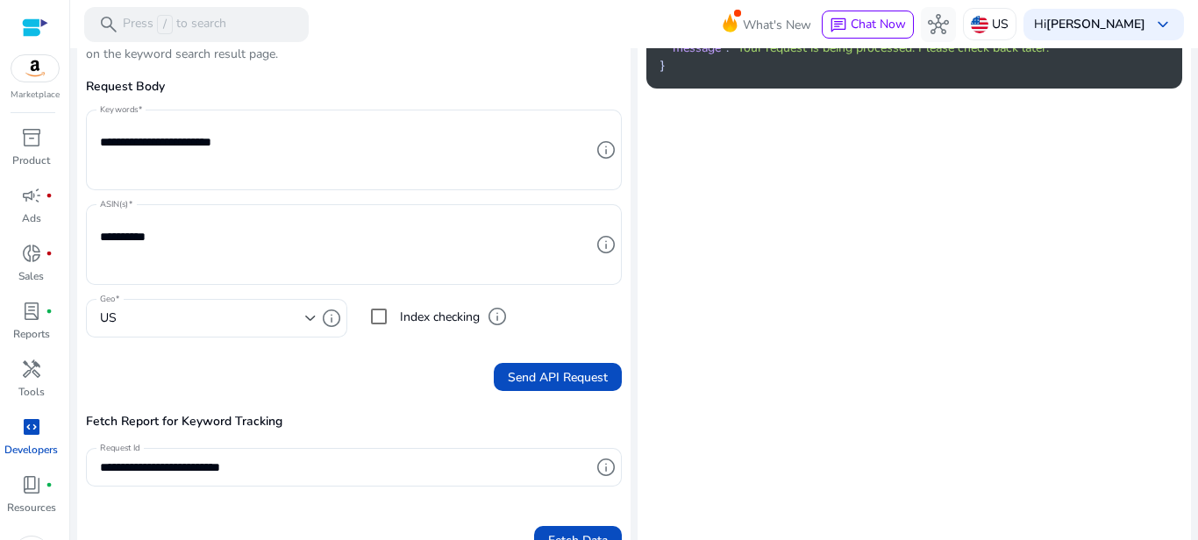
scroll to position [294, 0]
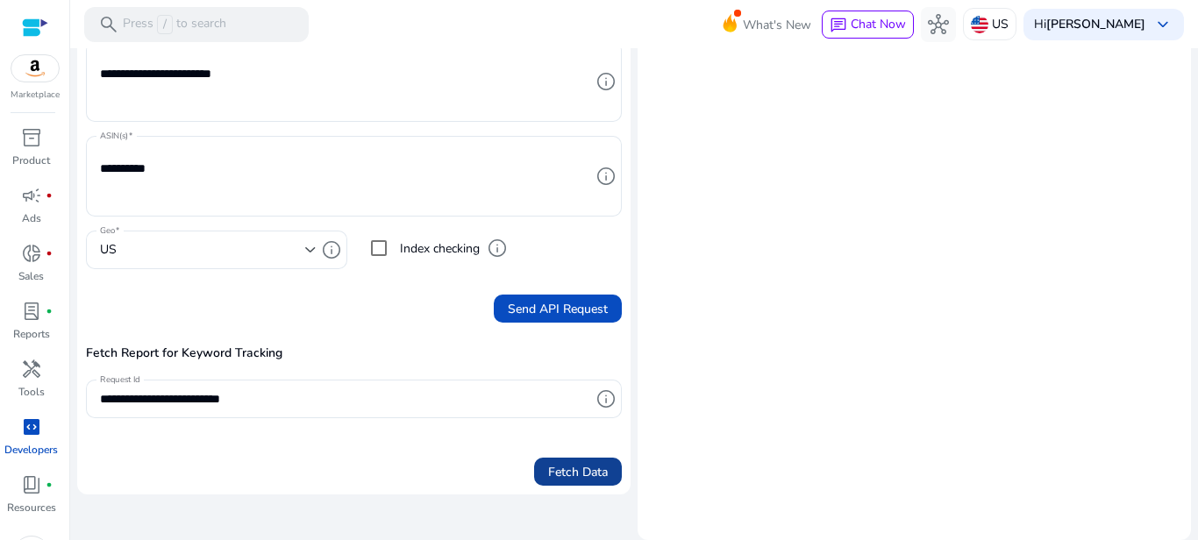
click at [553, 468] on span "Fetch Data" at bounding box center [578, 472] width 60 height 18
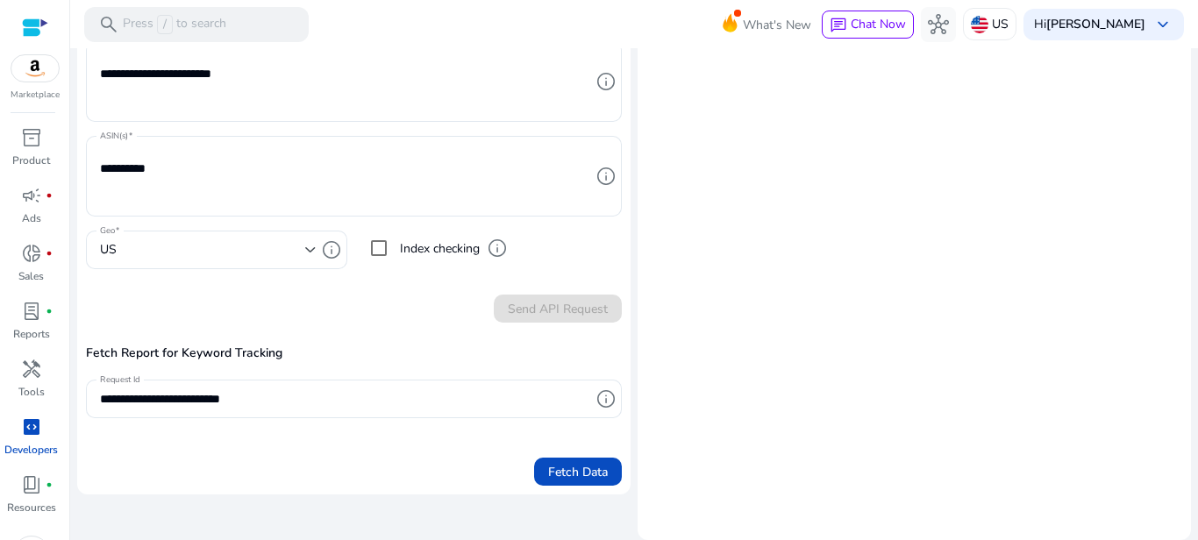
scroll to position [0, 0]
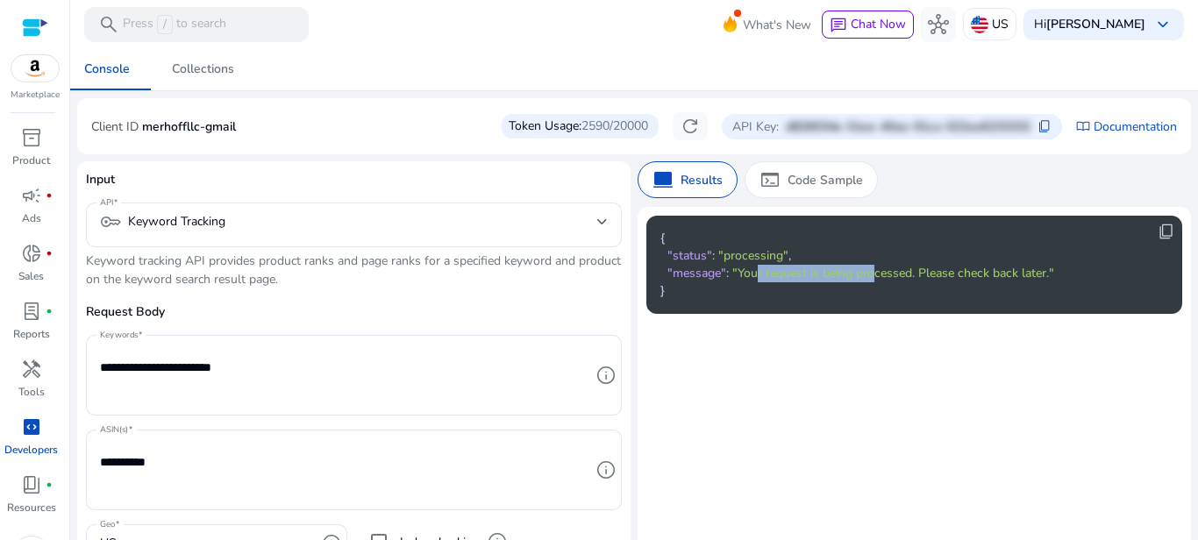
drag, startPoint x: 760, startPoint y: 276, endPoint x: 871, endPoint y: 272, distance: 111.5
click at [871, 272] on span ""Your request is being processed. Please check back later."" at bounding box center [893, 273] width 322 height 17
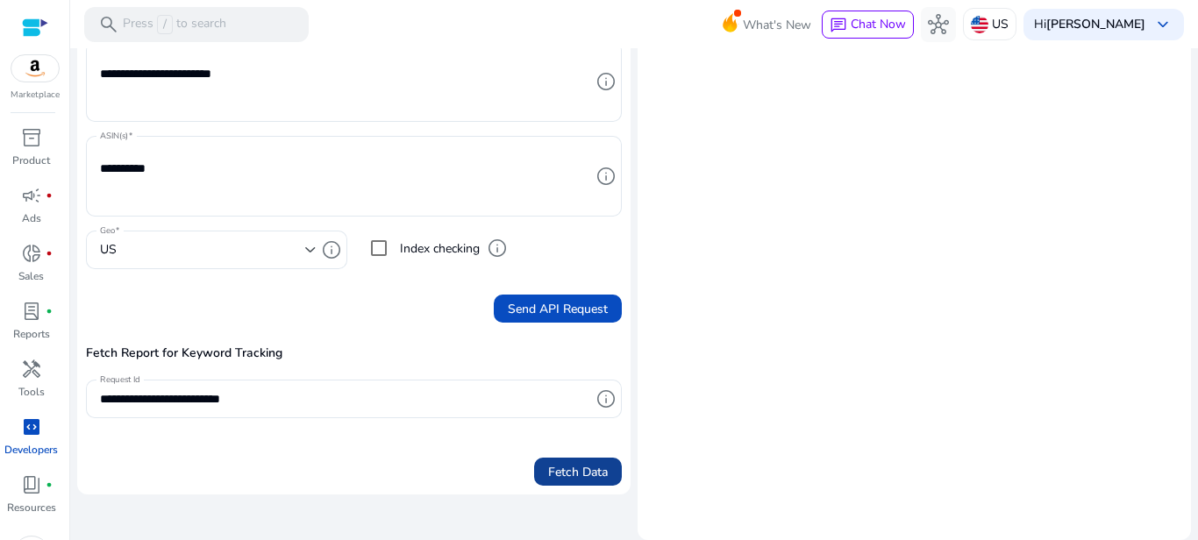
click at [558, 470] on span "Fetch Data" at bounding box center [578, 472] width 60 height 18
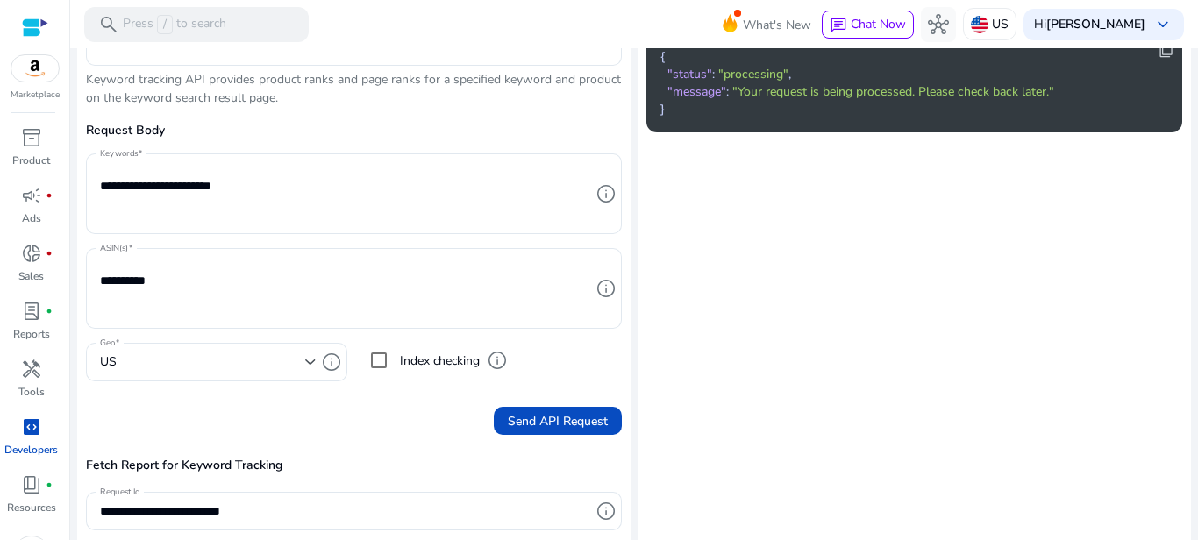
scroll to position [294, 0]
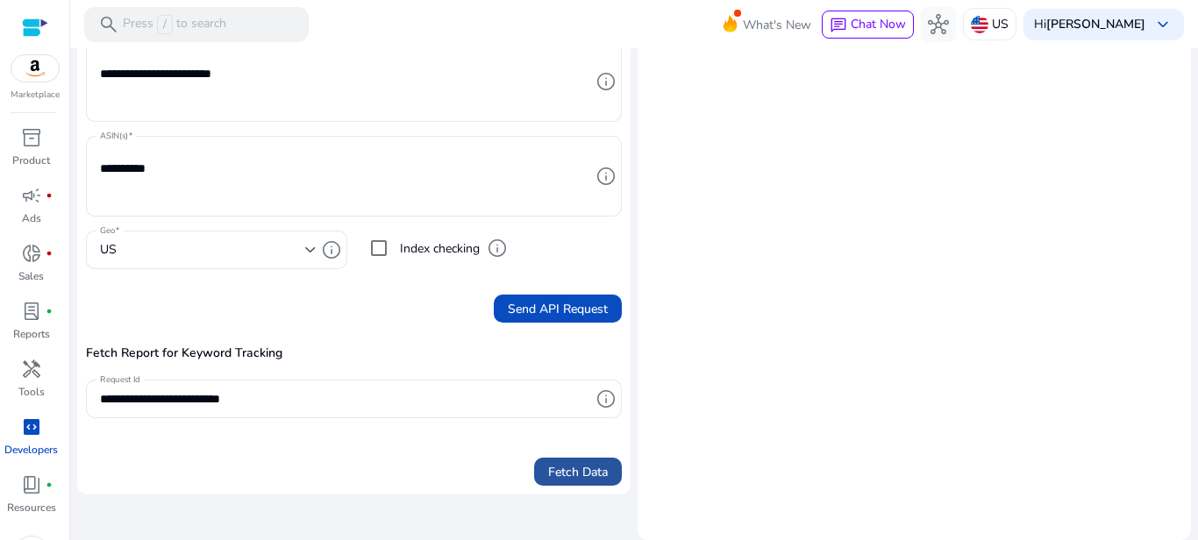
click at [552, 479] on span "Fetch Data" at bounding box center [578, 472] width 60 height 18
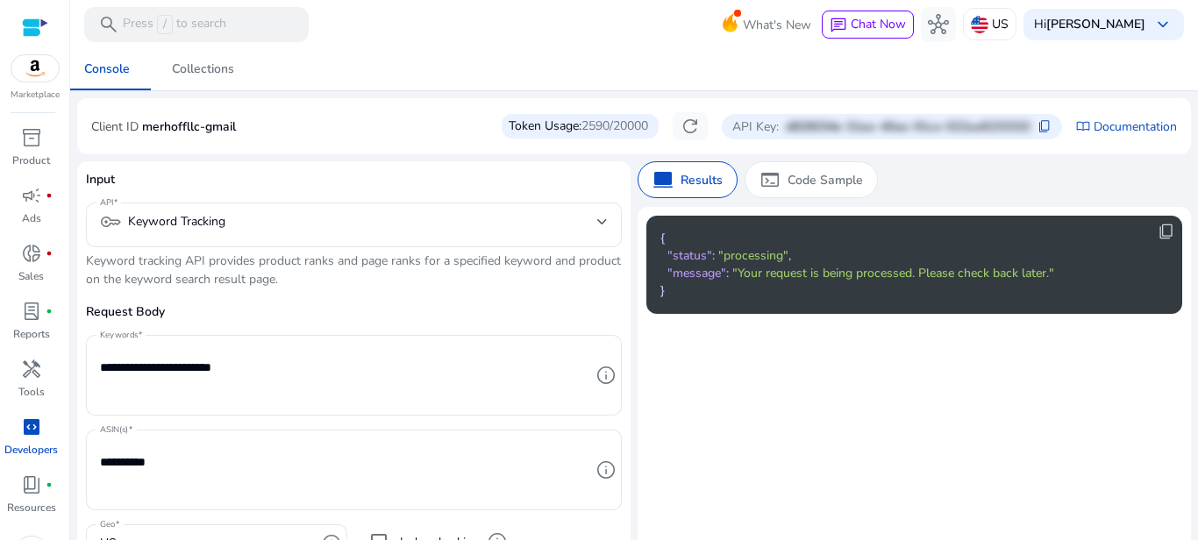
scroll to position [294, 0]
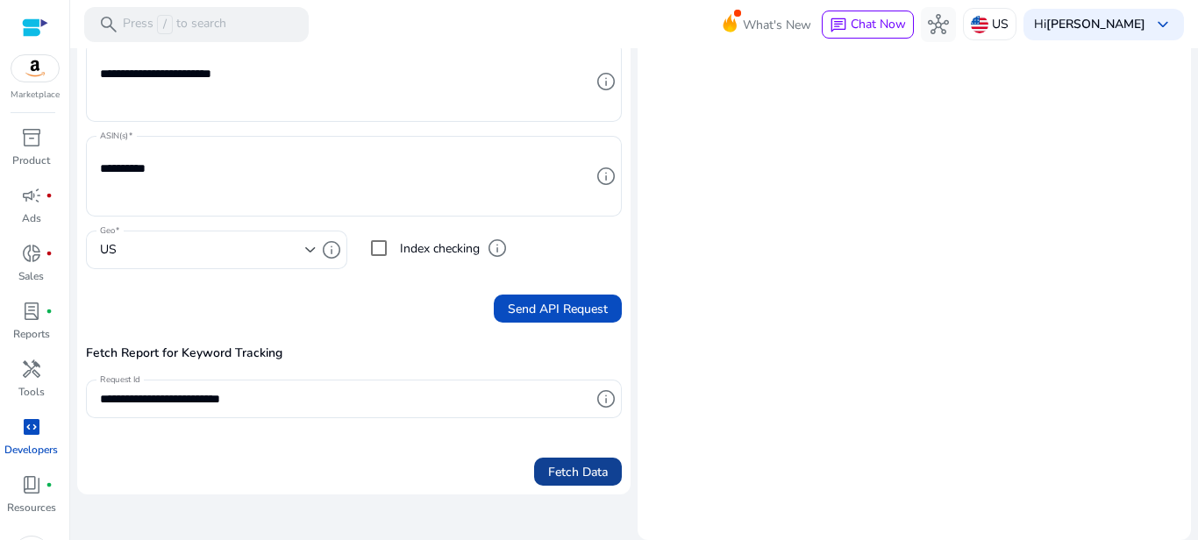
click at [571, 456] on span "submit" at bounding box center [578, 472] width 88 height 42
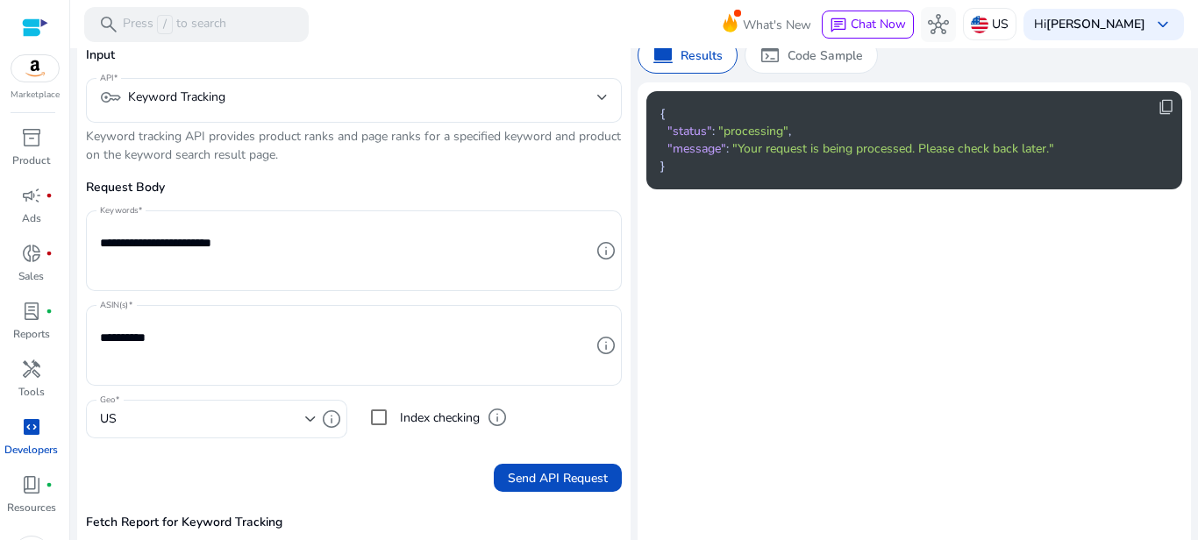
scroll to position [0, 0]
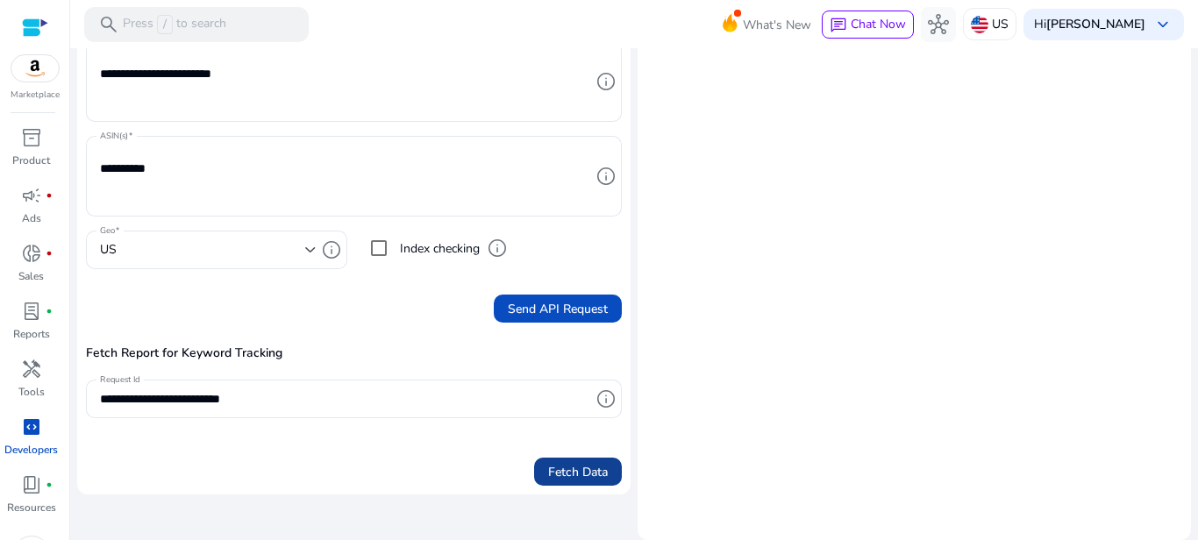
click at [574, 483] on span "submit" at bounding box center [578, 472] width 88 height 42
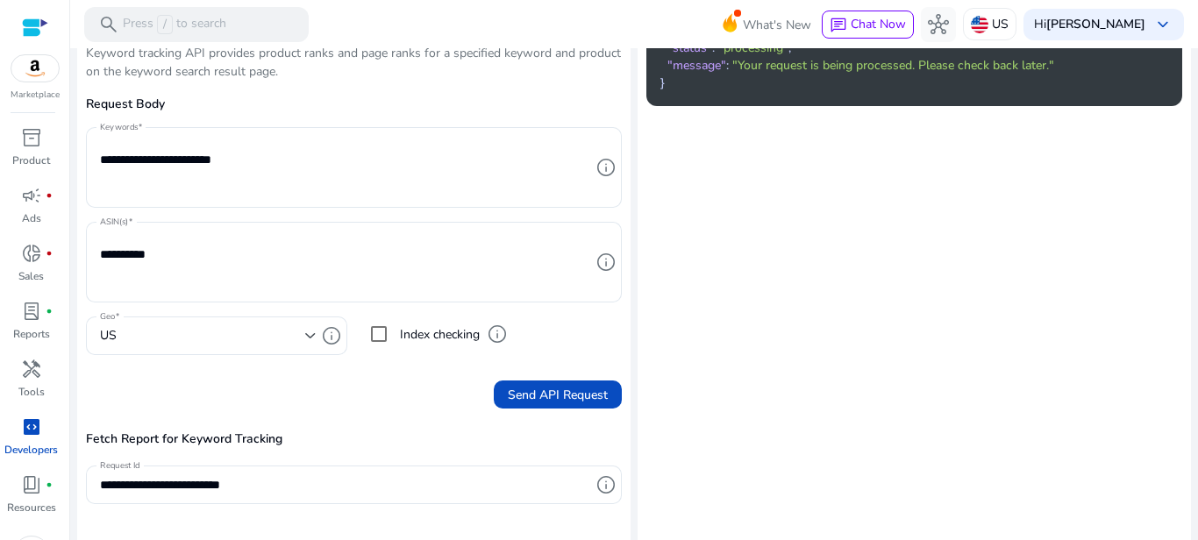
scroll to position [294, 0]
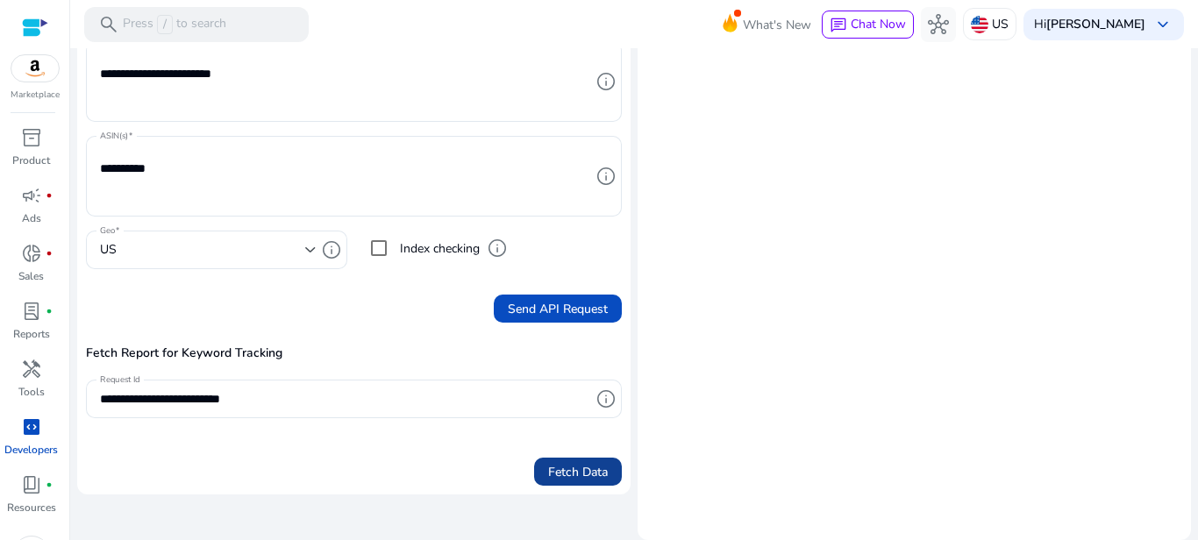
click at [568, 475] on span "Fetch Data" at bounding box center [578, 472] width 60 height 18
click at [210, 246] on div "US" at bounding box center [202, 249] width 205 height 19
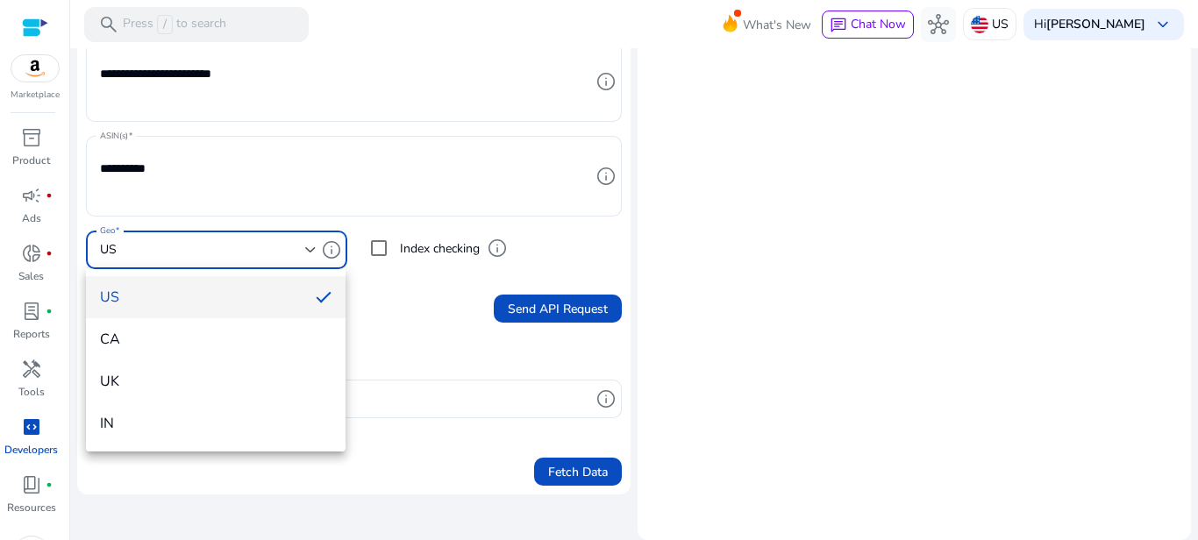
click at [414, 319] on div at bounding box center [599, 270] width 1198 height 540
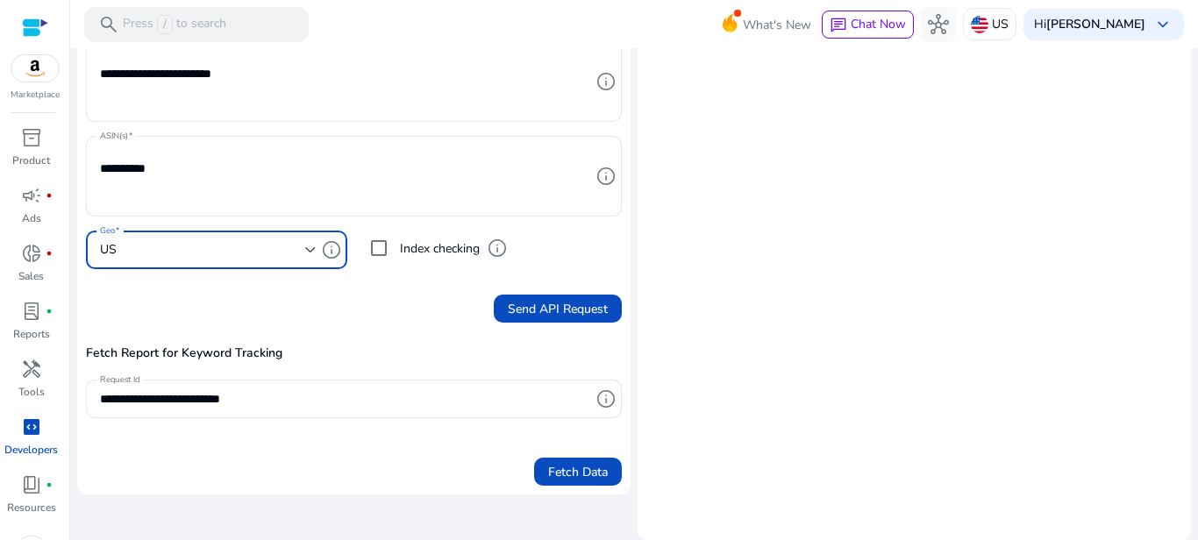
click at [225, 244] on div "US" at bounding box center [202, 249] width 205 height 19
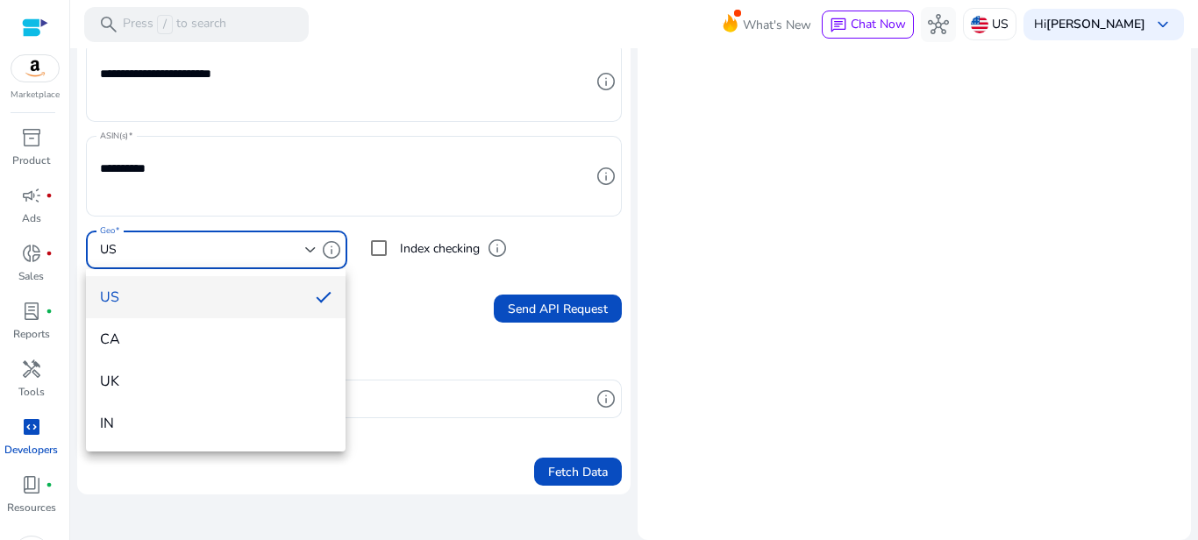
click at [437, 291] on div at bounding box center [599, 270] width 1198 height 540
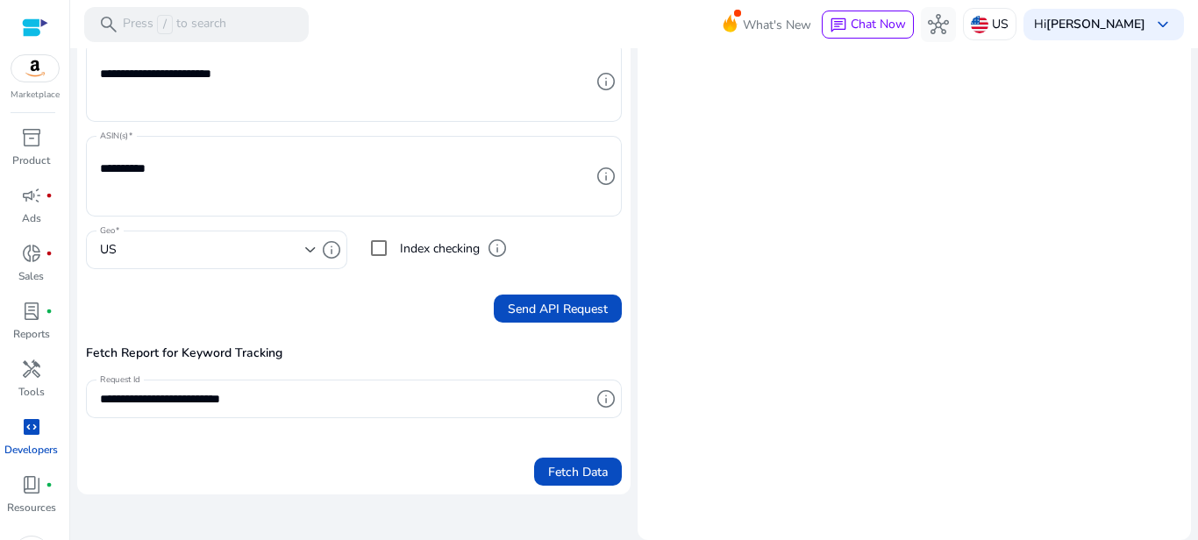
click at [443, 249] on label "Index checking" at bounding box center [437, 248] width 83 height 18
click at [388, 312] on div "Send API Request" at bounding box center [354, 305] width 536 height 35
click at [552, 473] on span "Fetch Data" at bounding box center [578, 472] width 60 height 18
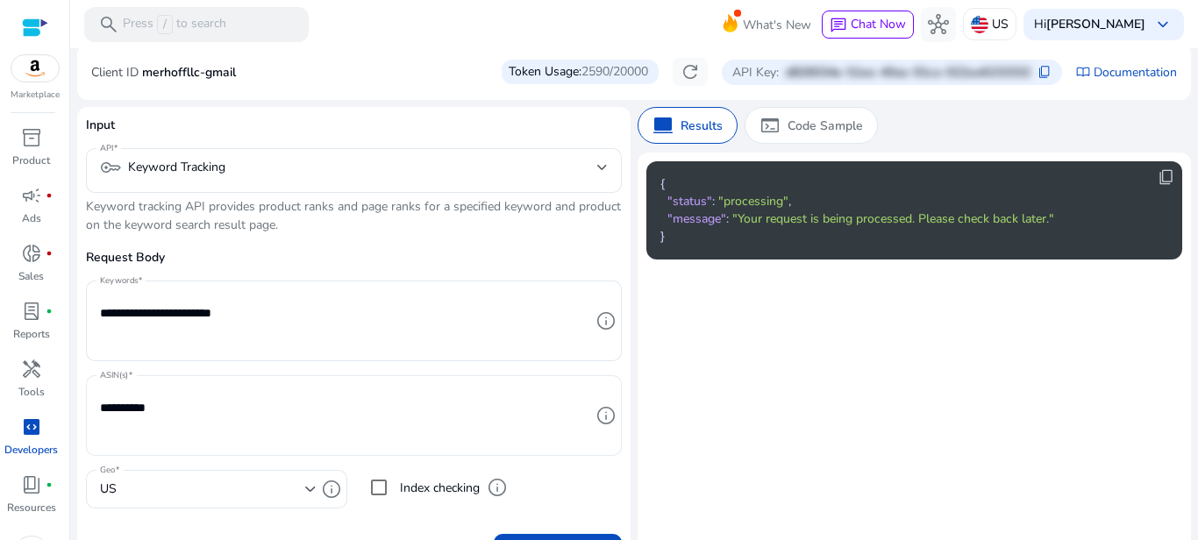
scroll to position [105, 0]
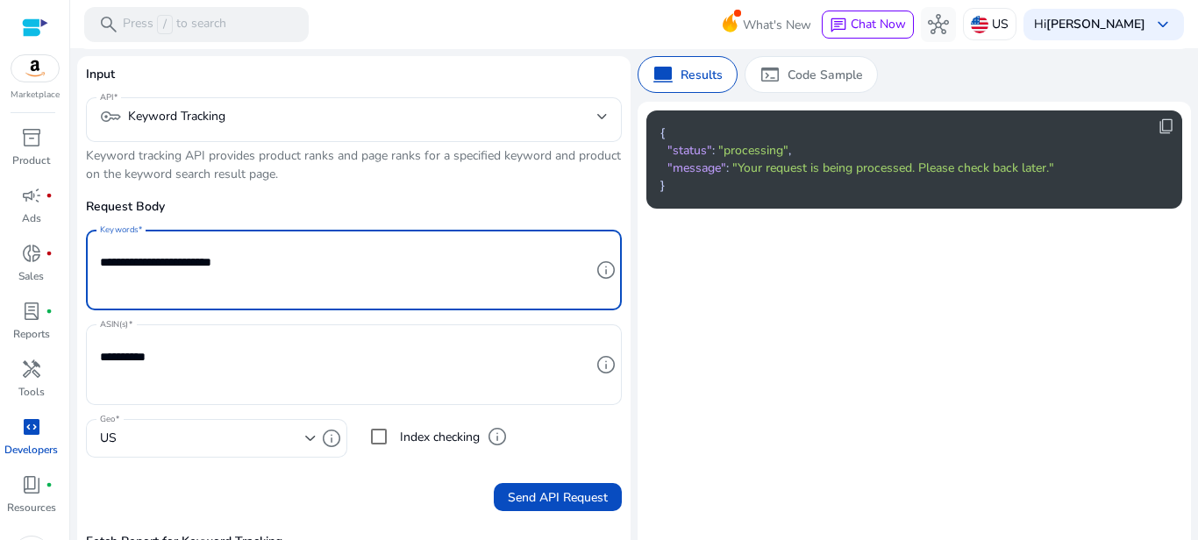
click at [296, 271] on textarea "**********" at bounding box center [345, 270] width 490 height 63
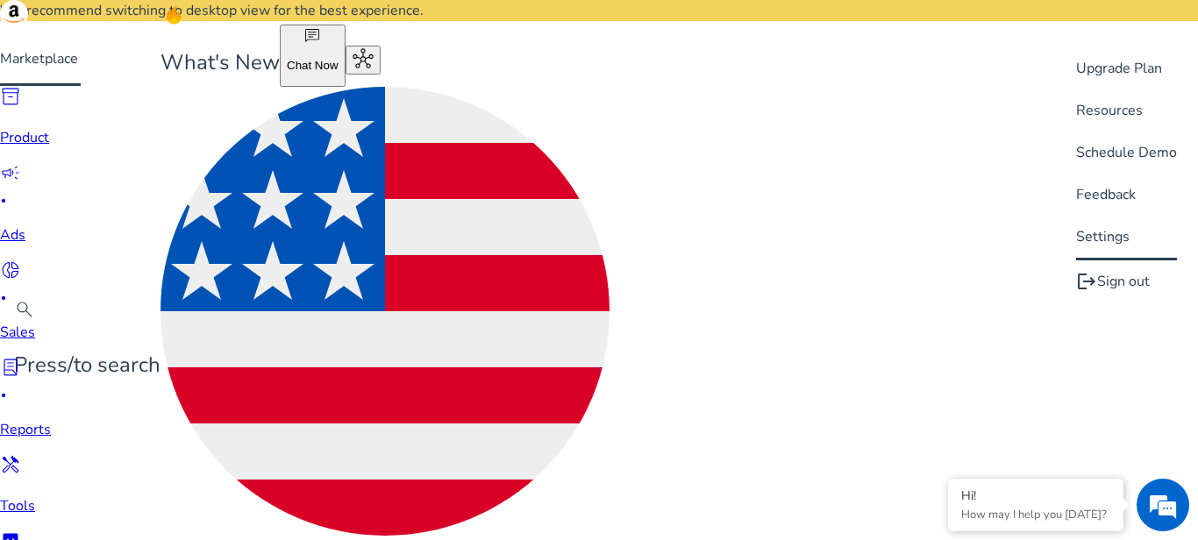
click at [680, 73] on div at bounding box center [599, 270] width 1198 height 540
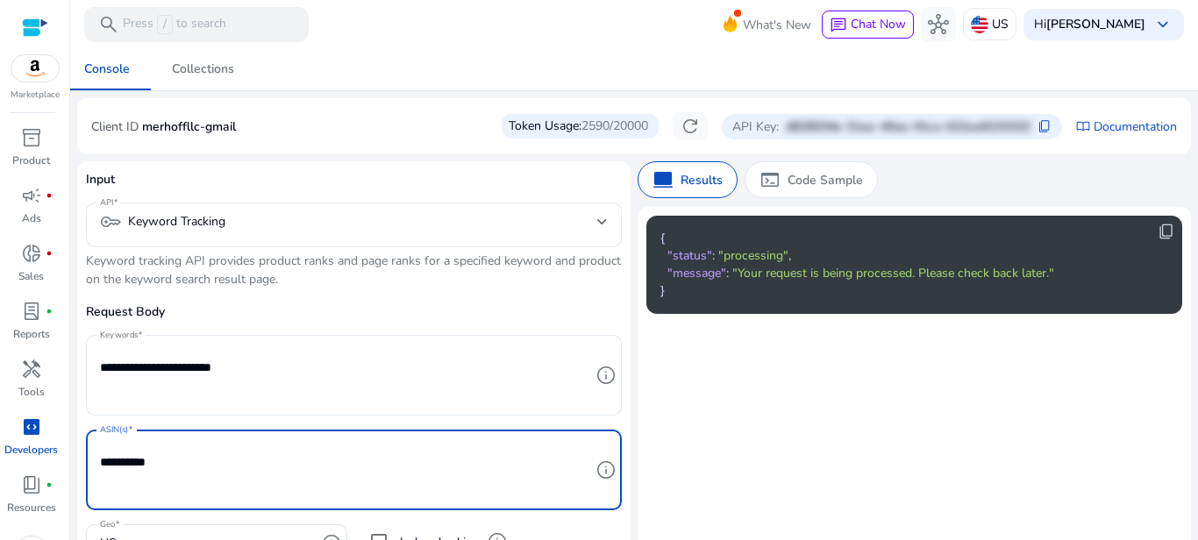
click at [143, 439] on textarea "**********" at bounding box center [345, 470] width 490 height 63
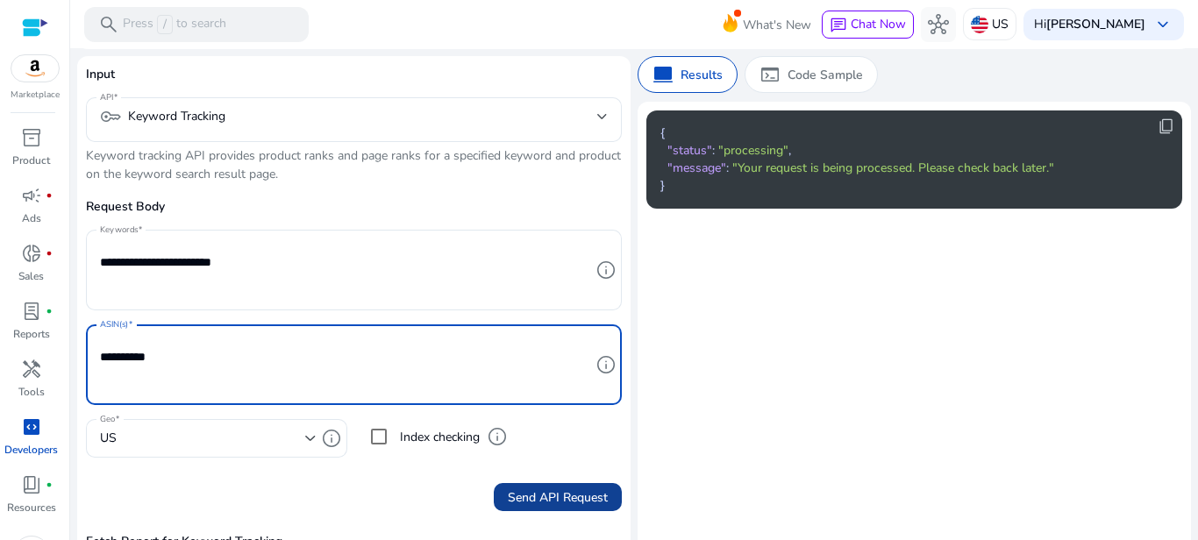
click at [532, 489] on span "Send API Request" at bounding box center [558, 498] width 100 height 18
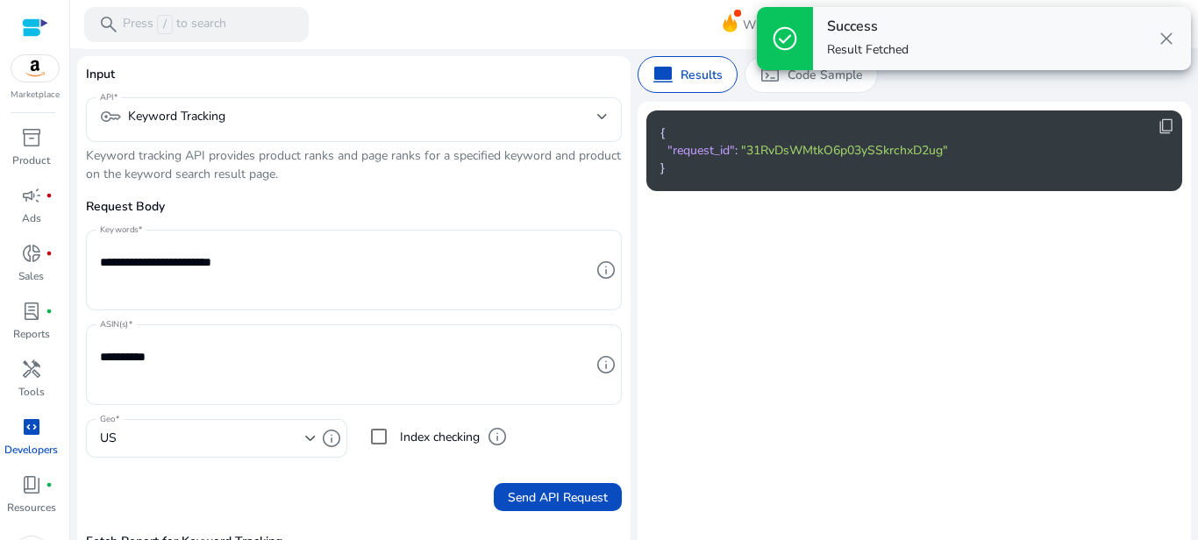
click at [809, 134] on pre "{ "request_id" : "31RvDsWMtkO6p03ySSkrchxD2ug" }" at bounding box center [901, 151] width 480 height 53
click at [801, 145] on span ""31RvDsWMtkO6p03ySSkrchxD2ug"" at bounding box center [844, 150] width 207 height 17
copy span "31RvDsWMtkO6p03ySSkrchxD2ug"
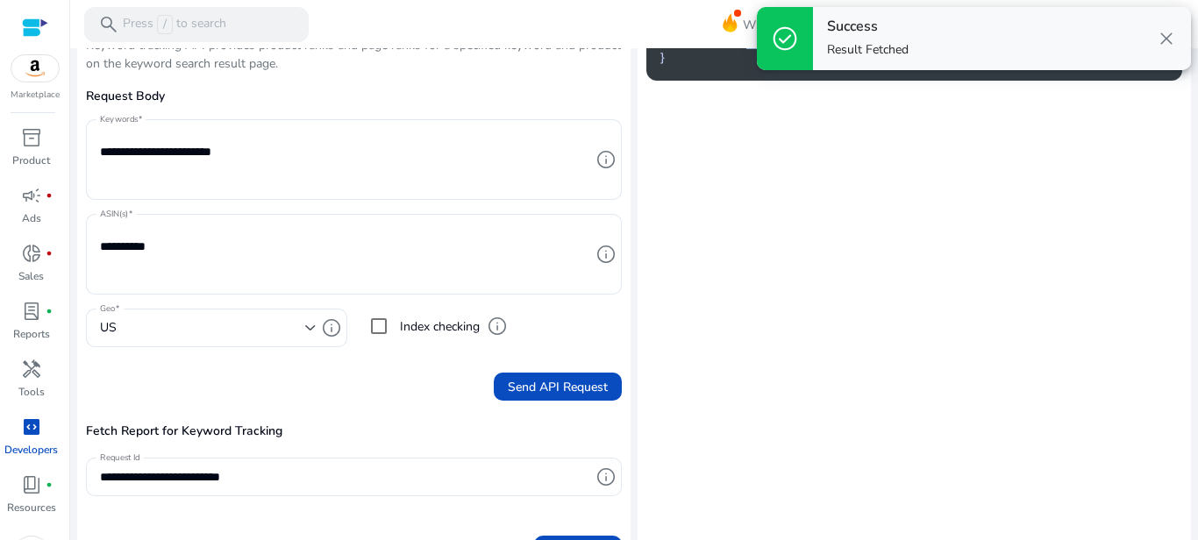
scroll to position [294, 0]
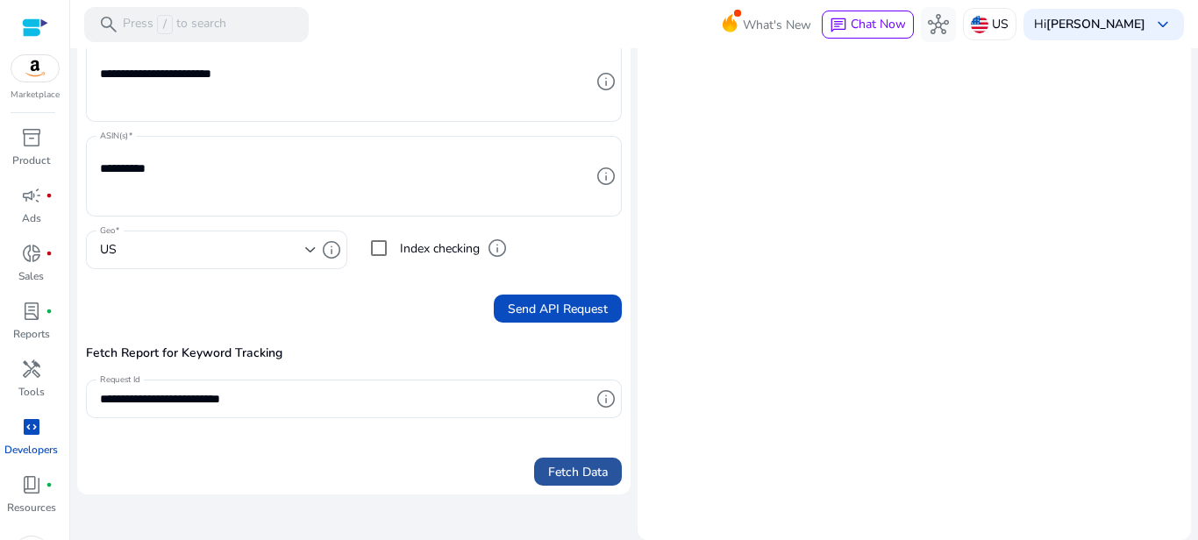
click at [592, 486] on span "submit" at bounding box center [578, 472] width 88 height 42
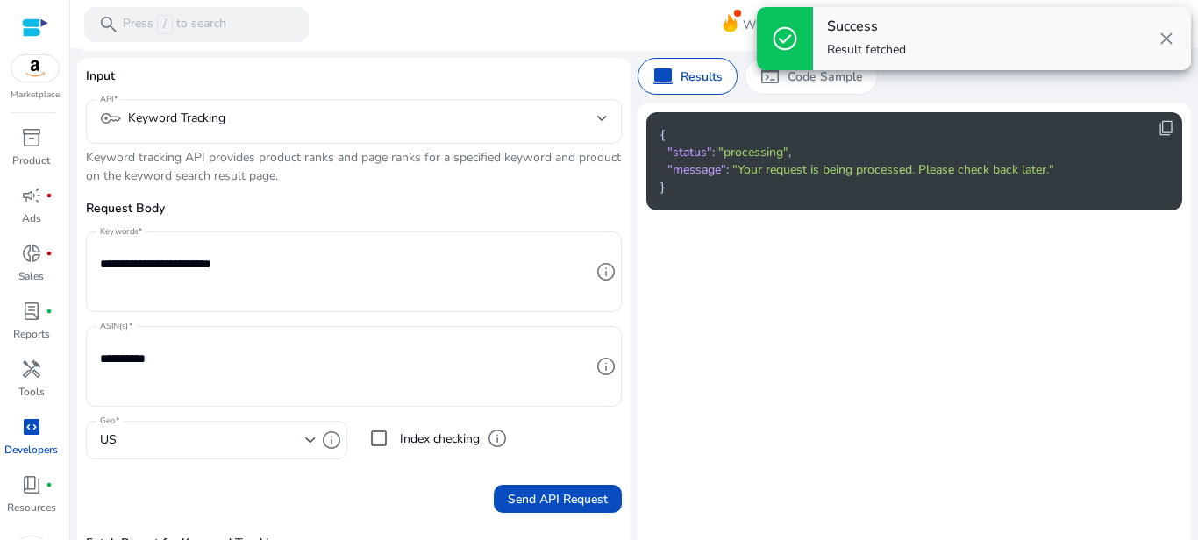
scroll to position [0, 0]
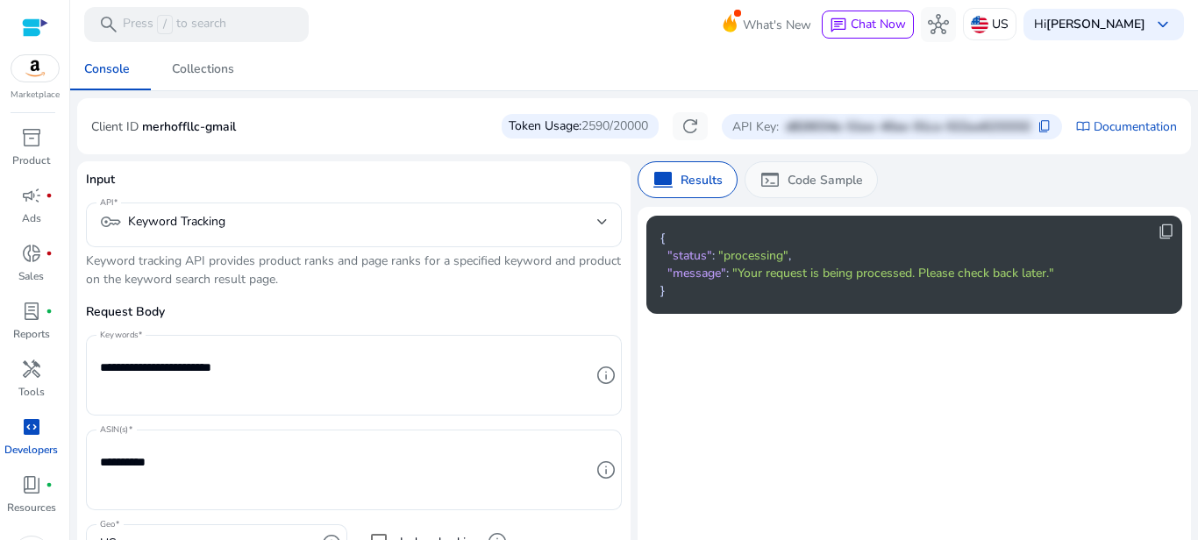
click at [784, 196] on div "terminal Code Sample" at bounding box center [811, 179] width 133 height 37
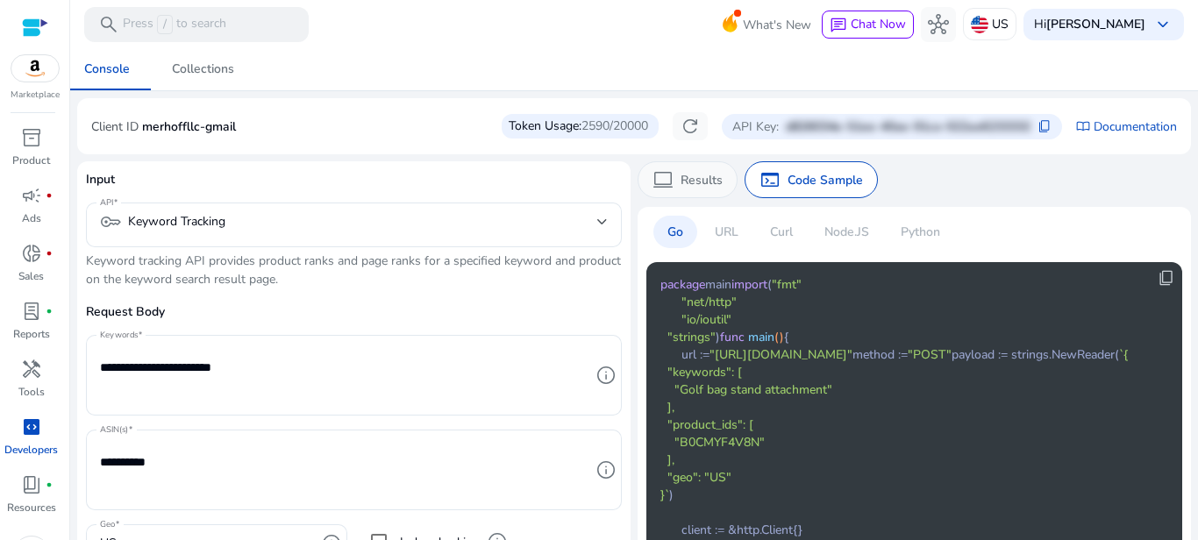
click at [693, 181] on p "Results" at bounding box center [702, 180] width 42 height 18
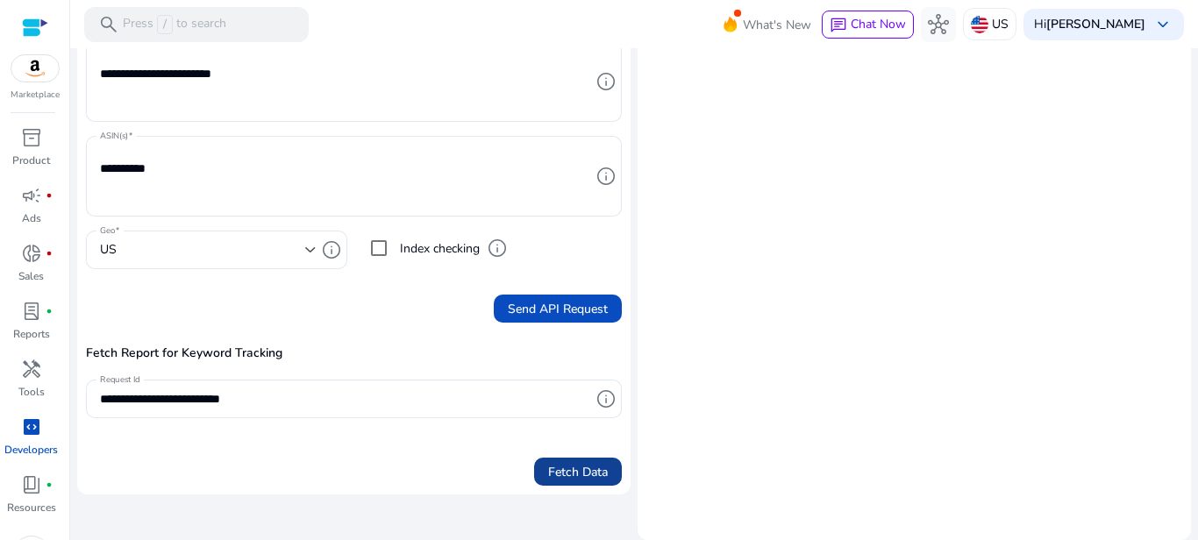
click at [565, 471] on span "Fetch Data" at bounding box center [578, 472] width 60 height 18
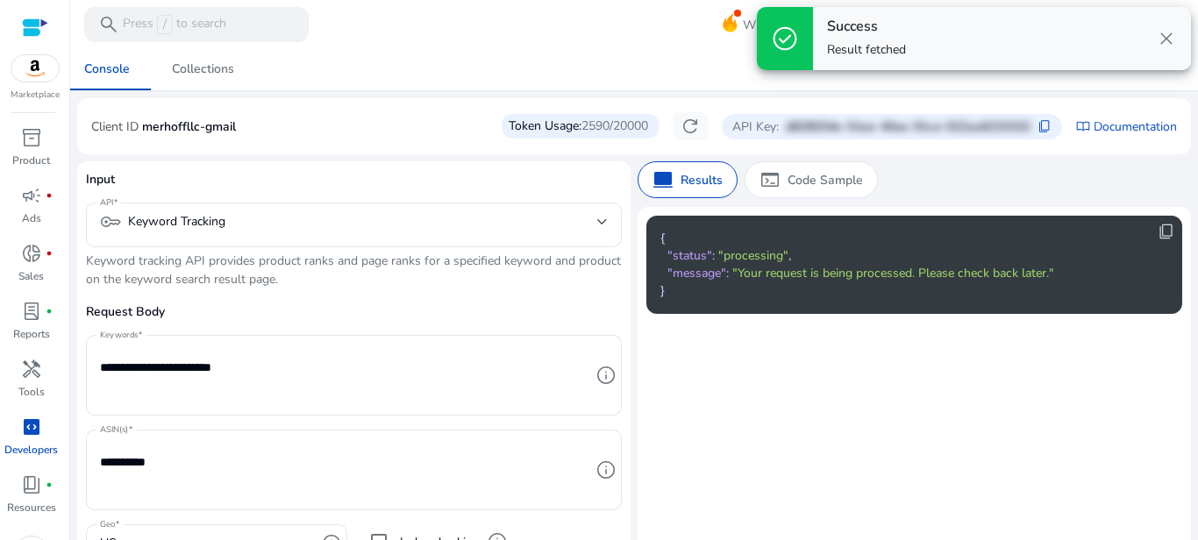
click at [1172, 31] on span "close" at bounding box center [1166, 38] width 21 height 21
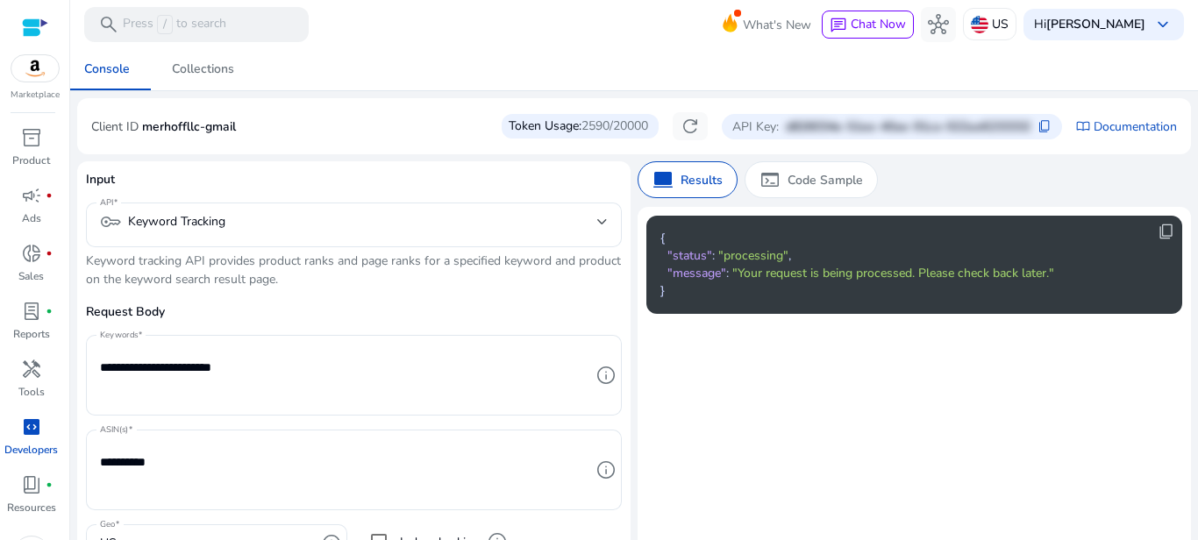
scroll to position [294, 0]
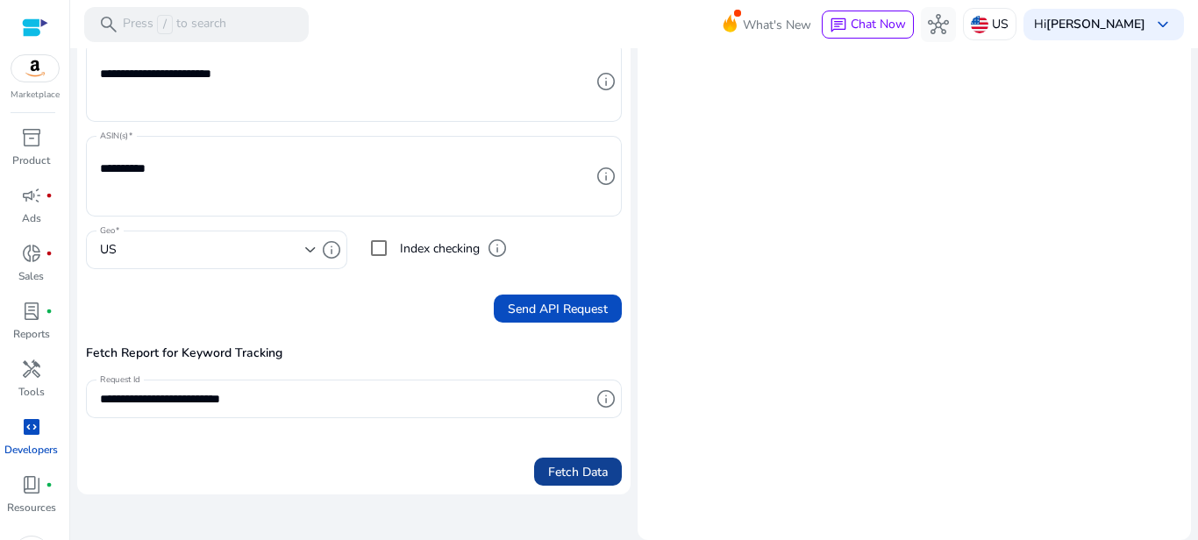
click at [568, 471] on span "Fetch Data" at bounding box center [578, 472] width 60 height 18
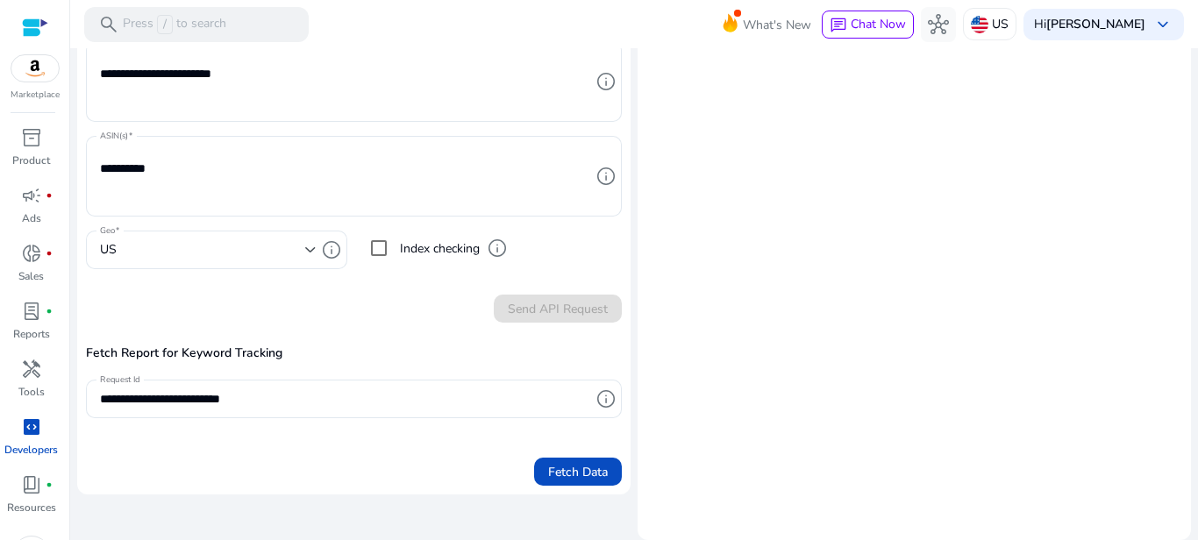
scroll to position [0, 0]
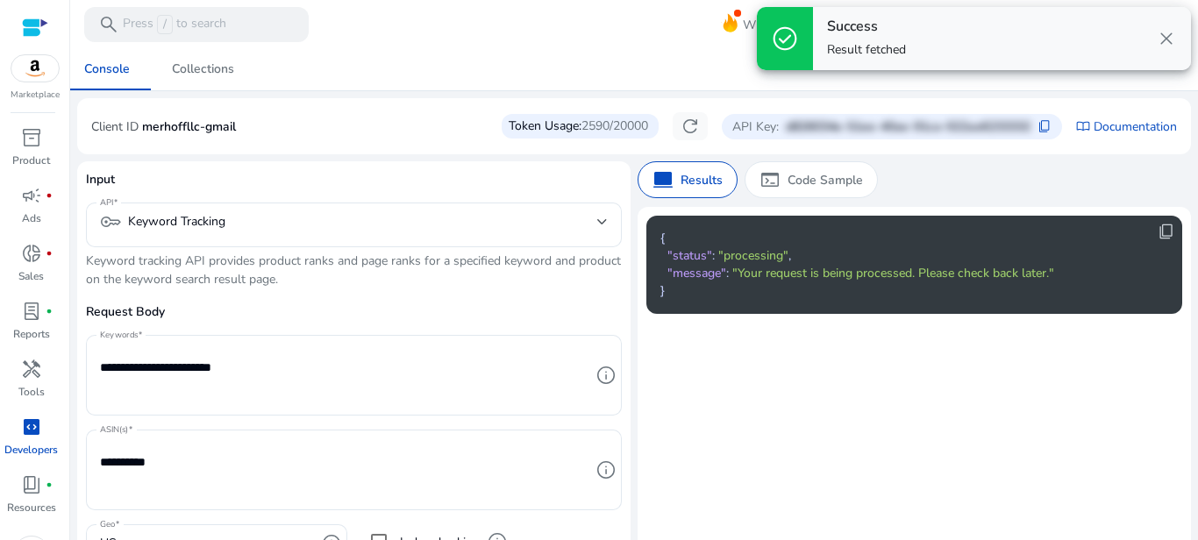
click at [1166, 43] on span "close" at bounding box center [1166, 38] width 21 height 21
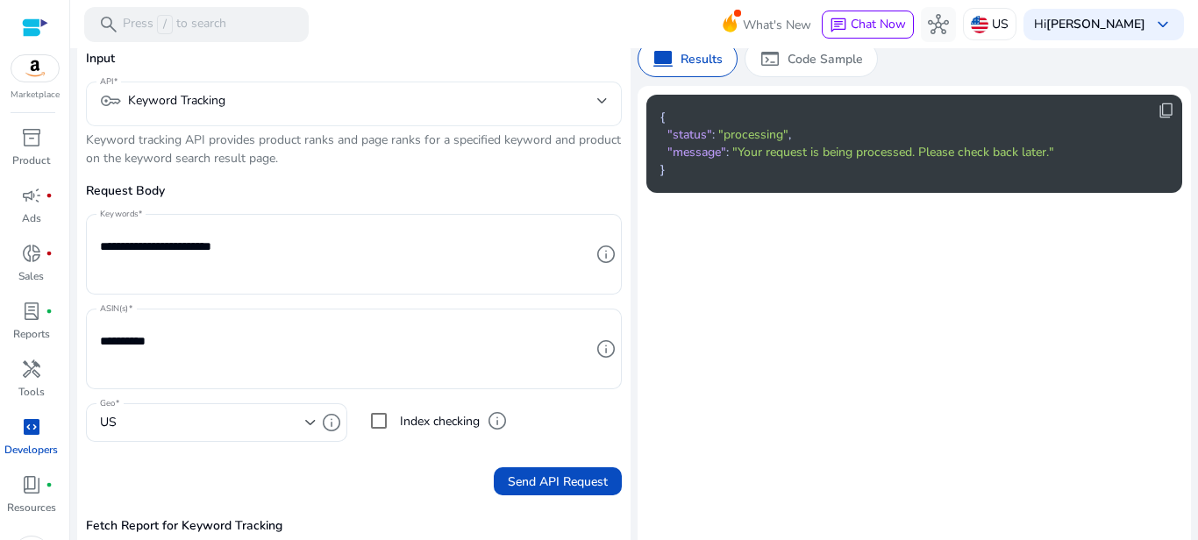
scroll to position [294, 0]
